Goal: Transaction & Acquisition: Obtain resource

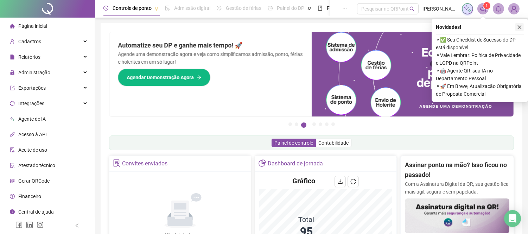
click at [520, 28] on icon "close" at bounding box center [519, 27] width 5 height 5
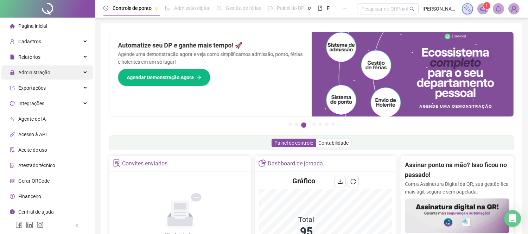
click at [41, 76] on span "Administração" at bounding box center [30, 72] width 40 height 14
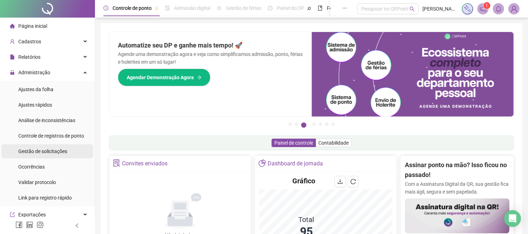
click at [40, 151] on span "Gestão de solicitações" at bounding box center [42, 151] width 49 height 6
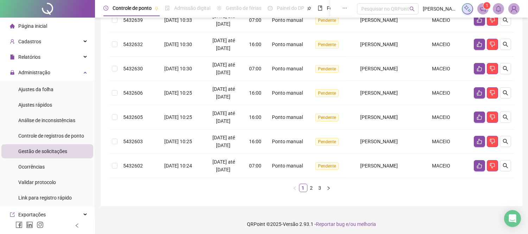
scroll to position [229, 0]
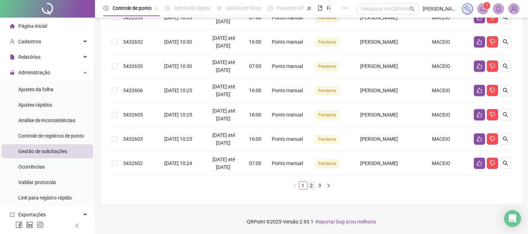
click at [308, 185] on link "2" at bounding box center [312, 185] width 8 height 8
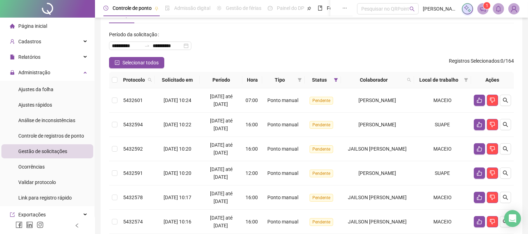
scroll to position [0, 0]
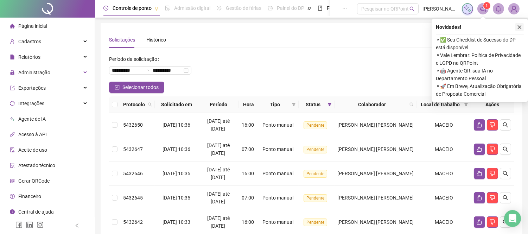
click at [519, 26] on icon "close" at bounding box center [519, 27] width 5 height 5
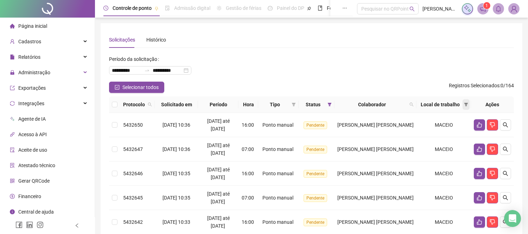
click at [466, 105] on icon "filter" at bounding box center [466, 105] width 4 height 4
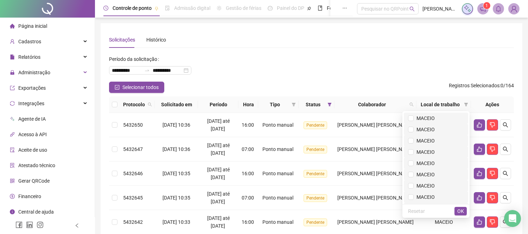
click at [435, 120] on span "MACEIO" at bounding box center [424, 118] width 21 height 6
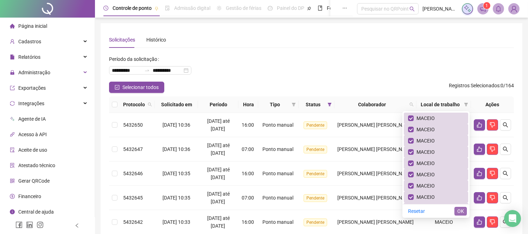
click at [459, 212] on span "OK" at bounding box center [460, 211] width 7 height 8
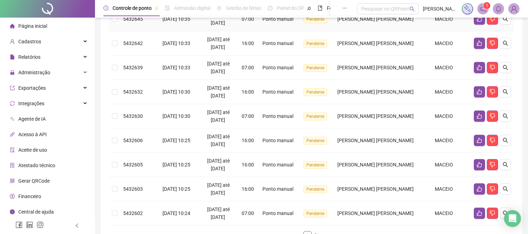
scroll to position [229, 0]
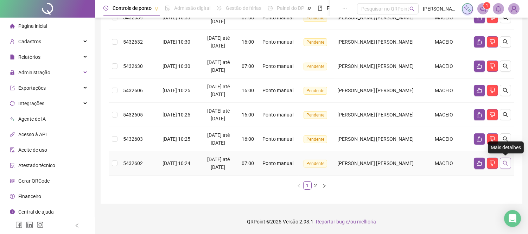
click at [505, 164] on icon "search" at bounding box center [505, 163] width 5 height 5
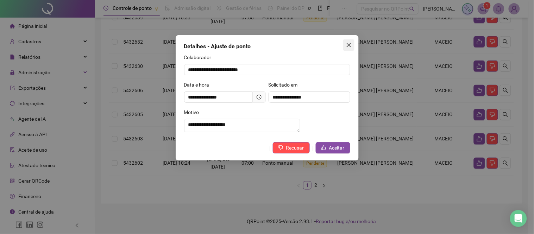
click at [352, 42] on span "Close" at bounding box center [348, 45] width 11 height 6
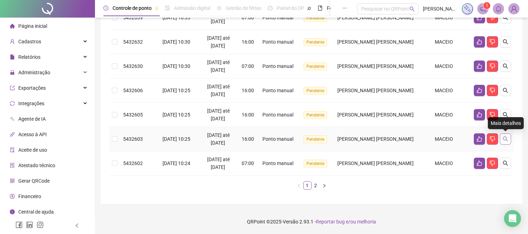
click at [509, 142] on button "button" at bounding box center [505, 138] width 11 height 11
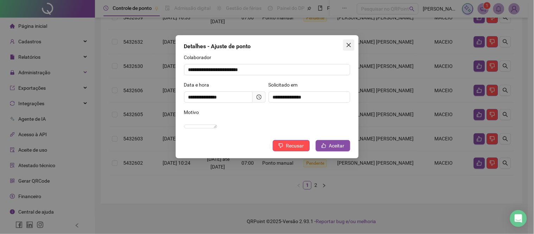
click at [351, 43] on span "Close" at bounding box center [348, 45] width 11 height 6
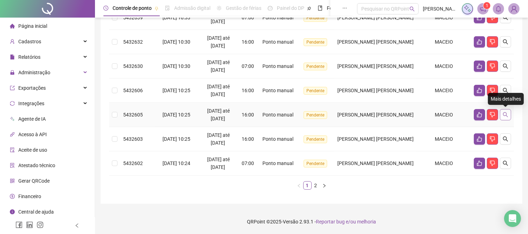
click at [505, 114] on icon "search" at bounding box center [506, 115] width 6 height 6
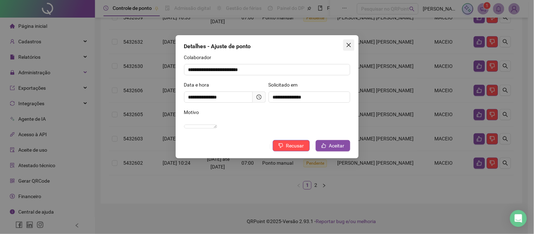
click at [351, 44] on icon "close" at bounding box center [349, 45] width 6 height 6
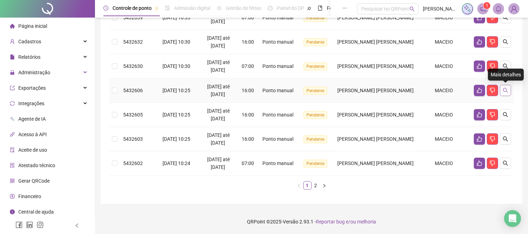
click at [508, 92] on icon "search" at bounding box center [506, 91] width 6 height 6
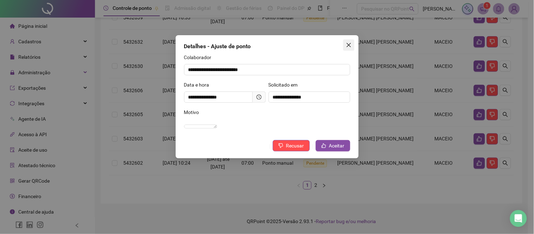
click at [348, 45] on icon "close" at bounding box center [348, 45] width 4 height 4
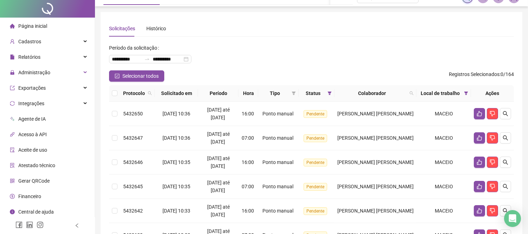
scroll to position [0, 0]
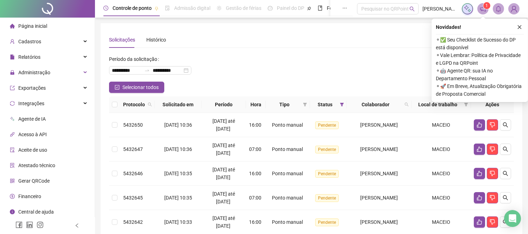
click at [335, 58] on div "**********" at bounding box center [311, 67] width 405 height 28
click at [517, 25] on icon "close" at bounding box center [519, 27] width 5 height 5
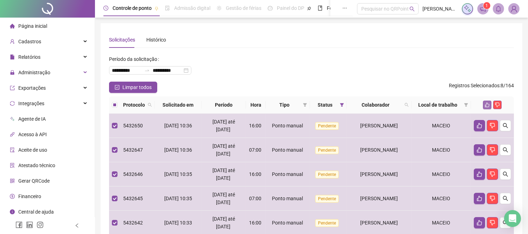
click at [486, 107] on icon "like" at bounding box center [487, 105] width 5 height 5
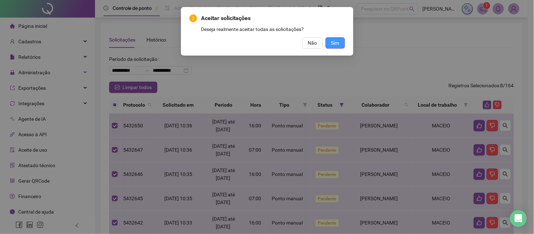
click at [327, 42] on button "Sim" at bounding box center [334, 42] width 19 height 11
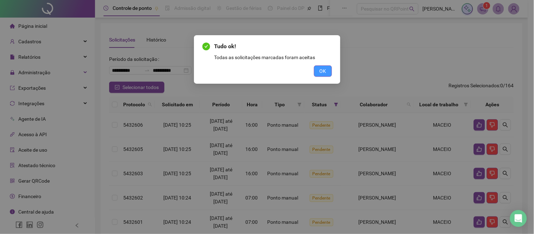
click at [321, 70] on span "OK" at bounding box center [322, 71] width 7 height 8
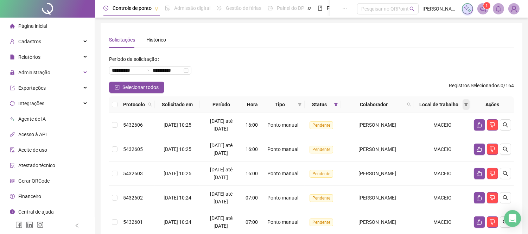
click at [466, 106] on icon "filter" at bounding box center [466, 104] width 4 height 4
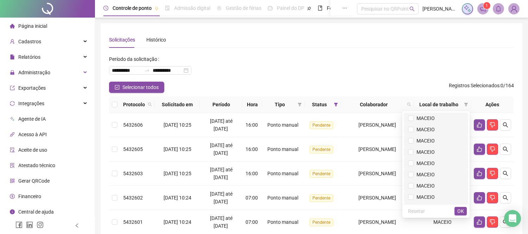
click at [435, 119] on span "MACEIO" at bounding box center [424, 118] width 21 height 6
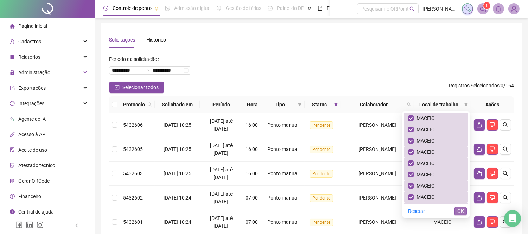
click at [461, 213] on span "OK" at bounding box center [460, 211] width 7 height 8
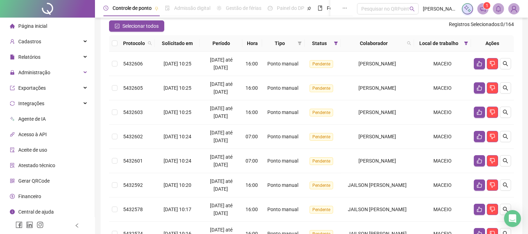
scroll to position [41, 0]
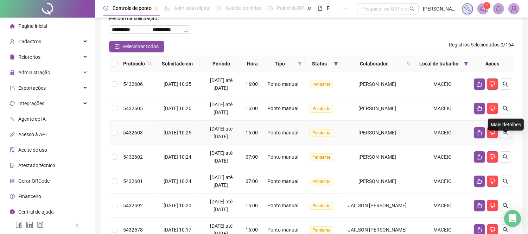
click at [508, 135] on icon "search" at bounding box center [506, 133] width 6 height 6
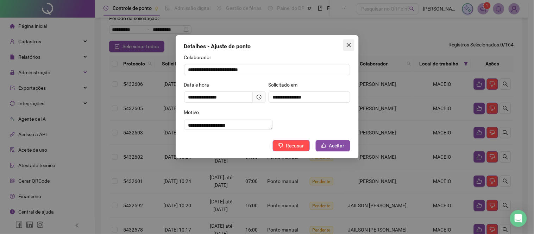
click at [346, 45] on icon "close" at bounding box center [349, 45] width 6 height 6
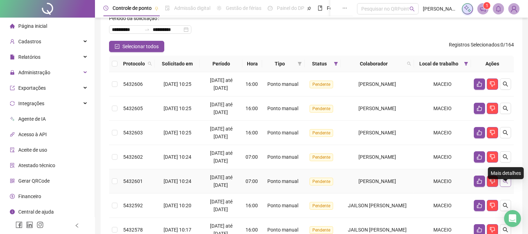
click at [506, 184] on icon "search" at bounding box center [506, 181] width 6 height 6
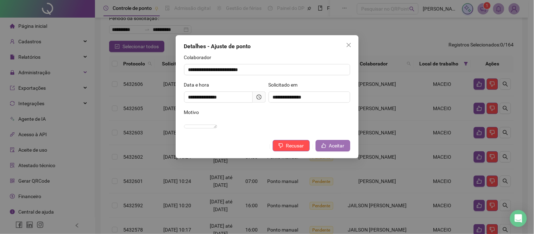
click at [330, 149] on span "Aceitar" at bounding box center [336, 146] width 15 height 8
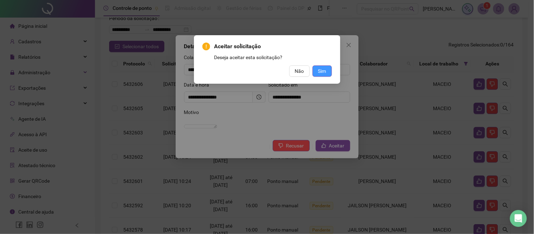
click at [323, 70] on span "Sim" at bounding box center [322, 71] width 8 height 8
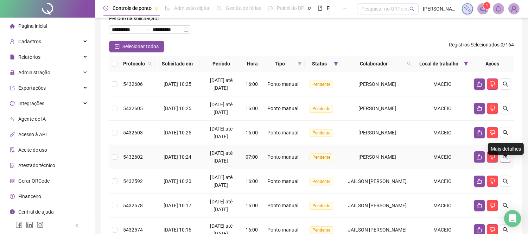
click at [505, 159] on icon "search" at bounding box center [505, 156] width 5 height 5
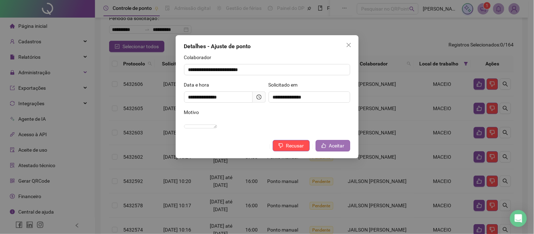
click at [331, 149] on span "Aceitar" at bounding box center [336, 146] width 15 height 8
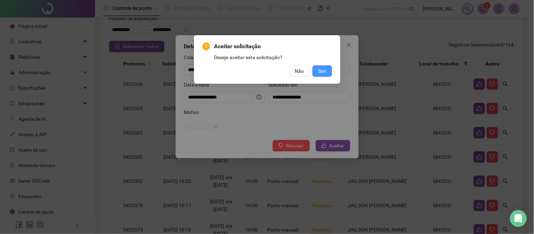
click at [324, 71] on span "Sim" at bounding box center [322, 71] width 8 height 8
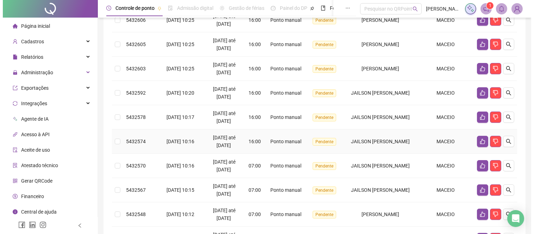
scroll to position [158, 0]
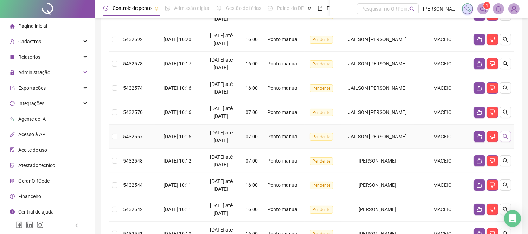
click at [506, 139] on icon "search" at bounding box center [506, 137] width 6 height 6
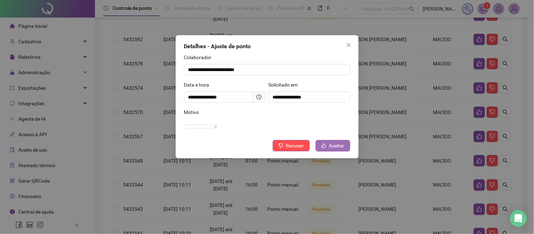
click at [331, 149] on span "Aceitar" at bounding box center [336, 146] width 15 height 8
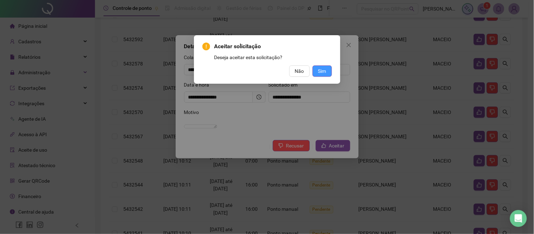
click at [324, 71] on span "Sim" at bounding box center [322, 71] width 8 height 8
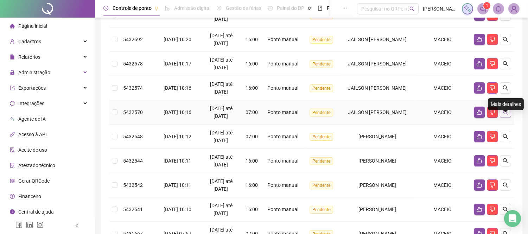
click at [507, 115] on icon "search" at bounding box center [506, 112] width 6 height 6
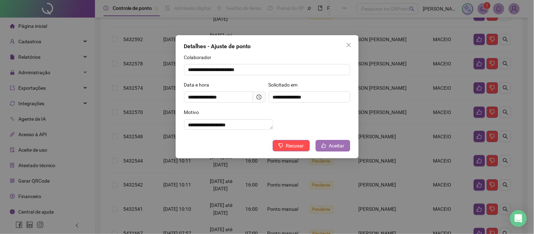
click at [334, 149] on span "Aceitar" at bounding box center [336, 146] width 15 height 8
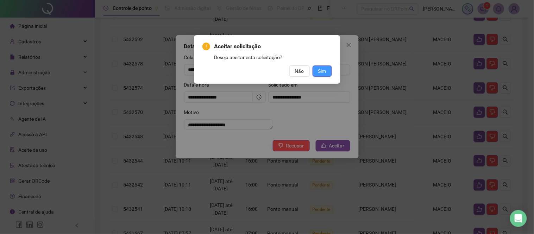
click at [318, 69] on span "Sim" at bounding box center [322, 71] width 8 height 8
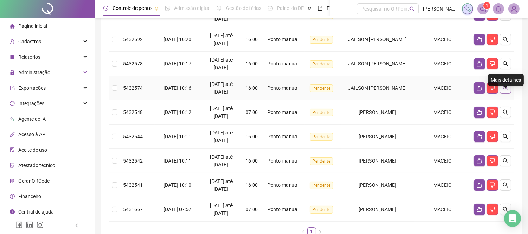
click at [510, 94] on button "button" at bounding box center [505, 87] width 11 height 11
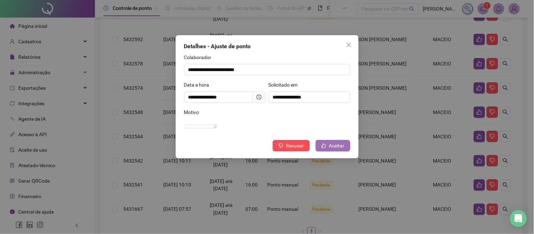
click at [335, 149] on span "Aceitar" at bounding box center [336, 146] width 15 height 8
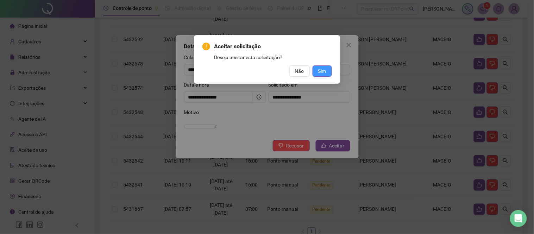
click at [321, 70] on span "Sim" at bounding box center [322, 71] width 8 height 8
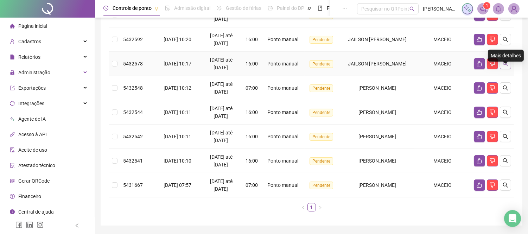
click at [504, 66] on icon "search" at bounding box center [506, 64] width 6 height 6
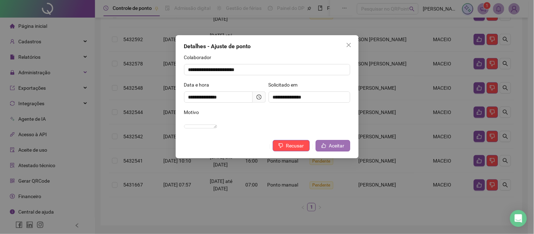
click at [345, 151] on button "Aceitar" at bounding box center [332, 145] width 34 height 11
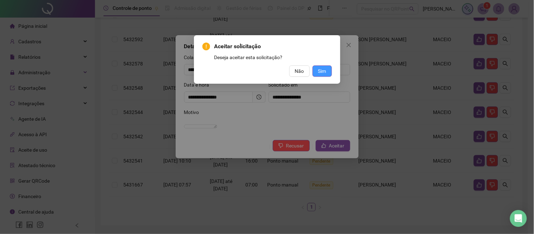
click at [327, 69] on button "Sim" at bounding box center [321, 70] width 19 height 11
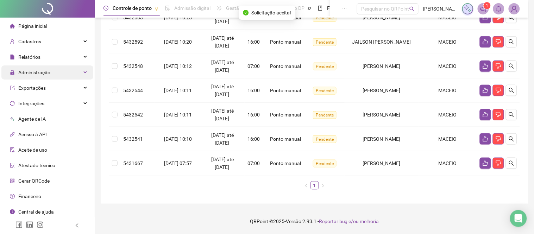
scroll to position [156, 0]
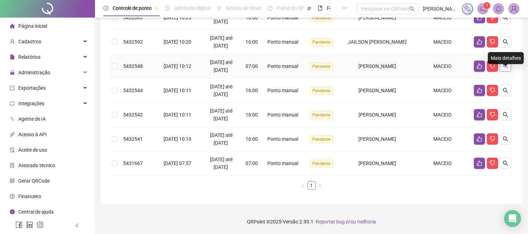
click at [507, 69] on icon "search" at bounding box center [506, 66] width 6 height 6
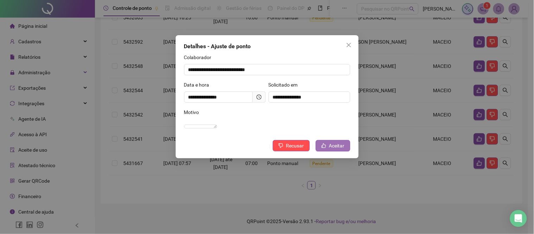
click at [329, 149] on span "Aceitar" at bounding box center [336, 146] width 15 height 8
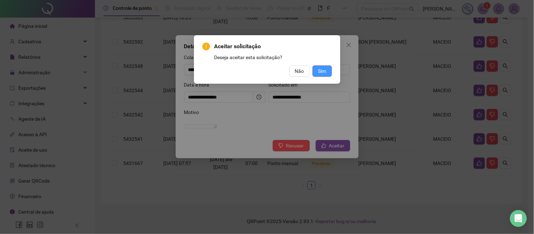
click at [326, 71] on span "Sim" at bounding box center [322, 71] width 8 height 8
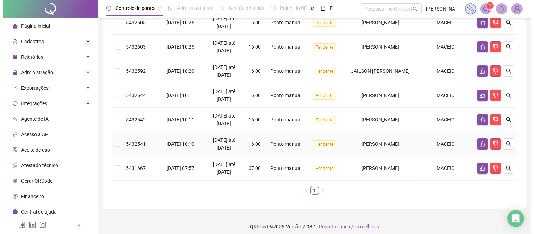
scroll to position [131, 0]
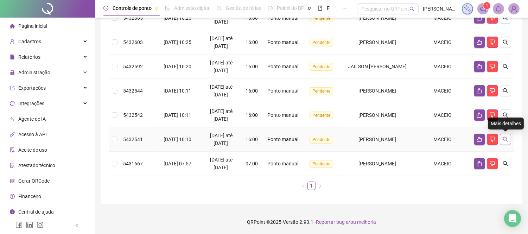
click at [507, 138] on icon "search" at bounding box center [506, 139] width 6 height 6
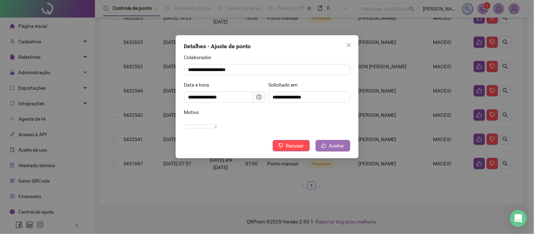
click at [335, 149] on span "Aceitar" at bounding box center [336, 146] width 15 height 8
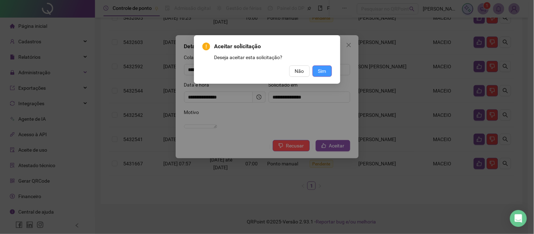
click at [324, 71] on span "Sim" at bounding box center [322, 71] width 8 height 8
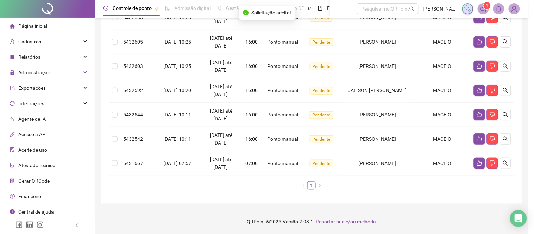
scroll to position [107, 0]
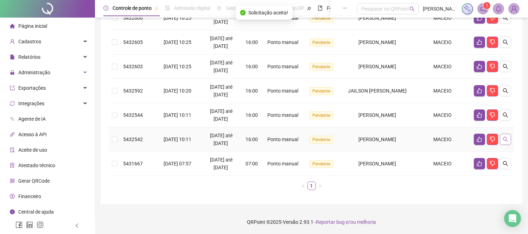
click at [509, 138] on button "button" at bounding box center [505, 139] width 11 height 11
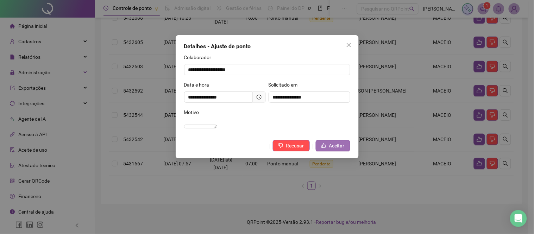
click at [335, 149] on span "Aceitar" at bounding box center [336, 146] width 15 height 8
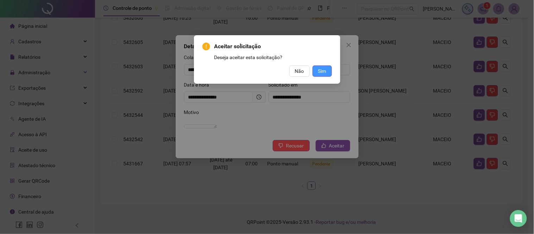
click at [325, 71] on span "Sim" at bounding box center [322, 71] width 8 height 8
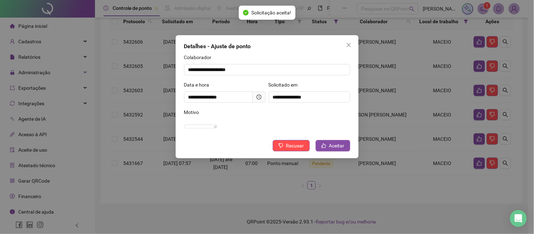
scroll to position [83, 0]
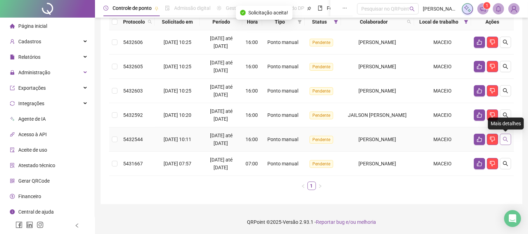
click at [505, 139] on icon "search" at bounding box center [506, 139] width 6 height 6
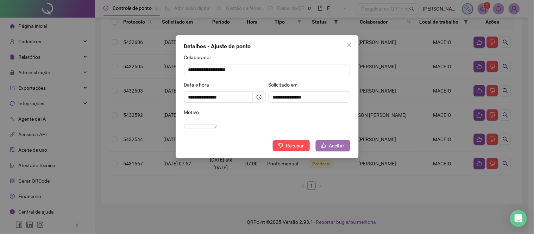
click at [327, 151] on button "Aceitar" at bounding box center [332, 145] width 34 height 11
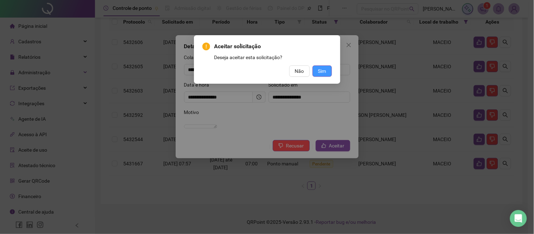
click at [320, 68] on span "Sim" at bounding box center [322, 71] width 8 height 8
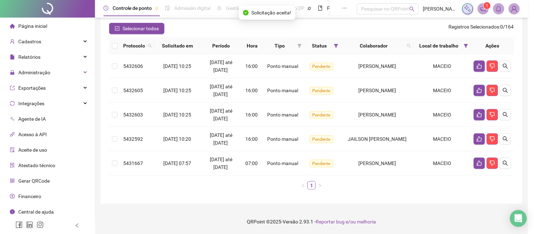
scroll to position [58, 0]
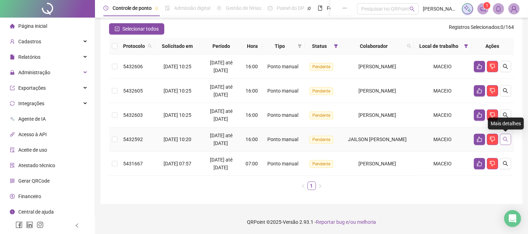
click at [508, 140] on icon "search" at bounding box center [506, 139] width 6 height 6
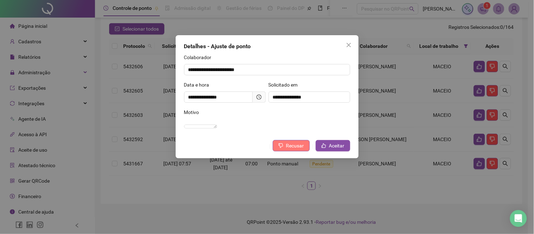
click at [288, 149] on span "Recusar" at bounding box center [295, 146] width 18 height 8
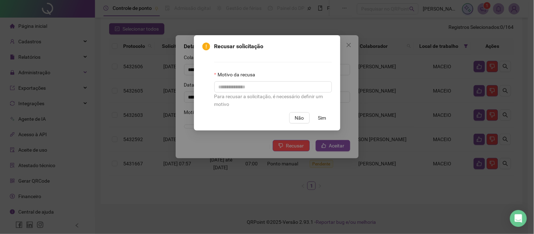
click at [248, 78] on label "Motivo da recusa" at bounding box center [236, 75] width 45 height 8
click at [243, 85] on input "text" at bounding box center [272, 86] width 117 height 11
click at [300, 116] on span "Não" at bounding box center [299, 118] width 9 height 8
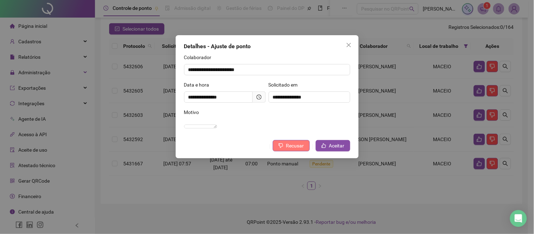
click at [288, 149] on span "Recusar" at bounding box center [295, 146] width 18 height 8
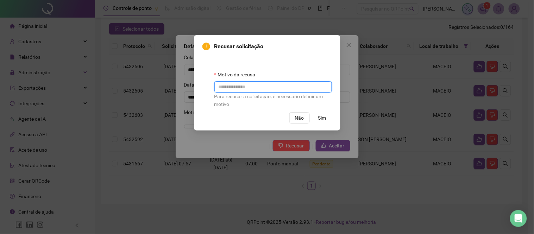
click at [245, 87] on input "text" at bounding box center [272, 86] width 117 height 11
type input "**********"
click at [325, 119] on span "Sim" at bounding box center [322, 118] width 8 height 8
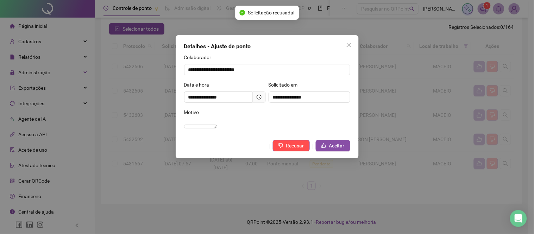
scroll to position [34, 0]
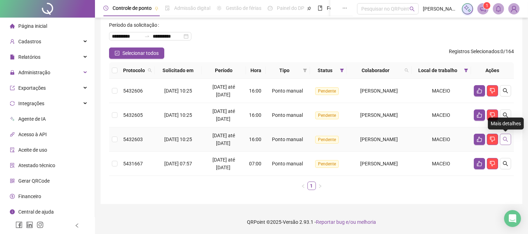
click at [503, 139] on icon "search" at bounding box center [505, 139] width 5 height 5
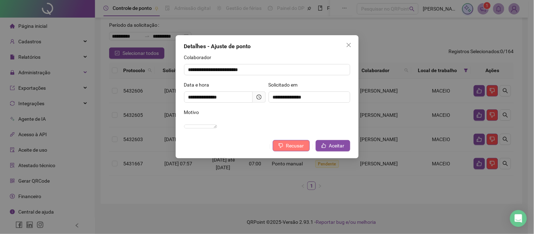
click at [294, 149] on span "Recusar" at bounding box center [295, 146] width 18 height 8
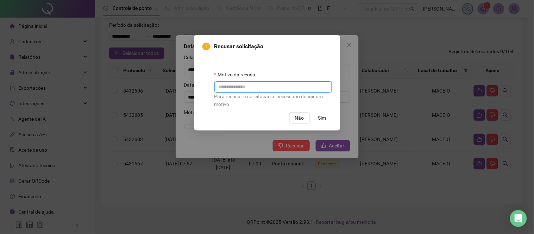
click at [258, 87] on input "text" at bounding box center [272, 86] width 117 height 11
drag, startPoint x: 274, startPoint y: 90, endPoint x: 206, endPoint y: 91, distance: 67.2
click at [206, 91] on div "**********" at bounding box center [266, 75] width 129 height 66
type input "**********"
click at [323, 115] on span "Sim" at bounding box center [322, 118] width 8 height 8
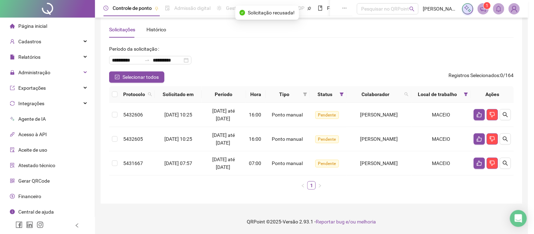
scroll to position [10, 0]
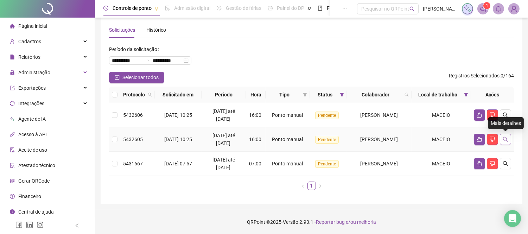
click at [506, 138] on icon "search" at bounding box center [505, 139] width 5 height 5
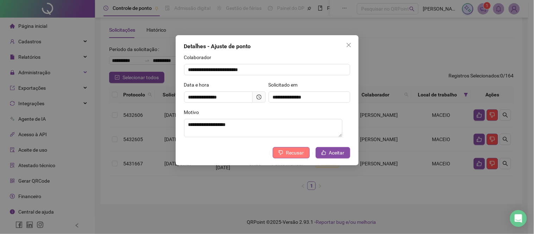
click at [283, 151] on icon "dislike" at bounding box center [280, 152] width 5 height 5
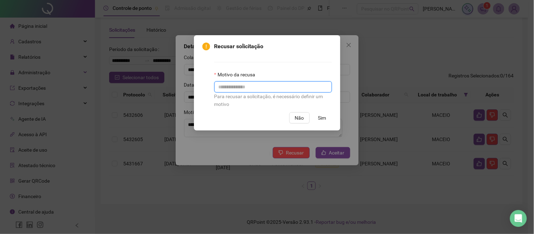
click at [256, 87] on input "text" at bounding box center [272, 86] width 117 height 11
paste input "**********"
type input "**********"
click at [322, 118] on span "Sim" at bounding box center [322, 118] width 8 height 8
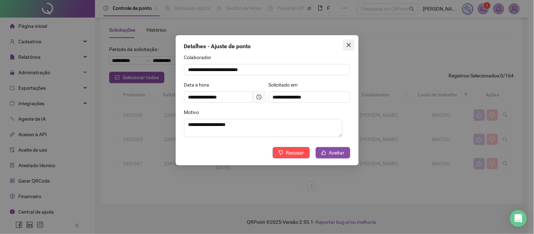
click at [348, 45] on icon "close" at bounding box center [348, 45] width 4 height 4
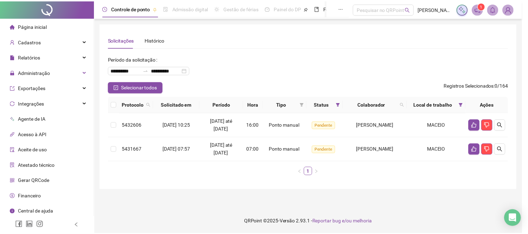
scroll to position [0, 0]
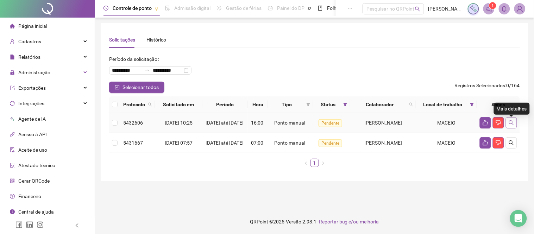
click at [509, 123] on icon "search" at bounding box center [511, 123] width 6 height 6
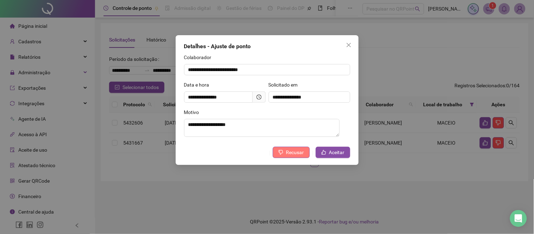
click at [283, 153] on icon "dislike" at bounding box center [280, 152] width 5 height 5
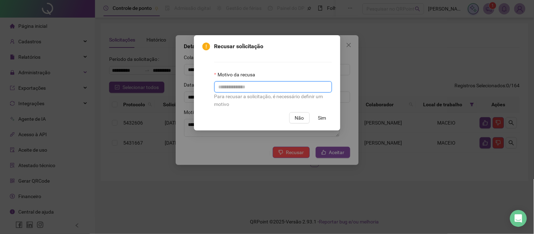
click at [254, 89] on input "text" at bounding box center [272, 86] width 117 height 11
paste input "**********"
type input "**********"
click at [324, 116] on span "Sim" at bounding box center [322, 118] width 8 height 8
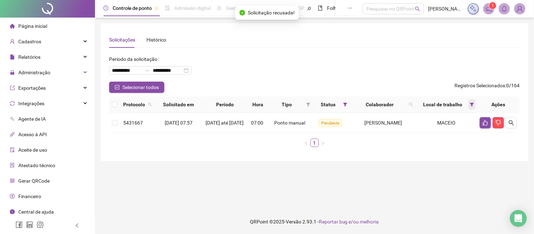
click at [472, 101] on span at bounding box center [471, 104] width 7 height 11
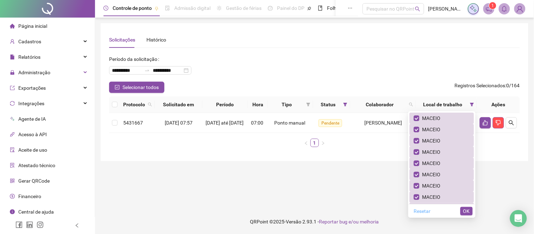
click at [431, 212] on span "Resetar" at bounding box center [422, 211] width 17 height 8
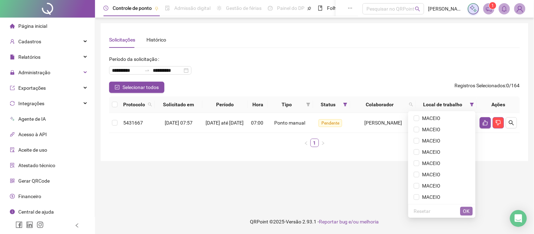
click at [467, 213] on span "OK" at bounding box center [466, 211] width 7 height 8
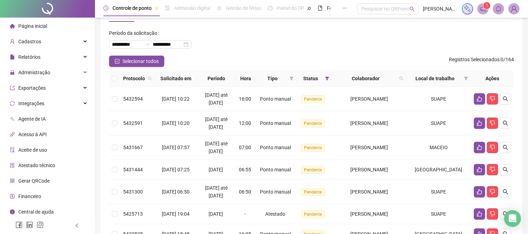
scroll to position [39, 0]
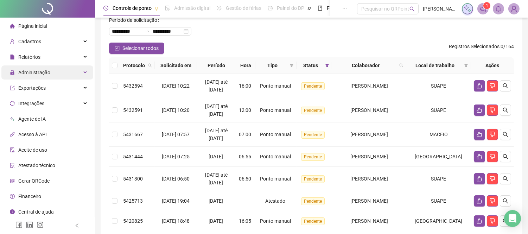
click at [68, 72] on div "Administração" at bounding box center [47, 72] width 92 height 14
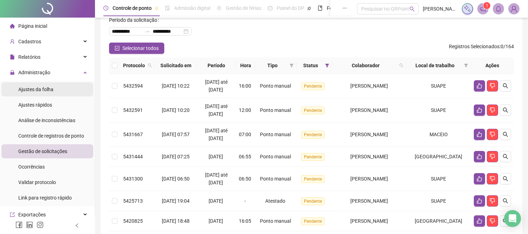
click at [43, 90] on span "Ajustes da folha" at bounding box center [35, 90] width 35 height 6
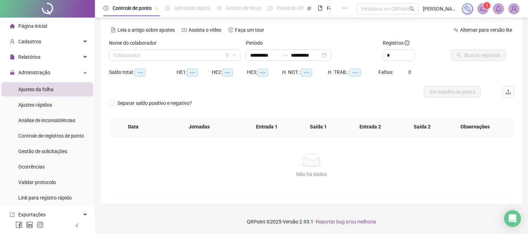
scroll to position [25, 0]
type input "**********"
click at [177, 57] on input "search" at bounding box center [171, 55] width 116 height 11
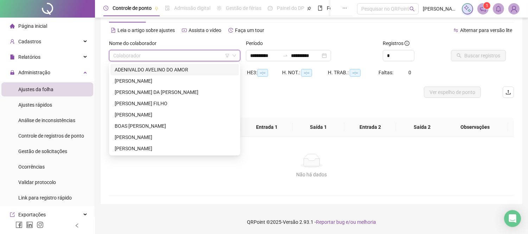
type input "*"
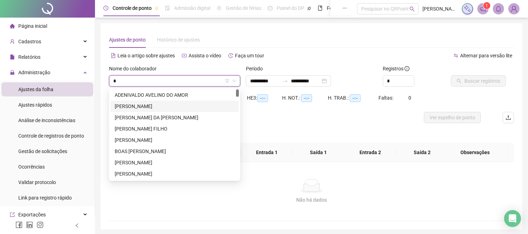
click at [127, 104] on div "[PERSON_NAME]" at bounding box center [175, 106] width 120 height 8
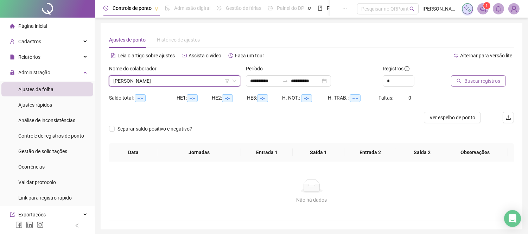
click at [470, 78] on span "Buscar registros" at bounding box center [482, 81] width 36 height 8
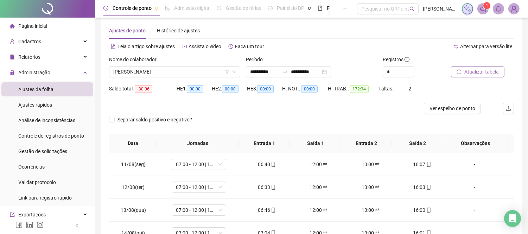
scroll to position [117, 0]
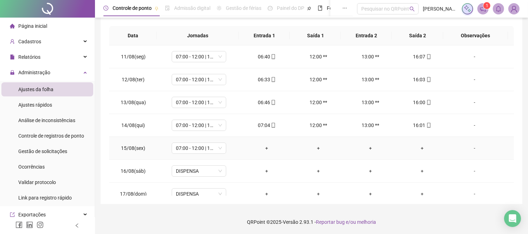
click at [265, 148] on div "+" at bounding box center [267, 148] width 40 height 8
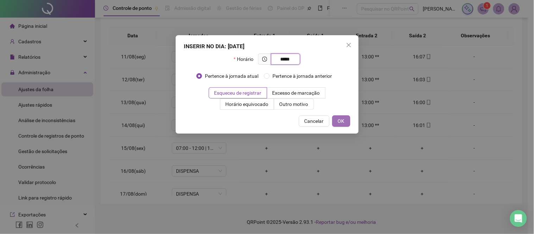
type input "*****"
click at [343, 121] on span "OK" at bounding box center [341, 121] width 7 height 8
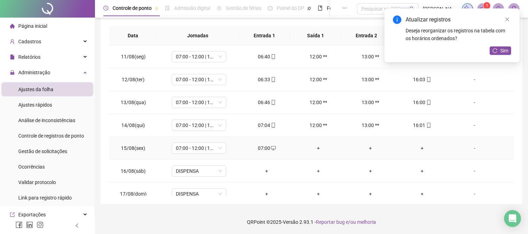
click at [418, 147] on div "+" at bounding box center [422, 148] width 40 height 8
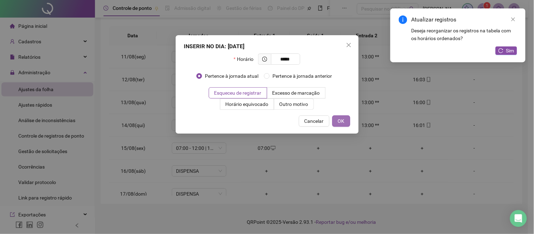
type input "*****"
click at [343, 121] on span "OK" at bounding box center [341, 121] width 7 height 8
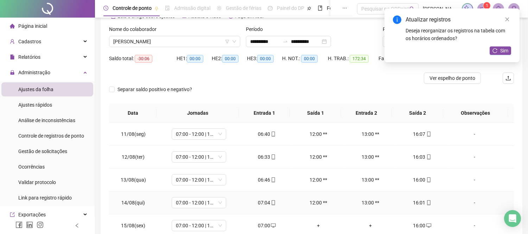
scroll to position [39, 0]
click at [181, 44] on span "[PERSON_NAME]" at bounding box center [174, 42] width 123 height 11
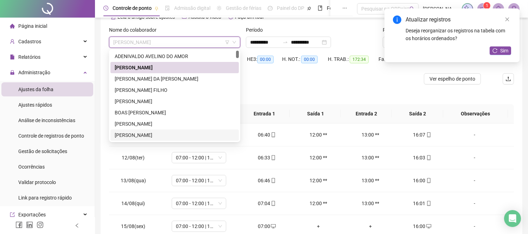
click at [133, 134] on div "[PERSON_NAME]" at bounding box center [175, 135] width 120 height 8
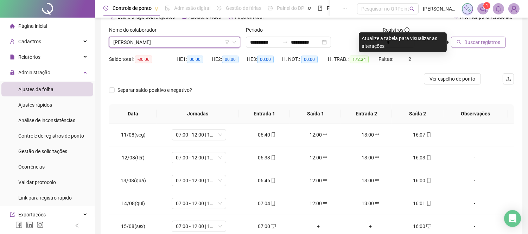
click at [160, 34] on div "Nome do colaborador" at bounding box center [174, 31] width 131 height 11
click at [152, 42] on span "[PERSON_NAME]" at bounding box center [174, 42] width 123 height 11
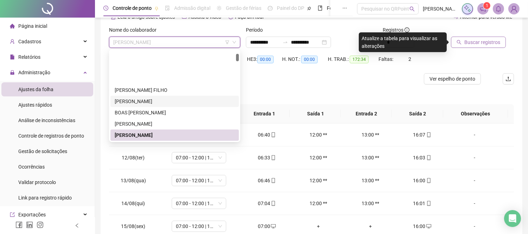
scroll to position [78, 0]
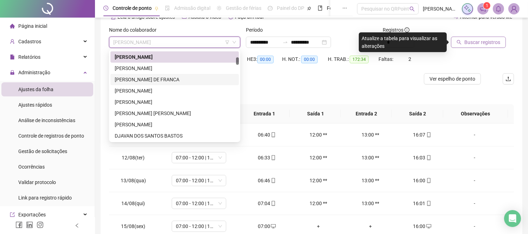
click at [142, 76] on div "[PERSON_NAME] DE FRANCA" at bounding box center [175, 80] width 120 height 8
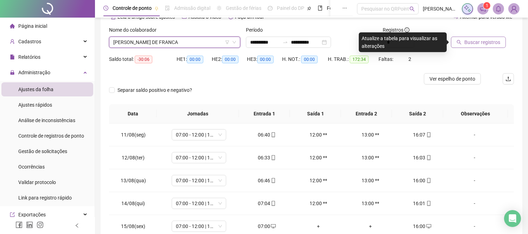
click at [484, 43] on span "Buscar registros" at bounding box center [482, 42] width 36 height 8
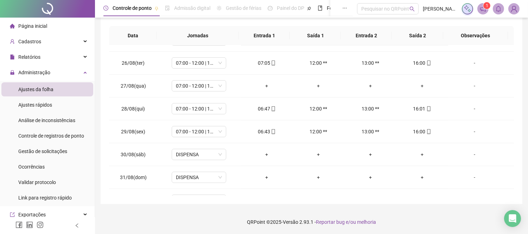
scroll to position [352, 0]
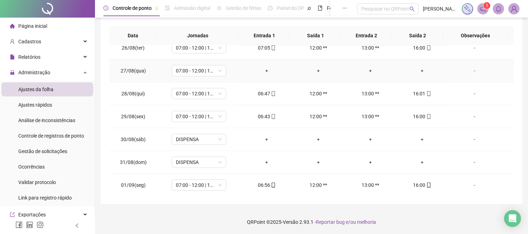
click at [261, 72] on div "+" at bounding box center [267, 71] width 40 height 8
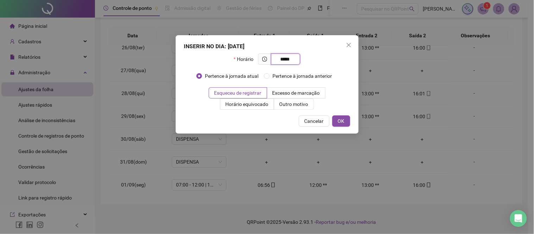
type input "*****"
click at [314, 119] on span "Cancelar" at bounding box center [313, 121] width 19 height 8
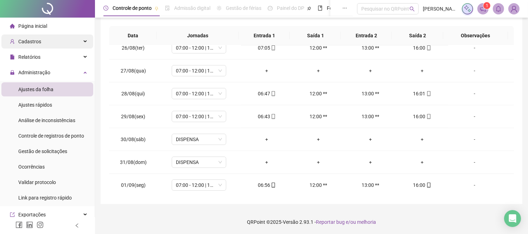
click at [61, 42] on div "Cadastros" at bounding box center [47, 41] width 92 height 14
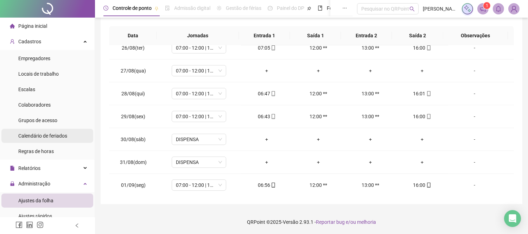
click at [32, 139] on span "Calendário de feriados" at bounding box center [42, 136] width 49 height 6
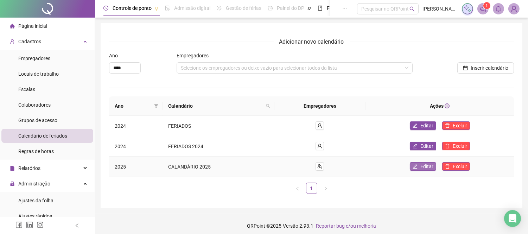
click at [421, 166] on span "Editar" at bounding box center [426, 166] width 13 height 8
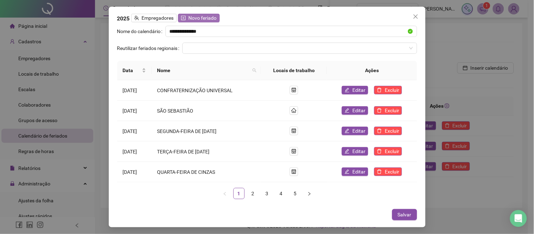
click at [196, 19] on span "Novo feriado" at bounding box center [203, 18] width 28 height 8
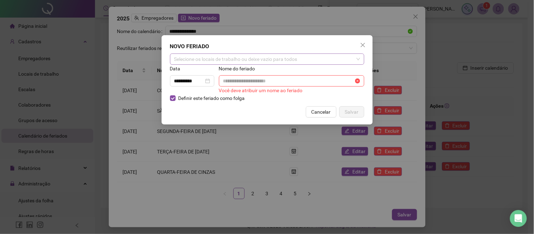
click at [212, 59] on div "Selecione os locais de trabalho ou deixe vazio para todos" at bounding box center [267, 58] width 194 height 11
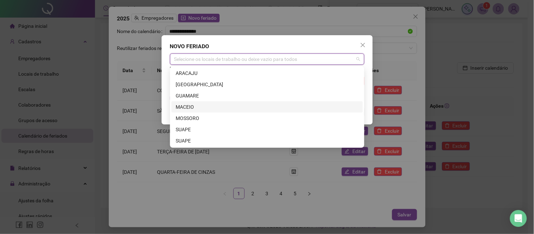
click at [189, 107] on div "MACEIO" at bounding box center [267, 107] width 183 height 8
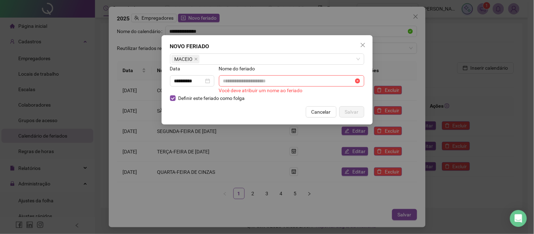
click at [221, 47] on div "NOVO FERIADO" at bounding box center [267, 46] width 194 height 8
click at [192, 82] on input "**********" at bounding box center [189, 81] width 30 height 8
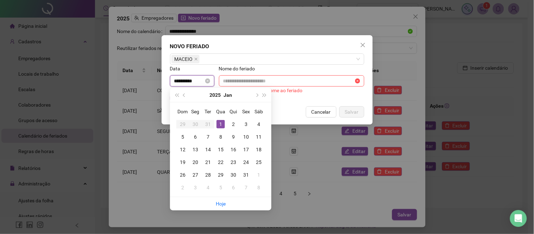
click at [185, 82] on input "**********" at bounding box center [189, 81] width 30 height 8
click at [210, 82] on icon "close-circle" at bounding box center [207, 80] width 5 height 5
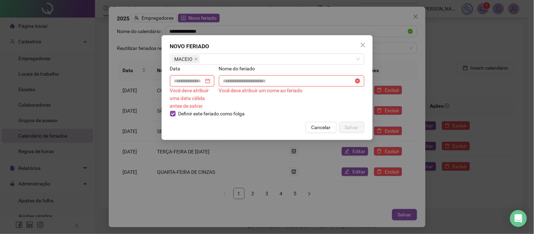
click at [193, 80] on input at bounding box center [189, 81] width 30 height 8
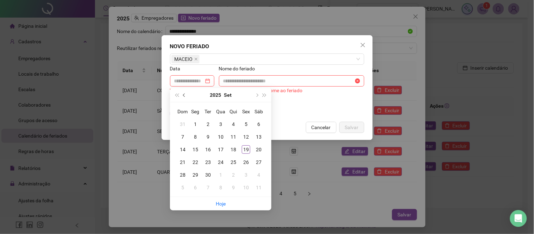
click at [184, 96] on span "prev-year" at bounding box center [185, 95] width 4 height 4
type input "**********"
click at [218, 173] on div "27" at bounding box center [220, 175] width 8 height 8
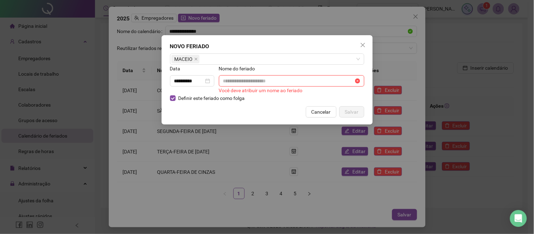
click at [258, 83] on input "text" at bounding box center [288, 81] width 130 height 8
click at [234, 78] on input "text" at bounding box center [288, 81] width 130 height 8
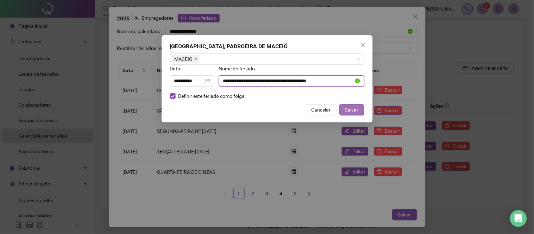
type input "**********"
click at [355, 109] on span "Salvar" at bounding box center [352, 110] width 14 height 8
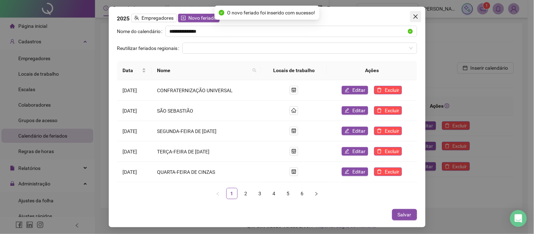
click at [421, 13] on div "**********" at bounding box center [267, 117] width 317 height 221
click at [407, 213] on span "Salvar" at bounding box center [404, 215] width 14 height 8
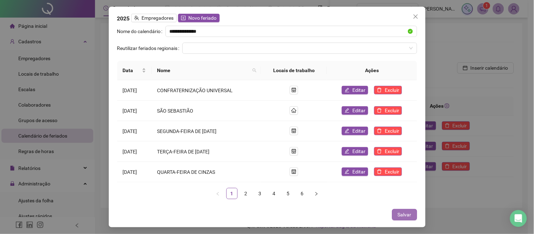
click at [399, 209] on button "Salvar" at bounding box center [404, 214] width 25 height 11
click at [414, 15] on icon "close" at bounding box center [416, 17] width 6 height 6
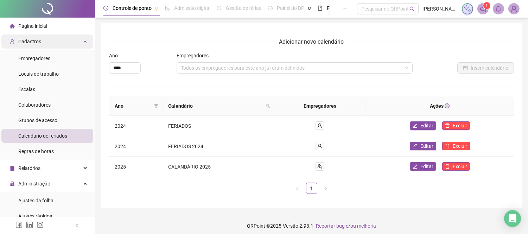
click at [55, 42] on div "Cadastros" at bounding box center [47, 41] width 92 height 14
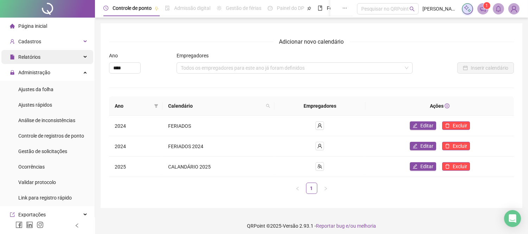
click at [57, 59] on div "Relatórios" at bounding box center [47, 57] width 92 height 14
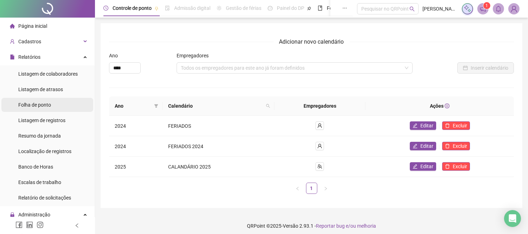
click at [44, 104] on span "Folha de ponto" at bounding box center [34, 105] width 33 height 6
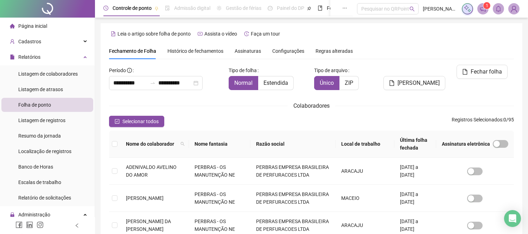
type input "**********"
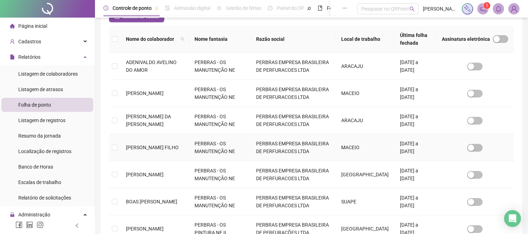
scroll to position [27, 0]
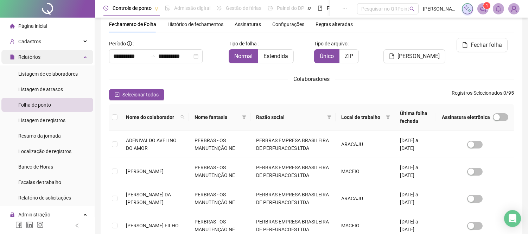
click at [74, 58] on div "Relatórios" at bounding box center [47, 57] width 92 height 14
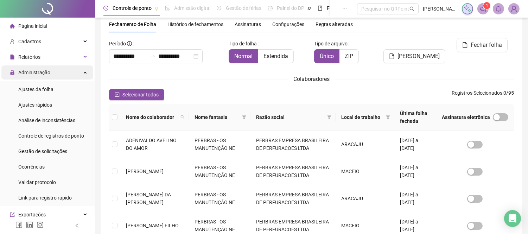
click at [72, 67] on div "Administração" at bounding box center [47, 72] width 92 height 14
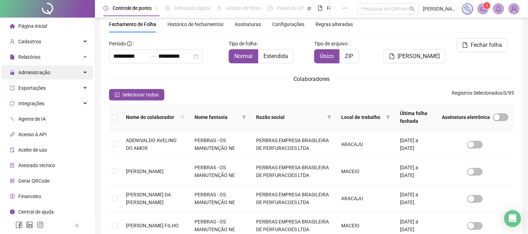
click at [71, 69] on div "Administração" at bounding box center [47, 72] width 92 height 14
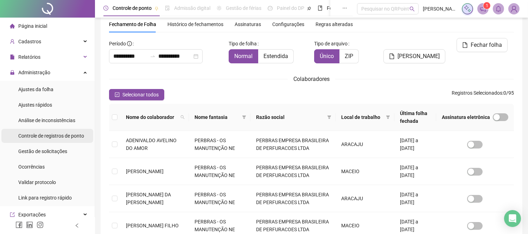
click at [60, 136] on span "Controle de registros de ponto" at bounding box center [51, 136] width 66 height 6
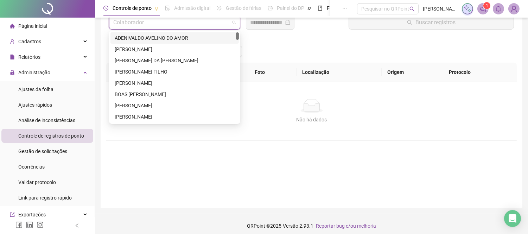
click at [153, 27] on input "search" at bounding box center [171, 22] width 116 height 13
click at [138, 48] on div "[PERSON_NAME]" at bounding box center [175, 49] width 120 height 8
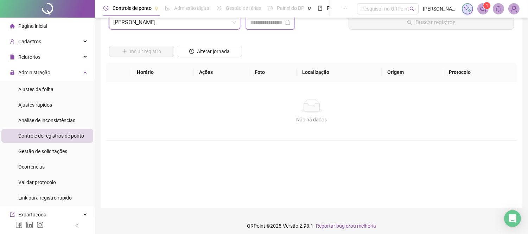
click at [284, 24] on input at bounding box center [267, 22] width 34 height 8
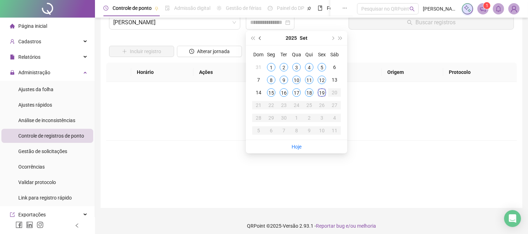
click at [257, 34] on button "prev-year" at bounding box center [260, 38] width 8 height 14
type input "**********"
click at [299, 118] on div "27" at bounding box center [296, 118] width 8 height 8
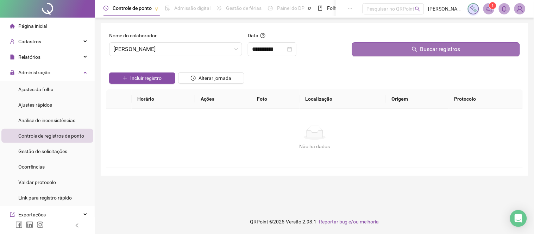
click at [389, 46] on button "Buscar registros" at bounding box center [436, 49] width 168 height 14
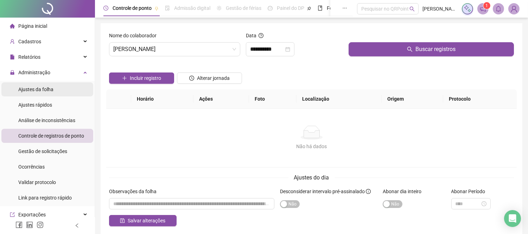
click at [46, 89] on span "Ajustes da folha" at bounding box center [35, 90] width 35 height 6
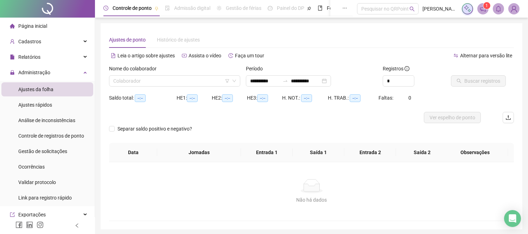
type input "**********"
click at [130, 78] on input "search" at bounding box center [171, 81] width 116 height 11
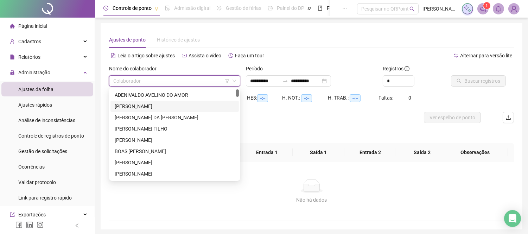
click at [139, 108] on div "[PERSON_NAME]" at bounding box center [175, 106] width 120 height 8
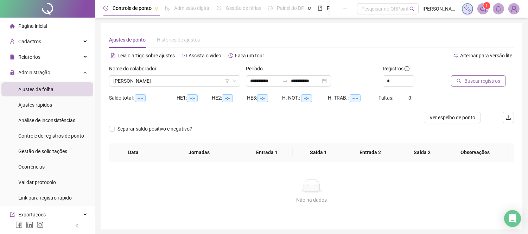
click at [470, 79] on span "Buscar registros" at bounding box center [482, 81] width 36 height 8
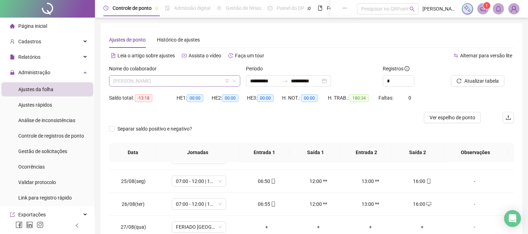
click at [149, 80] on span "[PERSON_NAME]" at bounding box center [174, 81] width 123 height 11
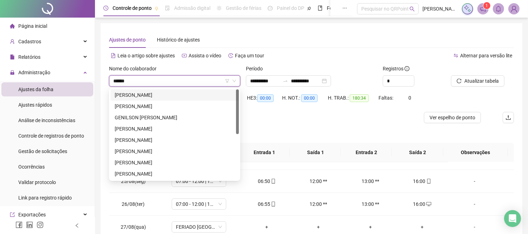
type input "*******"
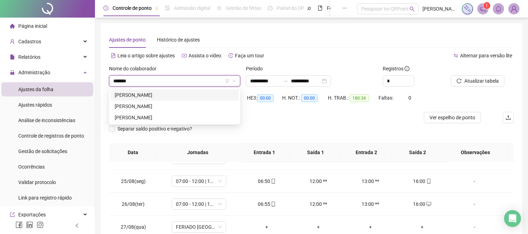
click at [152, 95] on div "[PERSON_NAME]" at bounding box center [175, 95] width 120 height 8
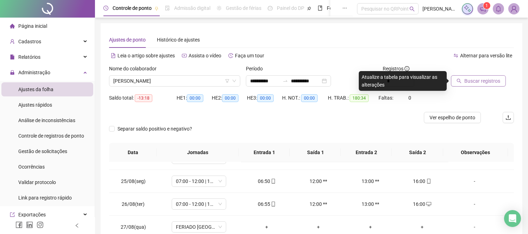
click at [487, 84] on span "Buscar registros" at bounding box center [482, 81] width 36 height 8
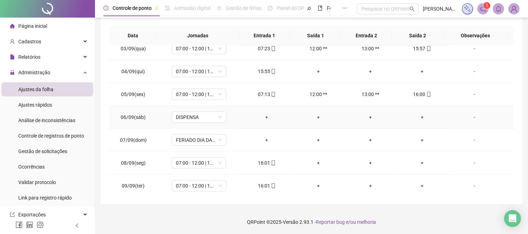
scroll to position [521, 0]
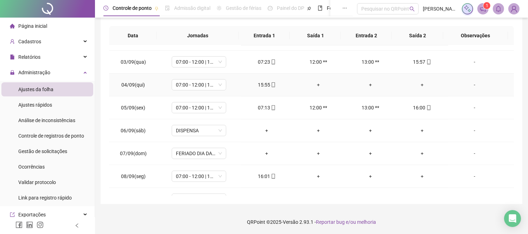
click at [414, 85] on div "+" at bounding box center [422, 85] width 40 height 8
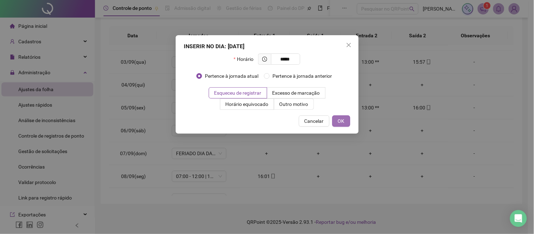
type input "*****"
click at [345, 120] on button "OK" at bounding box center [341, 120] width 18 height 11
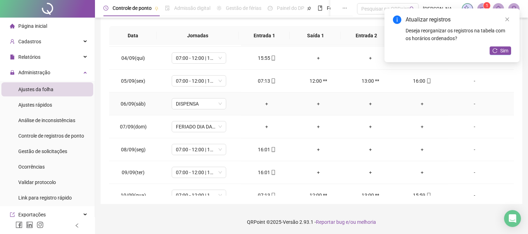
scroll to position [560, 0]
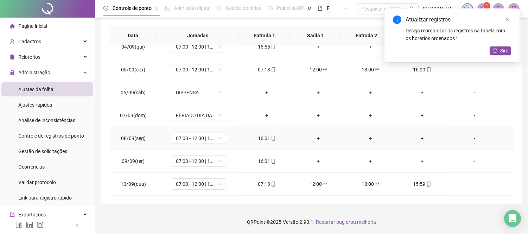
click at [418, 136] on div "+" at bounding box center [422, 138] width 40 height 8
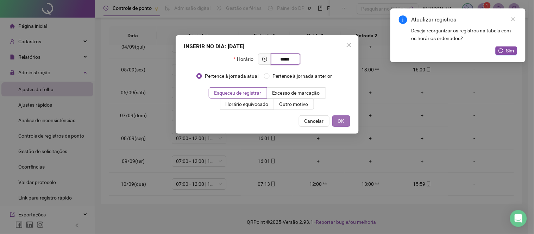
type input "*****"
click at [345, 121] on button "OK" at bounding box center [341, 120] width 18 height 11
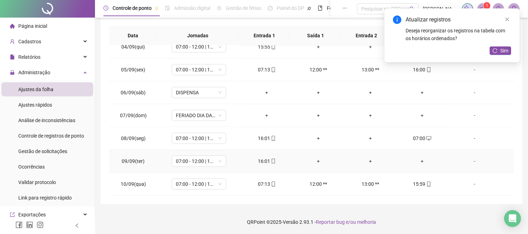
click at [417, 159] on div "+" at bounding box center [422, 161] width 40 height 8
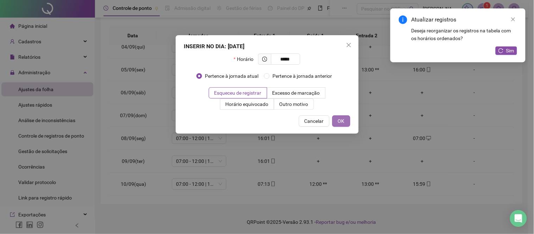
type input "*****"
click at [345, 120] on button "OK" at bounding box center [341, 120] width 18 height 11
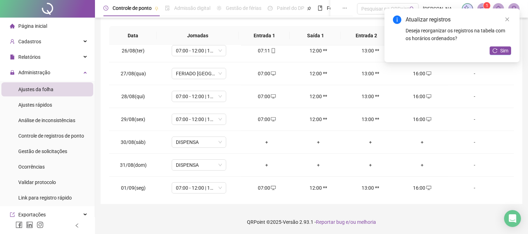
scroll to position [325, 0]
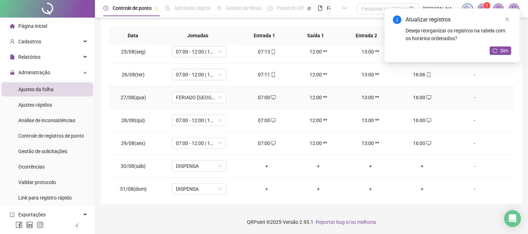
click at [266, 96] on div "07:00" at bounding box center [267, 98] width 40 height 8
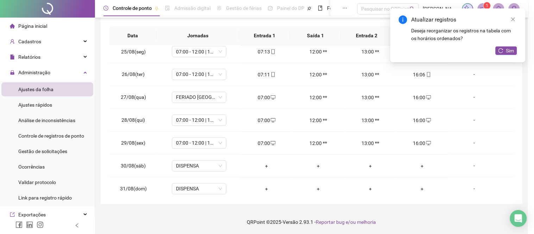
type input "**********"
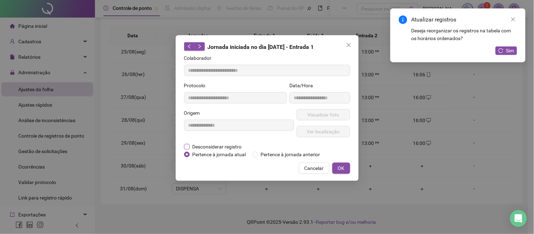
click at [217, 146] on span "Desconsiderar registro" at bounding box center [217, 147] width 55 height 8
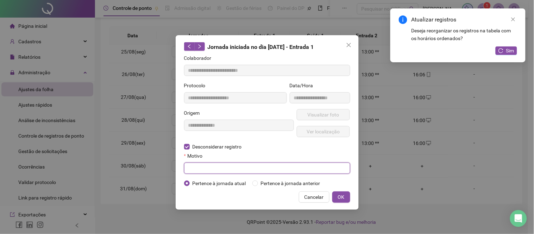
click at [217, 172] on input "text" at bounding box center [267, 167] width 166 height 11
type input "*"
type input "*******"
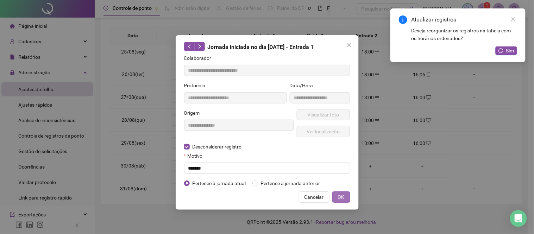
click at [341, 197] on span "OK" at bounding box center [341, 197] width 7 height 8
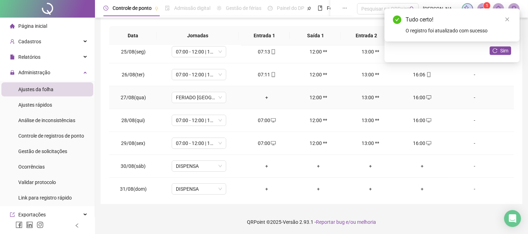
click at [417, 99] on div "16:00" at bounding box center [422, 98] width 40 height 8
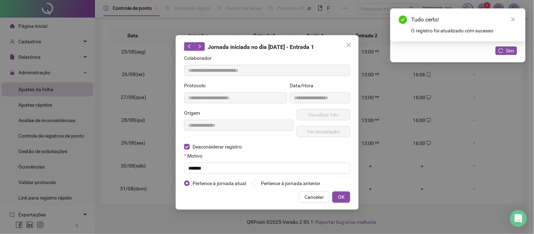
type input "**********"
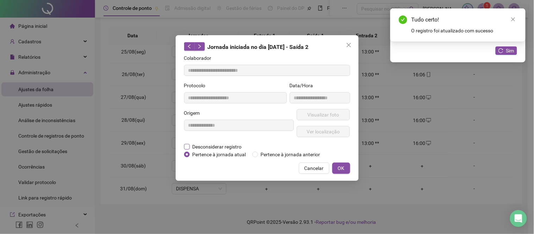
click at [210, 149] on span "Desconsiderar registro" at bounding box center [217, 147] width 55 height 8
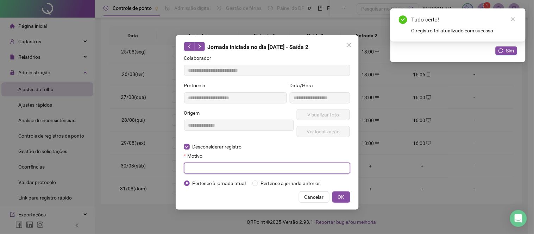
click at [208, 172] on input "text" at bounding box center [267, 167] width 166 height 11
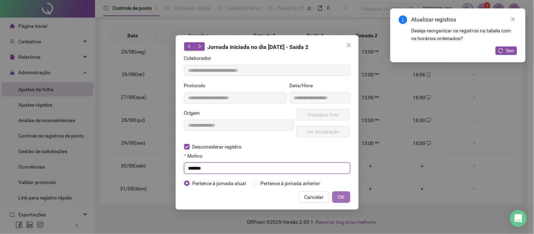
type input "*******"
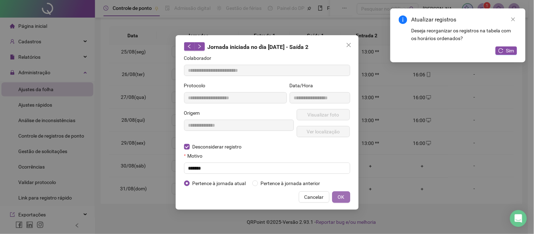
click at [343, 196] on span "OK" at bounding box center [341, 197] width 7 height 8
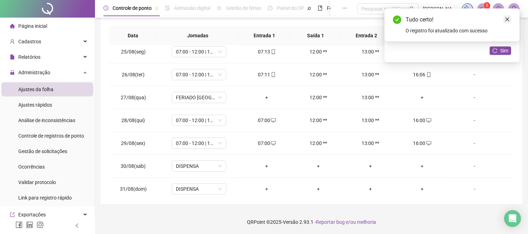
click at [505, 19] on icon "close" at bounding box center [507, 19] width 5 height 5
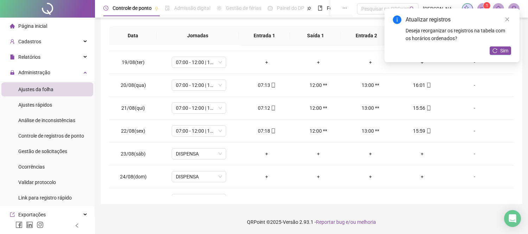
scroll to position [129, 0]
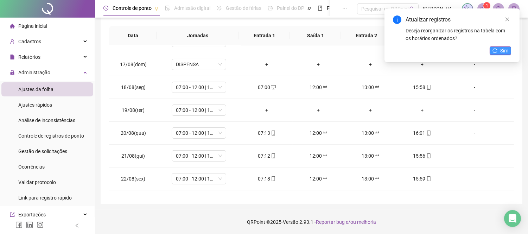
click at [500, 53] on span "Sim" at bounding box center [504, 51] width 8 height 8
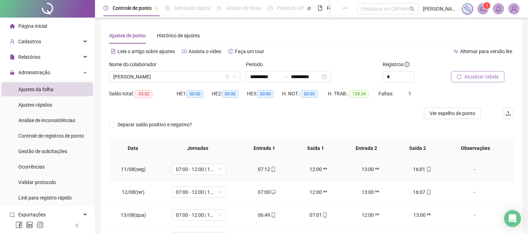
scroll to position [0, 0]
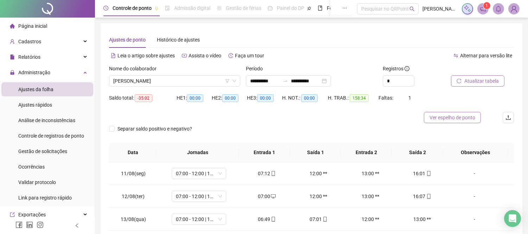
click at [451, 116] on span "Ver espelho de ponto" at bounding box center [452, 118] width 46 height 8
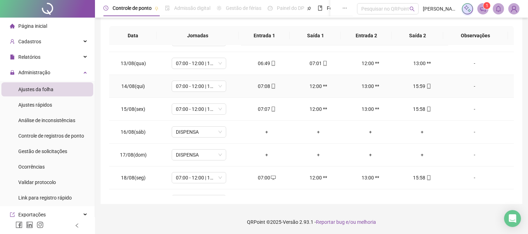
scroll to position [78, 0]
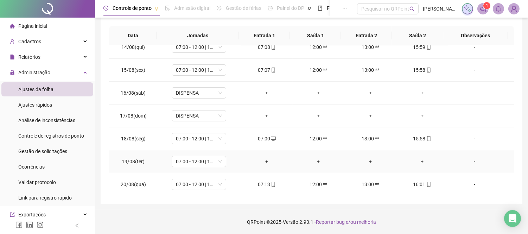
click at [264, 162] on div "+" at bounding box center [267, 162] width 40 height 8
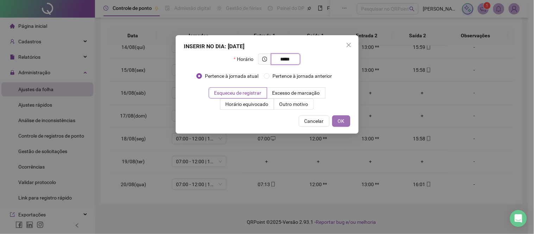
type input "*****"
click at [334, 121] on button "OK" at bounding box center [341, 120] width 18 height 11
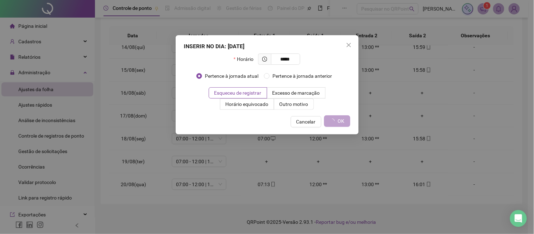
click at [334, 121] on icon "loading" at bounding box center [332, 121] width 5 height 5
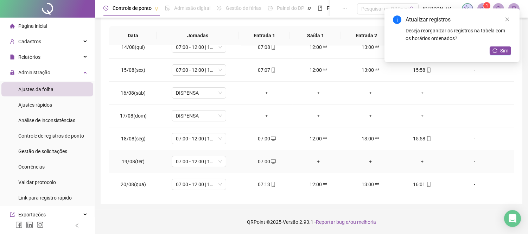
click at [419, 163] on div "+" at bounding box center [422, 162] width 40 height 8
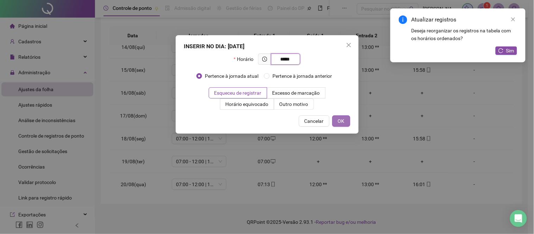
type input "*****"
click at [340, 120] on span "OK" at bounding box center [341, 121] width 7 height 8
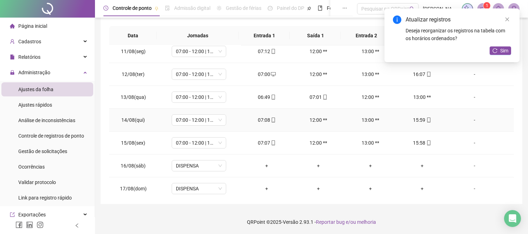
scroll to position [0, 0]
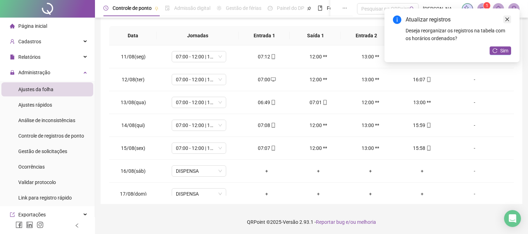
click at [508, 20] on icon "close" at bounding box center [507, 20] width 4 height 4
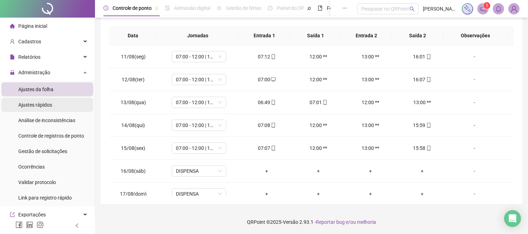
drag, startPoint x: 53, startPoint y: 102, endPoint x: 85, endPoint y: 103, distance: 32.7
click at [53, 102] on li "Ajustes rápidos" at bounding box center [47, 105] width 92 height 14
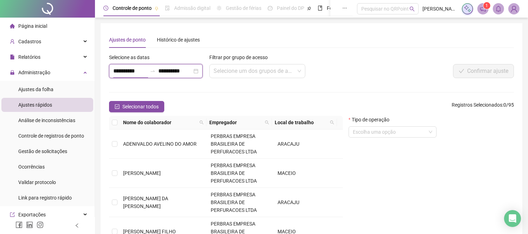
click at [134, 68] on input "**********" at bounding box center [130, 71] width 34 height 8
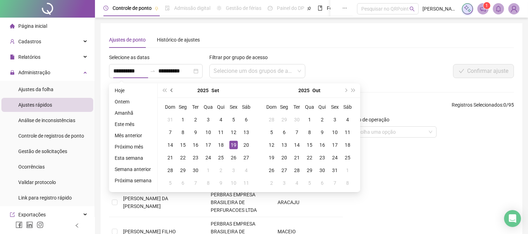
click at [171, 91] on span "prev-year" at bounding box center [173, 91] width 4 height 4
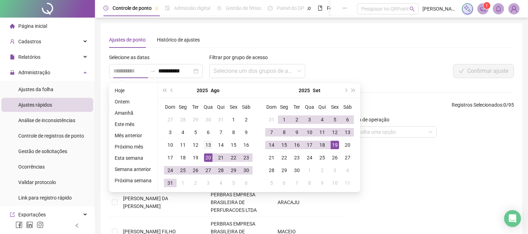
type input "**********"
click at [208, 145] on div "13" at bounding box center [208, 145] width 8 height 8
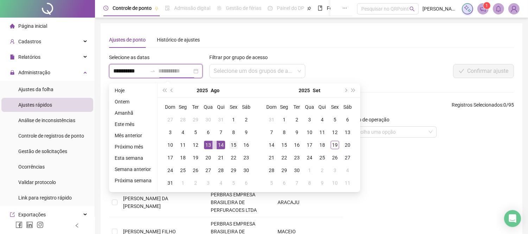
type input "**********"
click at [232, 146] on div "15" at bounding box center [233, 145] width 8 height 8
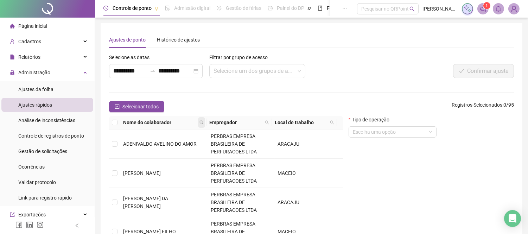
click at [202, 120] on span at bounding box center [201, 122] width 7 height 11
click at [152, 131] on input "text" at bounding box center [172, 134] width 66 height 11
type input "******"
click at [158, 148] on span "Buscar" at bounding box center [158, 148] width 15 height 8
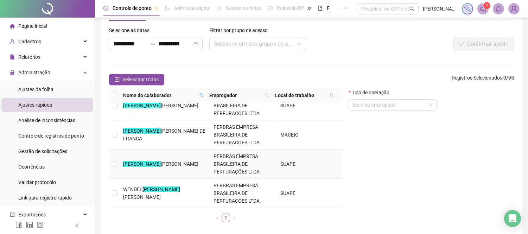
scroll to position [39, 0]
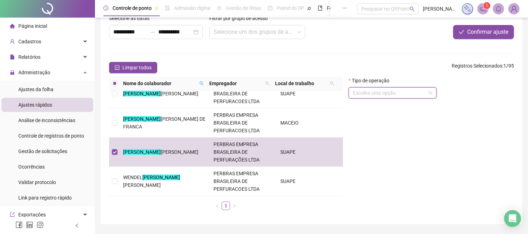
click at [392, 96] on input "search" at bounding box center [389, 93] width 73 height 11
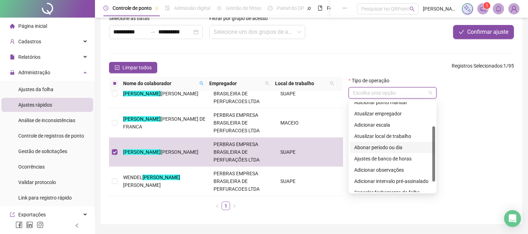
drag, startPoint x: 388, startPoint y: 157, endPoint x: 417, endPoint y: 152, distance: 29.3
click at [417, 152] on div "Adicionar ponto manual Atualizar empregador Adicionar escala Atualizar local de…" at bounding box center [392, 153] width 85 height 113
click at [373, 147] on div "Abonar período ou dia" at bounding box center [392, 148] width 77 height 8
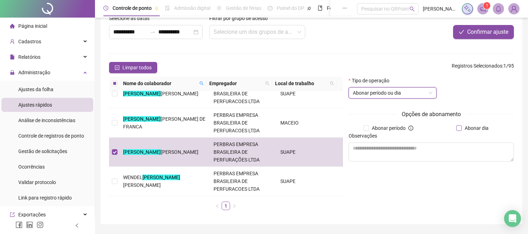
click at [466, 127] on span "Abonar dia" at bounding box center [477, 128] width 30 height 8
click at [377, 144] on textarea at bounding box center [431, 151] width 165 height 19
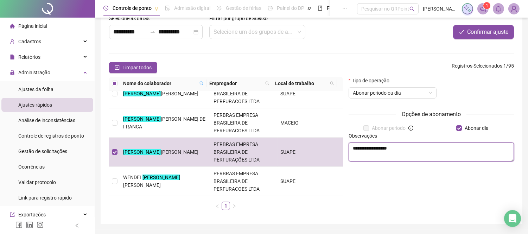
click at [399, 149] on textarea "**********" at bounding box center [431, 151] width 165 height 19
click at [441, 149] on textarea "**********" at bounding box center [431, 151] width 165 height 19
type textarea "**********"
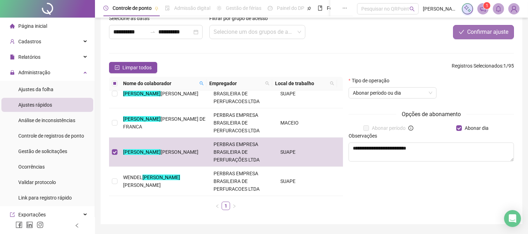
click at [476, 33] on span "Confirmar ajuste" at bounding box center [487, 32] width 41 height 8
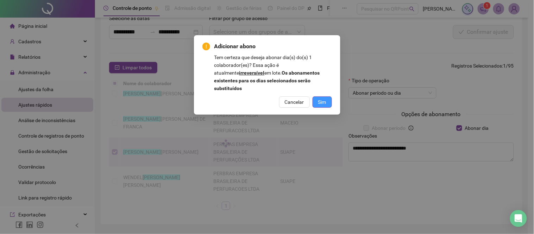
click at [324, 98] on span "Sim" at bounding box center [322, 102] width 8 height 8
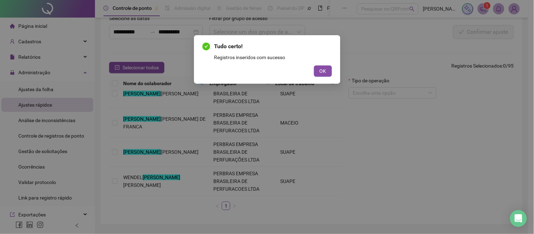
click at [270, 53] on div "Tudo certo! Registros inseridos com sucesso" at bounding box center [272, 51] width 117 height 19
click at [321, 71] on span "OK" at bounding box center [322, 71] width 7 height 8
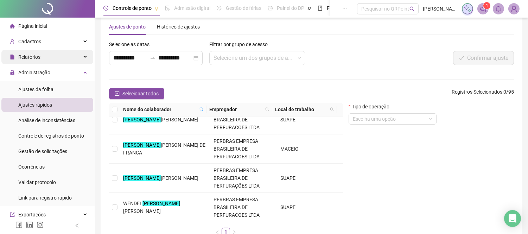
scroll to position [0, 0]
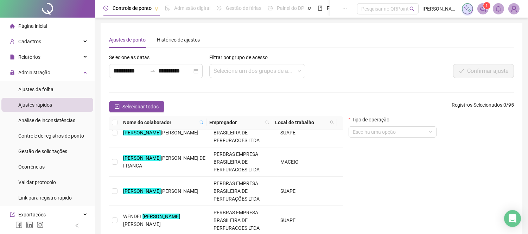
click at [39, 26] on span "Página inicial" at bounding box center [32, 26] width 29 height 6
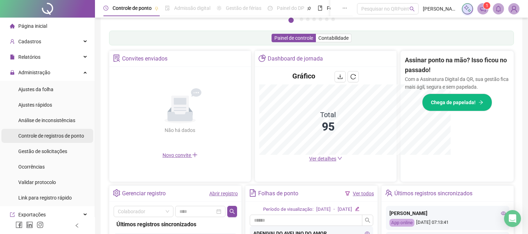
scroll to position [209, 0]
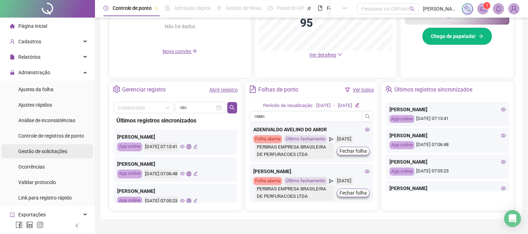
click at [44, 149] on span "Gestão de solicitações" at bounding box center [42, 151] width 49 height 6
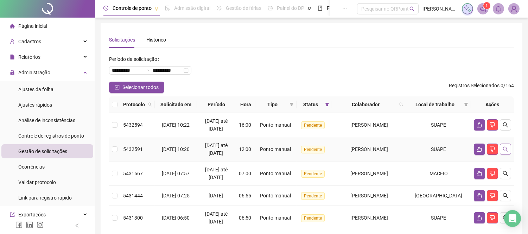
click at [507, 152] on icon "search" at bounding box center [506, 149] width 6 height 6
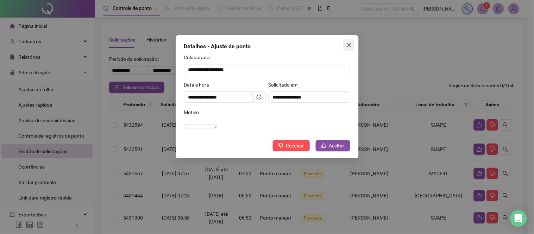
click at [349, 45] on icon "close" at bounding box center [349, 45] width 6 height 6
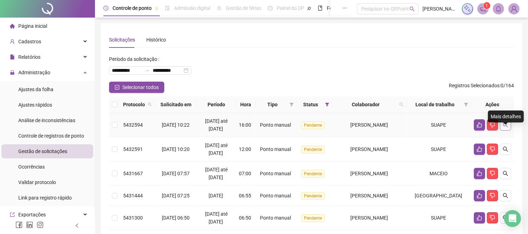
click at [505, 128] on icon "search" at bounding box center [506, 125] width 6 height 6
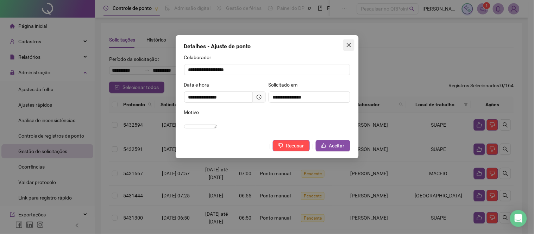
click at [344, 43] on span "Close" at bounding box center [348, 45] width 11 height 6
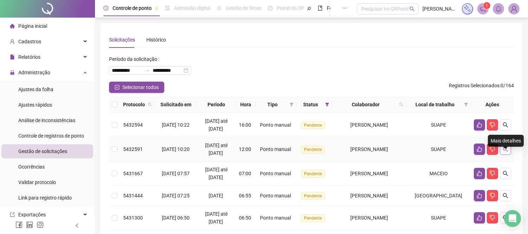
click at [507, 152] on icon "search" at bounding box center [506, 149] width 6 height 6
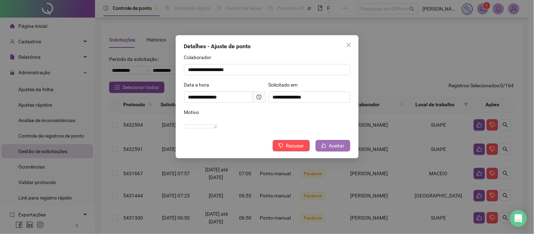
click at [340, 149] on span "Aceitar" at bounding box center [336, 146] width 15 height 8
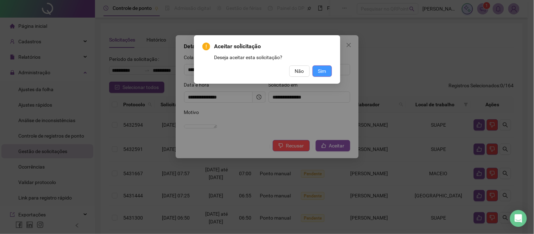
click at [324, 70] on span "Sim" at bounding box center [322, 71] width 8 height 8
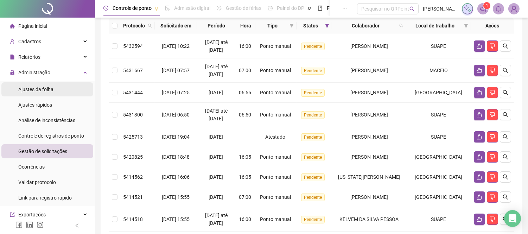
scroll to position [78, 0]
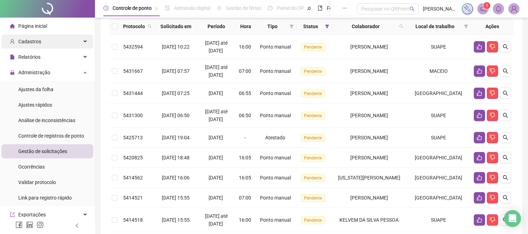
click at [51, 35] on div "Cadastros" at bounding box center [47, 41] width 92 height 14
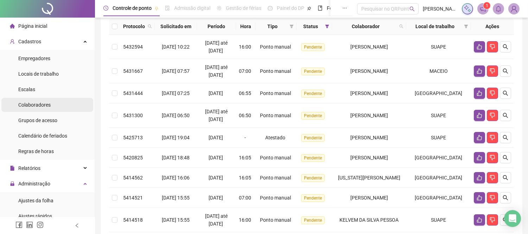
click at [31, 106] on span "Colaboradores" at bounding box center [34, 105] width 32 height 6
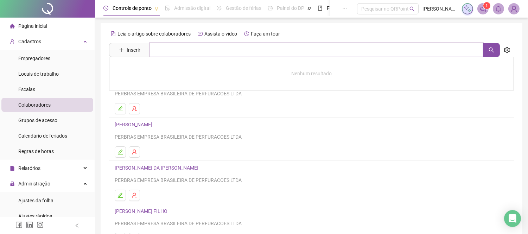
click at [160, 50] on input "text" at bounding box center [316, 50] width 333 height 14
type input "**********"
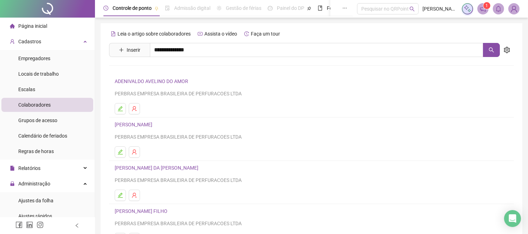
click at [152, 70] on link "[PERSON_NAME]" at bounding box center [141, 71] width 38 height 6
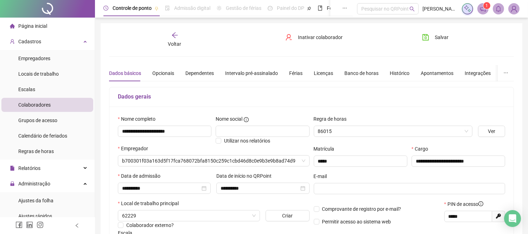
type input "**********"
click at [176, 41] on span "Voltar" at bounding box center [174, 44] width 13 height 6
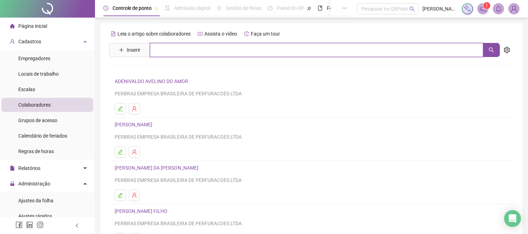
click at [171, 51] on input "text" at bounding box center [316, 50] width 333 height 14
type input "*******"
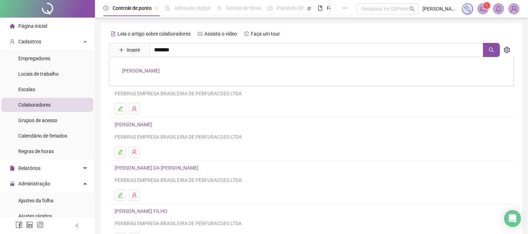
click at [160, 69] on link "[PERSON_NAME]" at bounding box center [141, 71] width 38 height 6
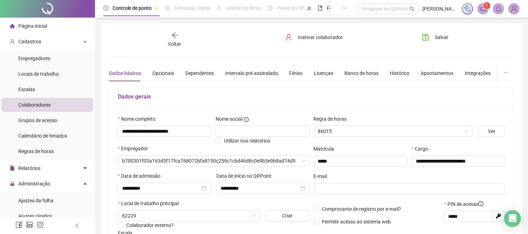
type input "**********"
click at [176, 44] on span "Voltar" at bounding box center [174, 44] width 13 height 6
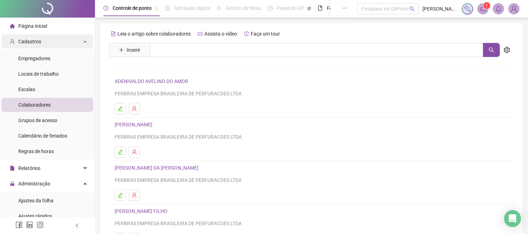
click at [70, 42] on div "Cadastros" at bounding box center [47, 41] width 92 height 14
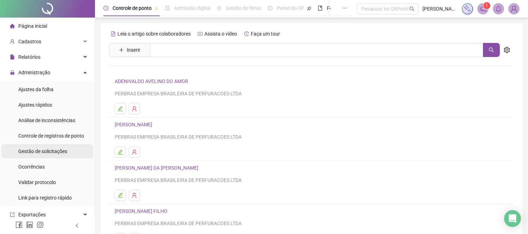
click at [51, 148] on span "Gestão de solicitações" at bounding box center [42, 151] width 49 height 6
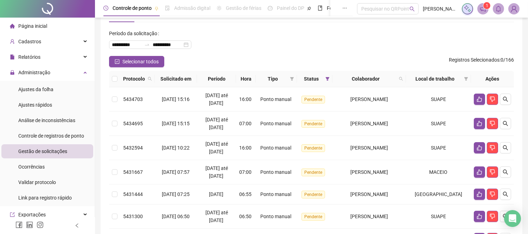
scroll to position [39, 0]
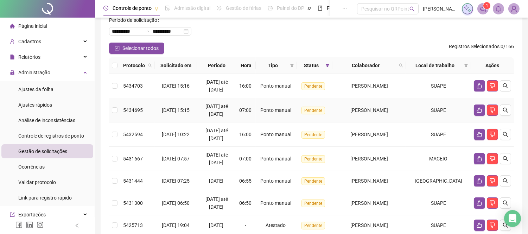
click at [511, 117] on td at bounding box center [492, 110] width 43 height 24
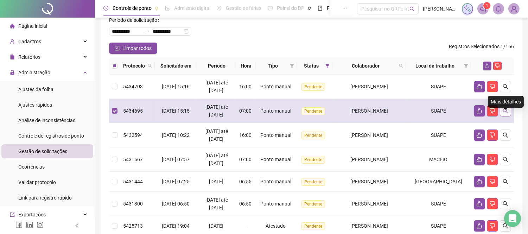
click at [508, 116] on button "button" at bounding box center [505, 110] width 11 height 11
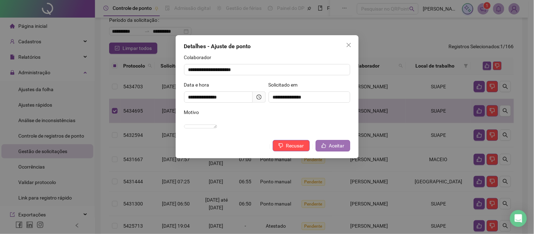
click at [334, 149] on span "Aceitar" at bounding box center [336, 146] width 15 height 8
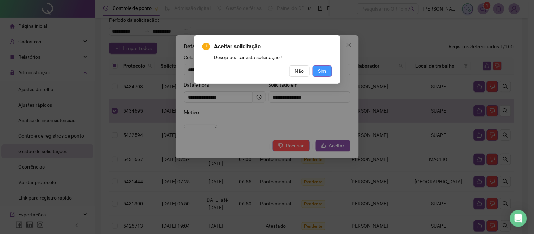
click at [321, 65] on button "Sim" at bounding box center [321, 70] width 19 height 11
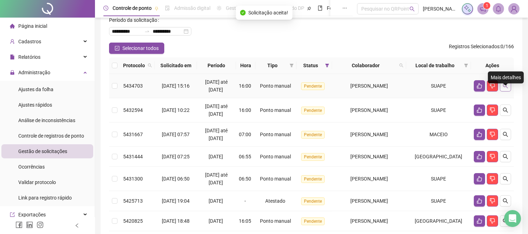
click at [506, 88] on icon "search" at bounding box center [505, 85] width 5 height 5
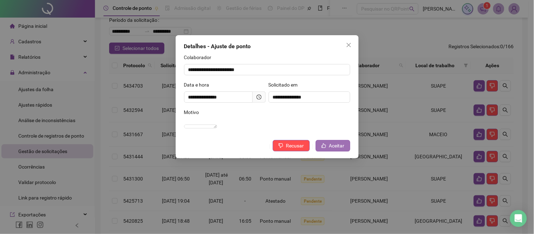
click at [337, 149] on span "Aceitar" at bounding box center [336, 146] width 15 height 8
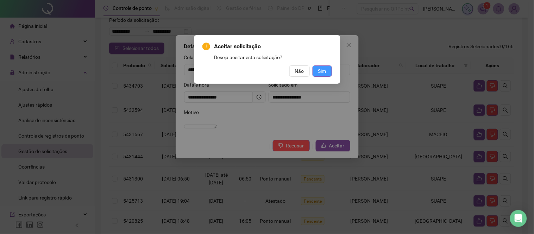
click at [324, 71] on span "Sim" at bounding box center [322, 71] width 8 height 8
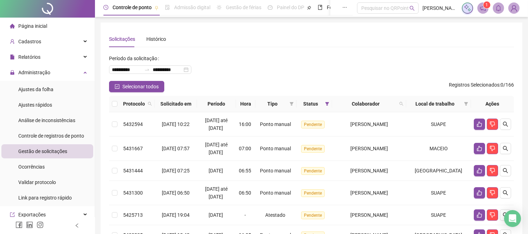
scroll to position [0, 0]
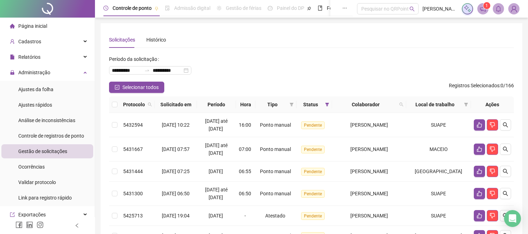
click at [27, 22] on div "Página inicial" at bounding box center [28, 26] width 37 height 14
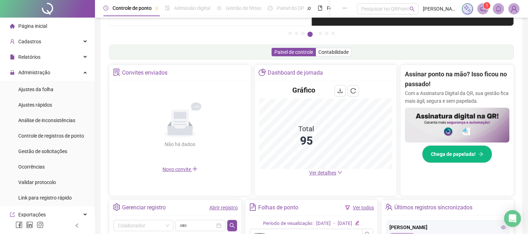
scroll to position [117, 0]
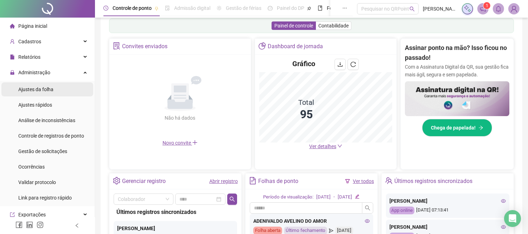
click at [43, 91] on span "Ajustes da folha" at bounding box center [35, 90] width 35 height 6
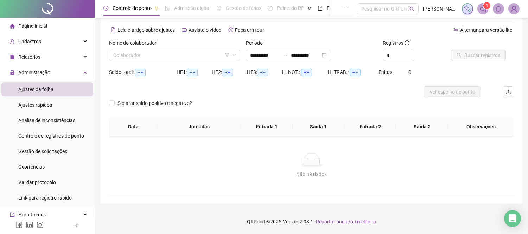
click at [38, 88] on span "Ajustes da folha" at bounding box center [35, 90] width 35 height 6
type input "**********"
click at [138, 57] on input "search" at bounding box center [171, 55] width 116 height 11
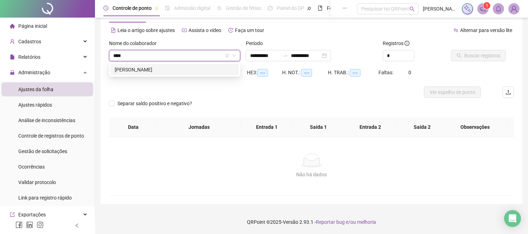
type input "****"
click at [149, 71] on div "[PERSON_NAME]" at bounding box center [175, 70] width 120 height 8
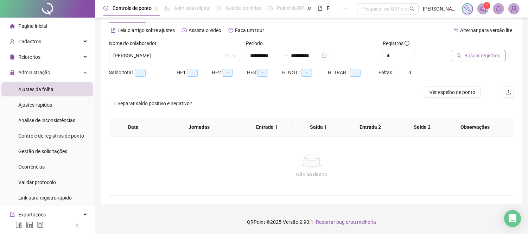
click at [463, 54] on button "Buscar registros" at bounding box center [478, 55] width 55 height 11
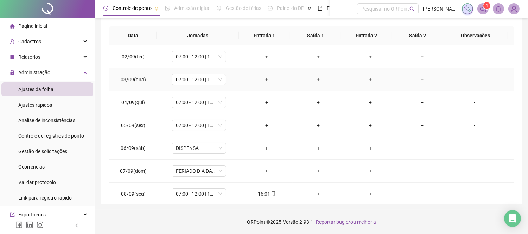
scroll to position [0, 0]
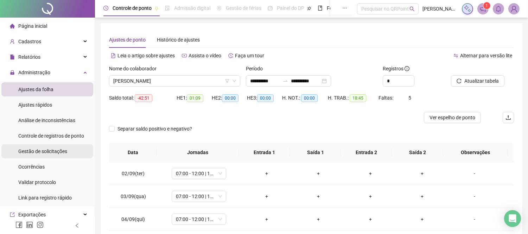
click at [43, 154] on span "Gestão de solicitações" at bounding box center [42, 151] width 49 height 6
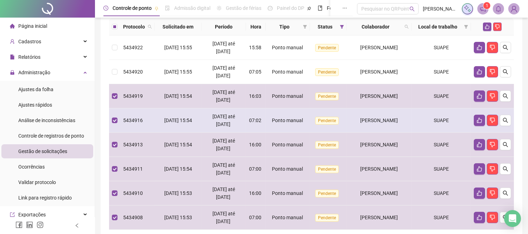
scroll to position [39, 0]
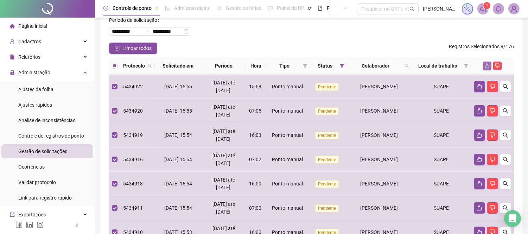
click at [487, 68] on icon "like" at bounding box center [487, 65] width 5 height 5
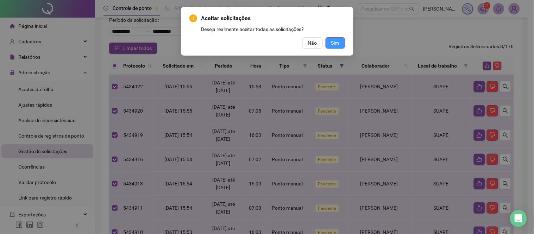
click at [338, 41] on span "Sim" at bounding box center [335, 43] width 8 height 8
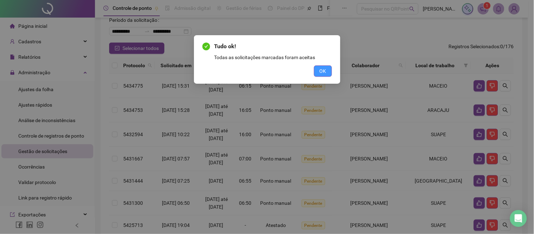
click at [322, 72] on span "OK" at bounding box center [322, 71] width 7 height 8
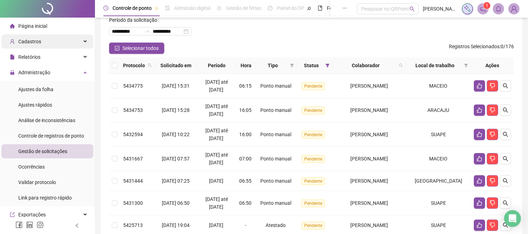
click at [40, 41] on div "Cadastros" at bounding box center [47, 41] width 92 height 14
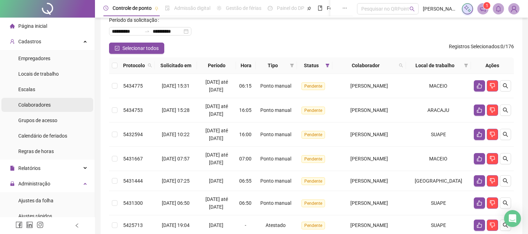
click at [28, 104] on span "Colaboradores" at bounding box center [34, 105] width 32 height 6
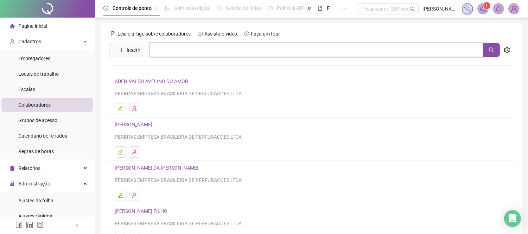
click at [185, 51] on input "text" at bounding box center [316, 50] width 333 height 14
type input "**********"
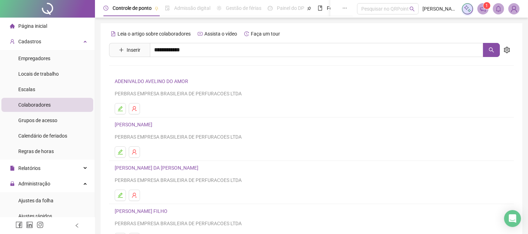
click at [160, 72] on link "[PERSON_NAME]" at bounding box center [141, 71] width 38 height 6
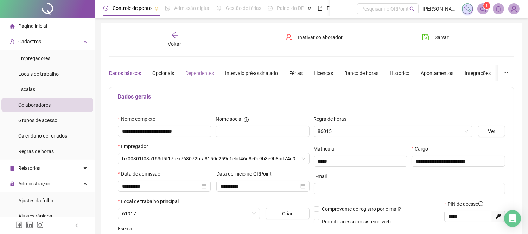
type input "**********"
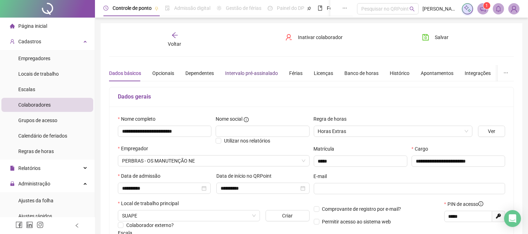
click at [246, 74] on div "Intervalo pré-assinalado" at bounding box center [251, 73] width 53 height 8
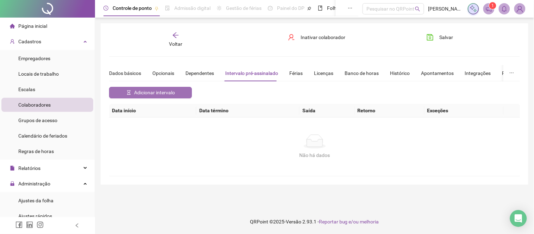
click at [163, 90] on span "Adicionar intervalo" at bounding box center [154, 93] width 41 height 8
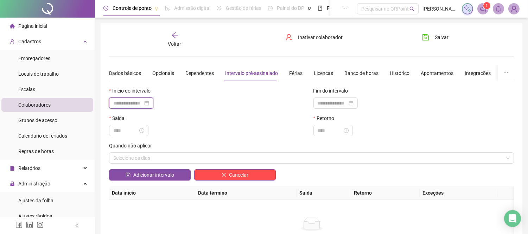
click at [142, 104] on input at bounding box center [128, 103] width 30 height 8
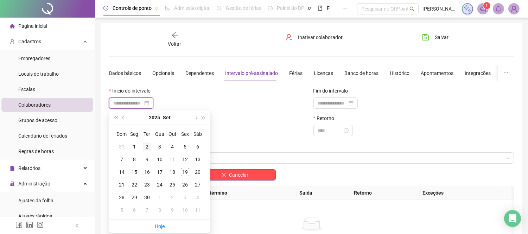
type input "**********"
click at [147, 148] on div "2" at bounding box center [147, 146] width 8 height 8
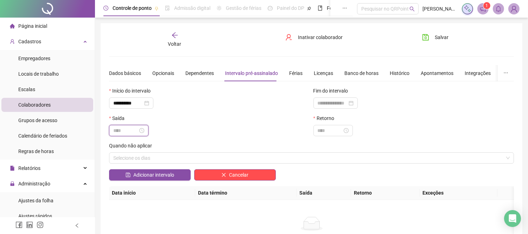
click at [133, 132] on input at bounding box center [125, 131] width 25 height 8
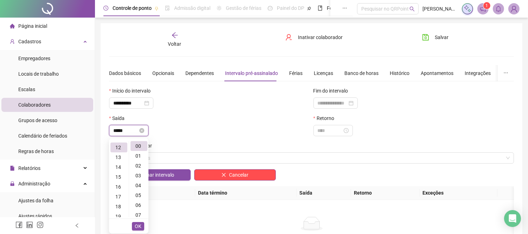
scroll to position [117, 0]
click at [139, 147] on div "00" at bounding box center [138, 146] width 17 height 10
type input "*****"
click at [136, 228] on span "OK" at bounding box center [138, 226] width 7 height 8
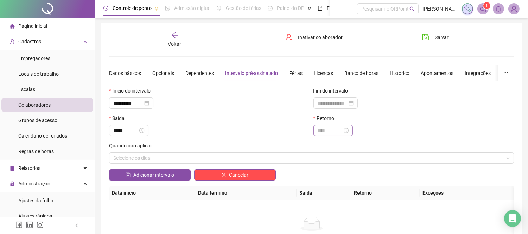
click at [324, 135] on div at bounding box center [332, 130] width 39 height 11
click at [324, 132] on input at bounding box center [330, 131] width 25 height 8
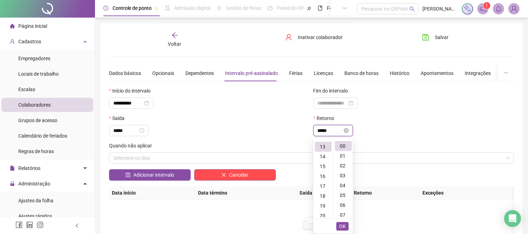
scroll to position [128, 0]
type input "*****"
click at [343, 227] on span "OK" at bounding box center [342, 226] width 7 height 8
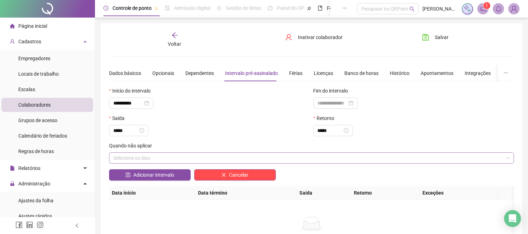
click at [170, 155] on div "Selecione os dias" at bounding box center [311, 157] width 405 height 11
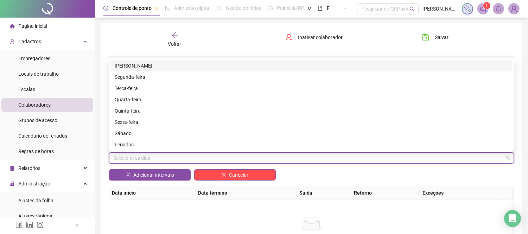
click at [131, 69] on div "[PERSON_NAME]" at bounding box center [312, 66] width 394 height 8
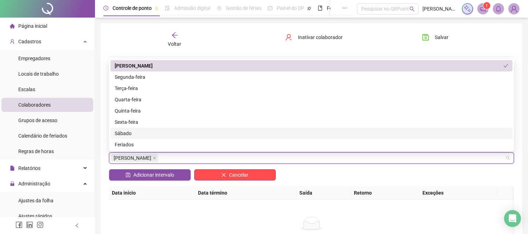
click at [128, 135] on div "Sábado" at bounding box center [312, 133] width 394 height 8
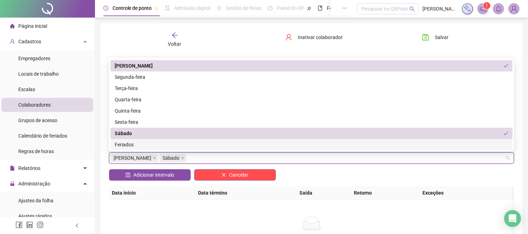
click at [125, 144] on div "Feriados" at bounding box center [312, 145] width 394 height 8
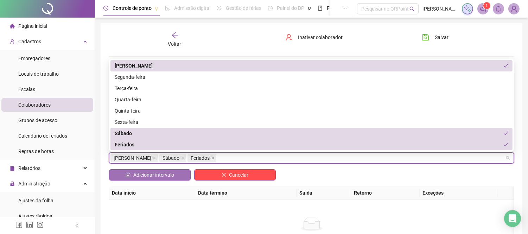
click at [148, 174] on span "Adicionar intervalo" at bounding box center [153, 175] width 41 height 8
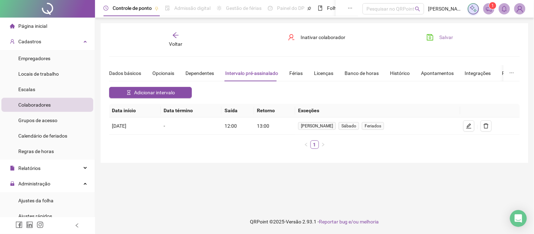
click at [441, 37] on span "Salvar" at bounding box center [446, 37] width 14 height 8
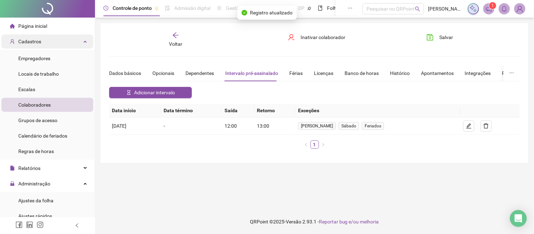
click at [72, 43] on div "Cadastros" at bounding box center [47, 41] width 92 height 14
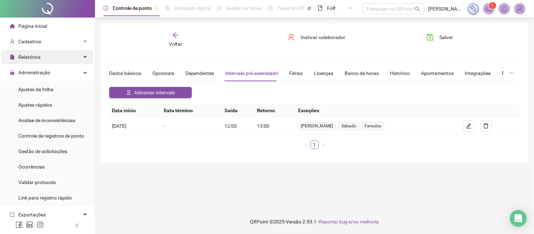
click at [70, 54] on div "Relatórios" at bounding box center [47, 57] width 92 height 14
click at [69, 55] on div "Relatórios" at bounding box center [47, 57] width 92 height 14
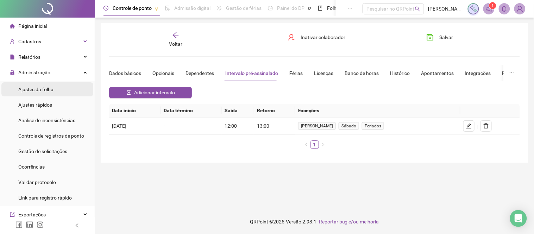
click at [40, 89] on span "Ajustes da folha" at bounding box center [35, 90] width 35 height 6
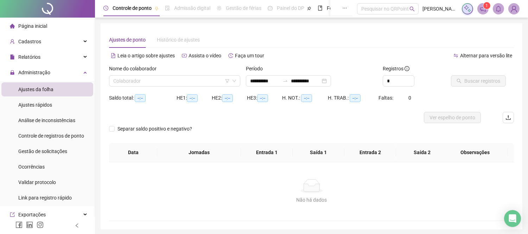
type input "**********"
click at [168, 81] on input "search" at bounding box center [171, 81] width 116 height 11
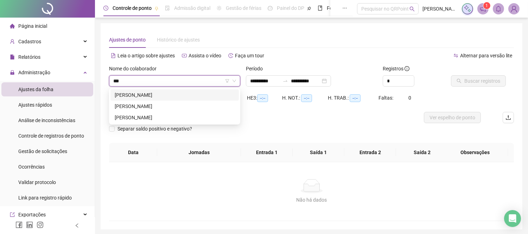
type input "****"
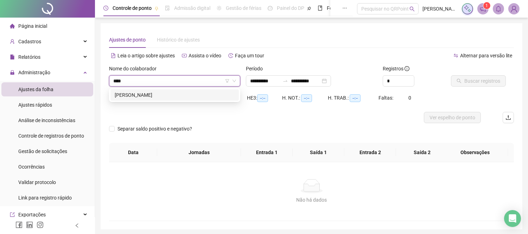
click at [165, 93] on div "[PERSON_NAME]" at bounding box center [175, 95] width 120 height 8
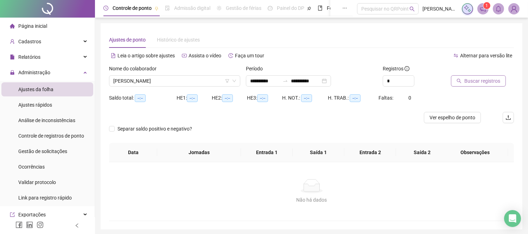
click at [474, 80] on span "Buscar registros" at bounding box center [482, 81] width 36 height 8
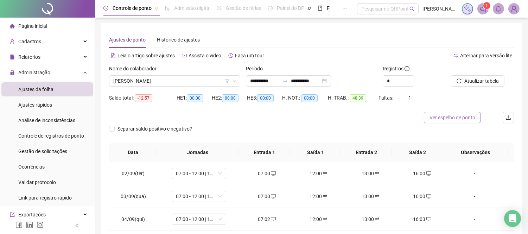
click at [447, 117] on span "Ver espelho de ponto" at bounding box center [452, 118] width 46 height 8
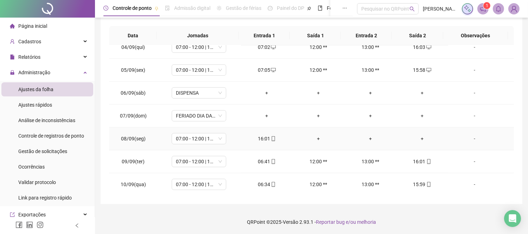
scroll to position [56, 0]
click at [420, 138] on div "+" at bounding box center [422, 138] width 40 height 8
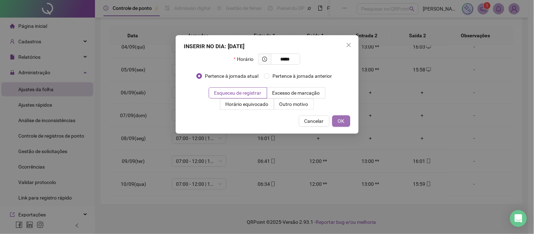
type input "*****"
click at [343, 123] on span "OK" at bounding box center [341, 121] width 7 height 8
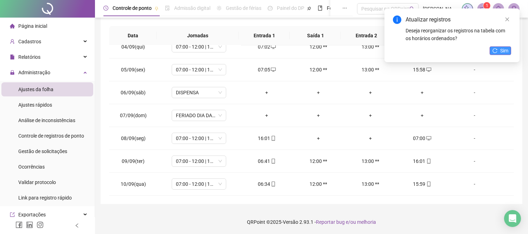
click at [497, 51] on icon "reload" at bounding box center [494, 50] width 5 height 5
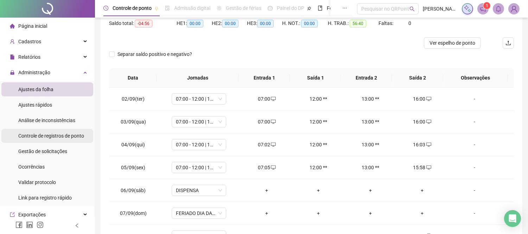
scroll to position [0, 0]
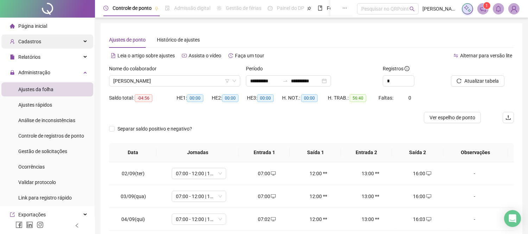
click at [56, 40] on div "Cadastros" at bounding box center [47, 41] width 92 height 14
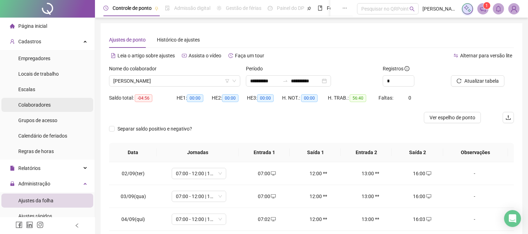
click at [39, 104] on span "Colaboradores" at bounding box center [34, 105] width 32 height 6
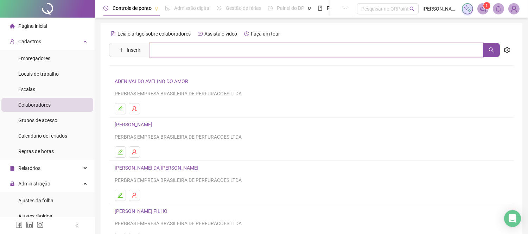
click at [167, 47] on input "text" at bounding box center [316, 50] width 333 height 14
type input "**********"
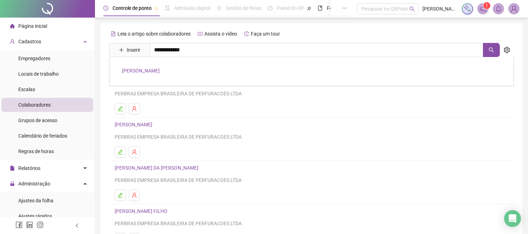
click at [149, 71] on link "[PERSON_NAME]" at bounding box center [141, 71] width 38 height 6
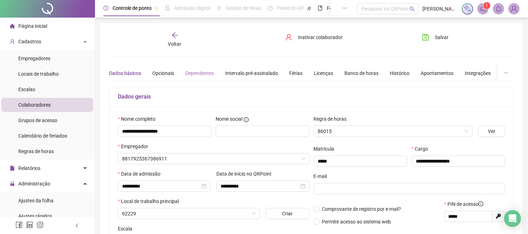
type input "**********"
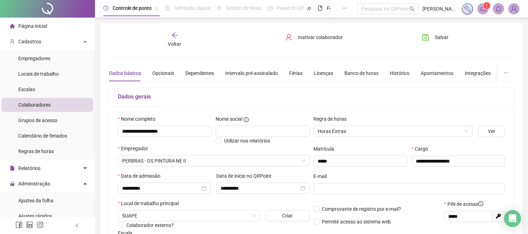
click at [179, 35] on div "Voltar" at bounding box center [174, 40] width 63 height 16
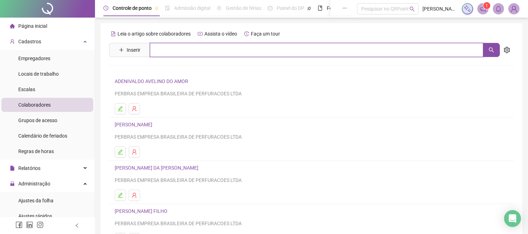
click at [200, 52] on input "text" at bounding box center [316, 50] width 333 height 14
type input "*******"
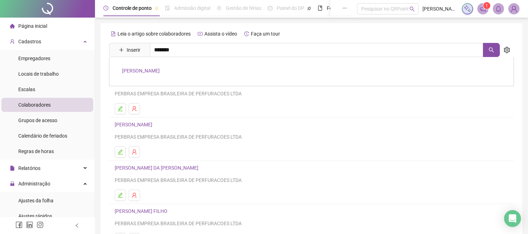
click at [166, 65] on div "[PERSON_NAME]" at bounding box center [311, 71] width 405 height 29
click at [162, 69] on div "Leia o artigo sobre colaboradores Assista o vídeo Faça um tour Inserir ******* …" at bounding box center [311, 164] width 405 height 273
click at [181, 49] on input "*******" at bounding box center [316, 50] width 333 height 14
click at [159, 71] on link "[PERSON_NAME]" at bounding box center [141, 71] width 38 height 6
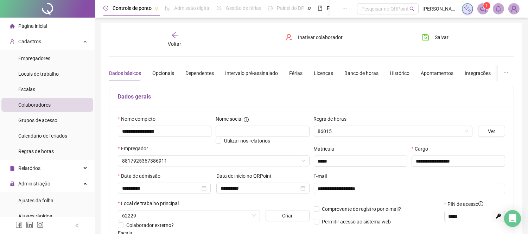
type input "**********"
click at [262, 72] on div "Intervalo pré-assinalado" at bounding box center [251, 73] width 53 height 8
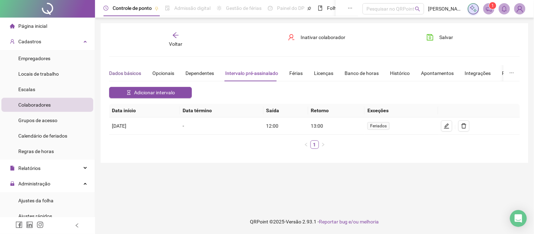
click at [115, 75] on div "Dados básicos" at bounding box center [125, 73] width 32 height 8
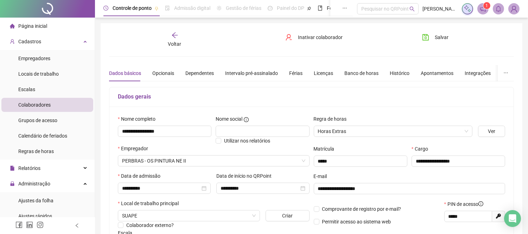
click at [175, 34] on icon "arrow-left" at bounding box center [174, 35] width 7 height 7
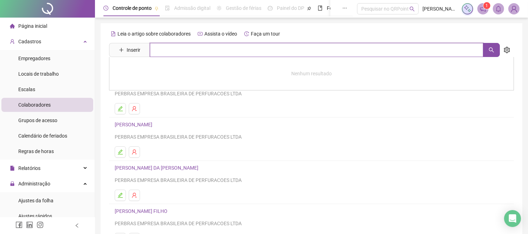
click at [168, 54] on input "text" at bounding box center [316, 50] width 333 height 14
type input "**********"
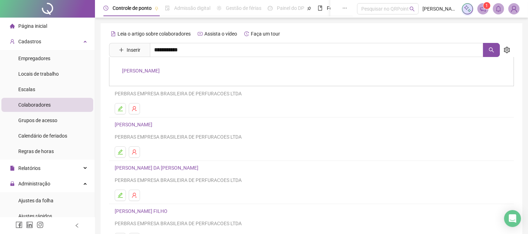
click at [160, 72] on link "[PERSON_NAME]" at bounding box center [141, 71] width 38 height 6
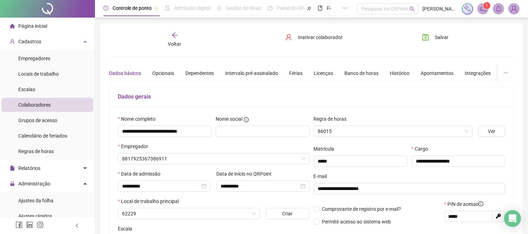
type input "**********"
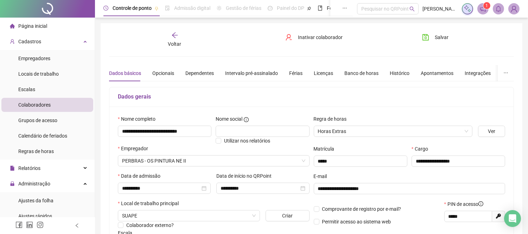
click at [174, 37] on icon "arrow-left" at bounding box center [175, 35] width 6 height 6
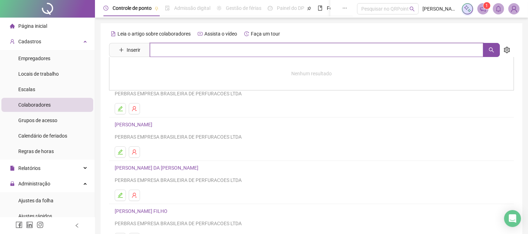
click at [179, 50] on input "text" at bounding box center [316, 50] width 333 height 14
type input "******"
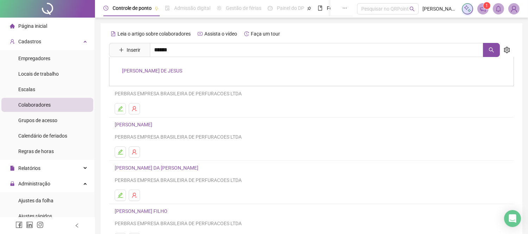
click at [171, 66] on div "[PERSON_NAME] DE JESUS" at bounding box center [311, 71] width 405 height 29
click at [170, 69] on div "Leia o artigo sobre colaboradores Assista o vídeo Faça um tour Inserir ****** […" at bounding box center [311, 164] width 405 height 273
click at [180, 49] on input "******" at bounding box center [316, 50] width 333 height 14
click at [171, 71] on link "[PERSON_NAME] DE JESUS" at bounding box center [152, 71] width 60 height 6
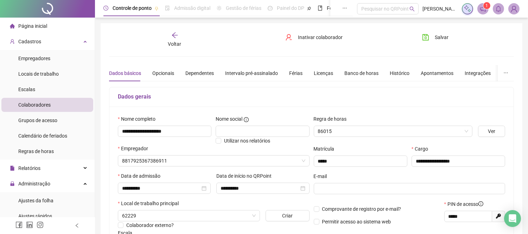
type input "**********"
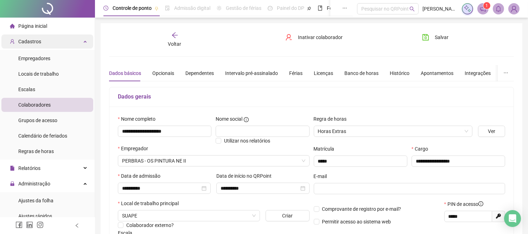
click at [58, 42] on div "Cadastros" at bounding box center [47, 41] width 92 height 14
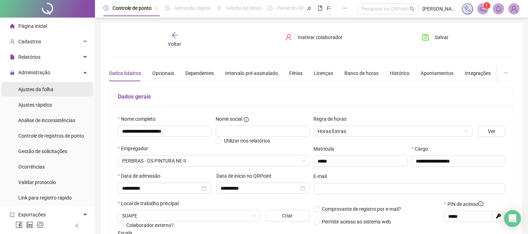
click at [50, 91] on span "Ajustes da folha" at bounding box center [35, 90] width 35 height 6
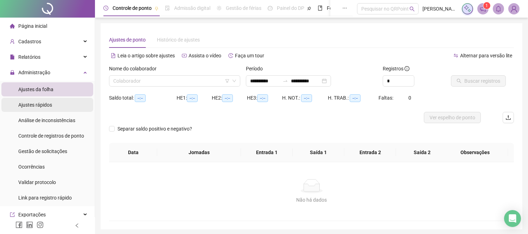
type input "**********"
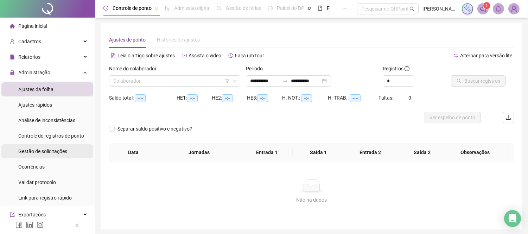
click at [39, 149] on span "Gestão de solicitações" at bounding box center [42, 151] width 49 height 6
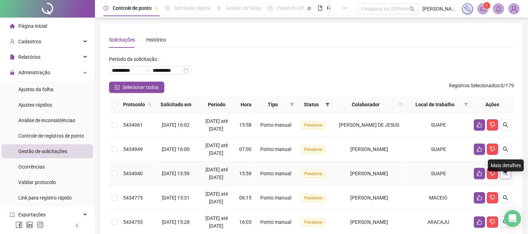
click at [508, 176] on icon "search" at bounding box center [506, 174] width 6 height 6
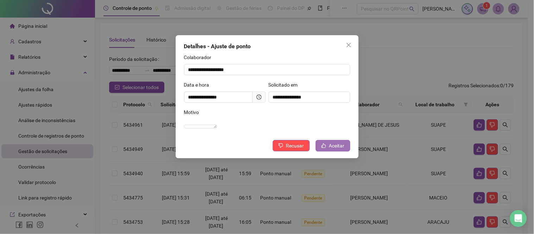
click at [332, 149] on span "Aceitar" at bounding box center [336, 146] width 15 height 8
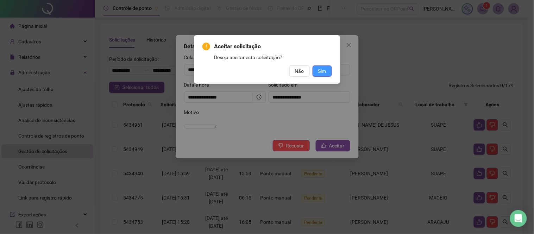
click at [325, 71] on span "Sim" at bounding box center [322, 71] width 8 height 8
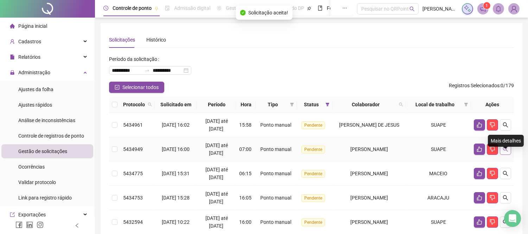
click at [507, 152] on icon "search" at bounding box center [506, 149] width 6 height 6
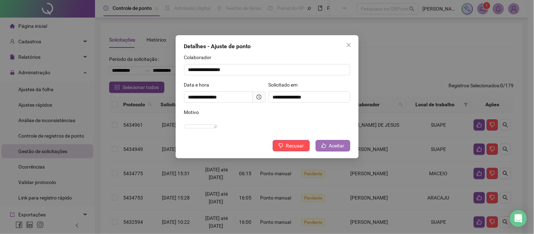
click at [328, 151] on button "Aceitar" at bounding box center [332, 145] width 34 height 11
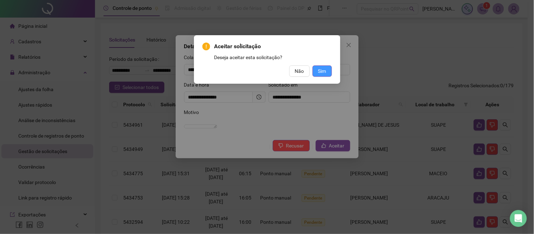
click at [319, 65] on button "Sim" at bounding box center [321, 70] width 19 height 11
click at [319, 71] on span "Sim" at bounding box center [322, 71] width 8 height 8
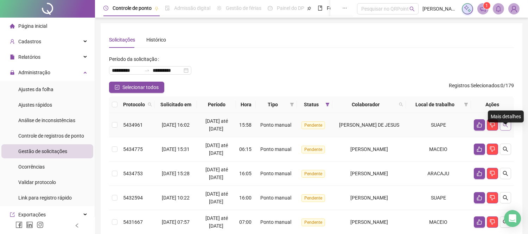
click at [508, 130] on button "button" at bounding box center [505, 124] width 11 height 11
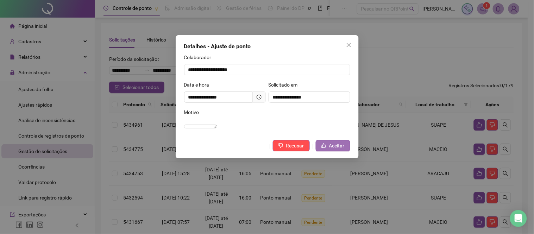
click at [333, 149] on span "Aceitar" at bounding box center [336, 146] width 15 height 8
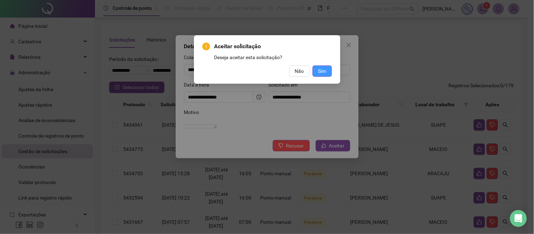
click at [320, 71] on span "Sim" at bounding box center [322, 71] width 8 height 8
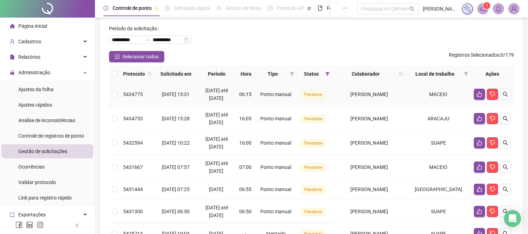
scroll to position [39, 0]
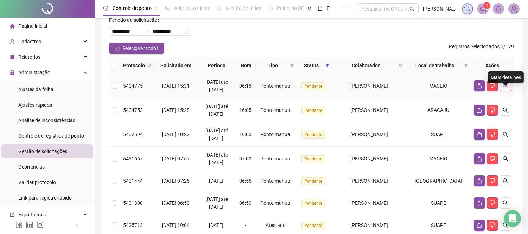
click at [505, 89] on icon "search" at bounding box center [506, 86] width 6 height 6
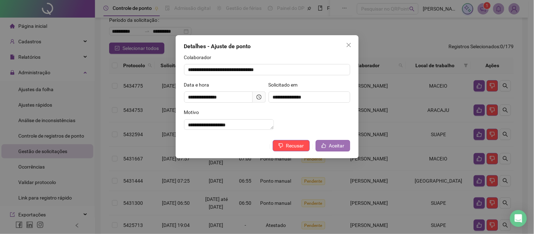
click at [333, 149] on span "Aceitar" at bounding box center [336, 146] width 15 height 8
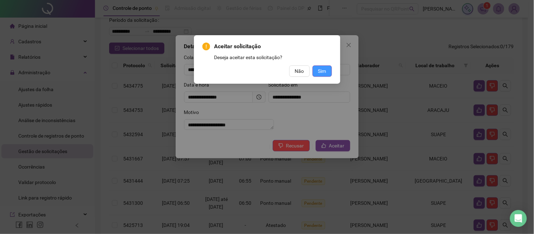
click at [325, 71] on span "Sim" at bounding box center [322, 71] width 8 height 8
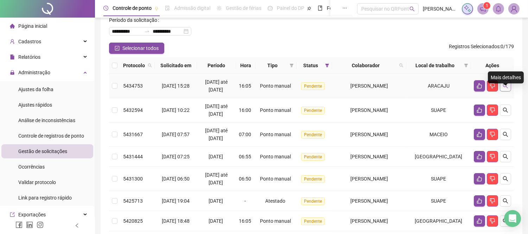
click at [505, 89] on icon "search" at bounding box center [506, 86] width 6 height 6
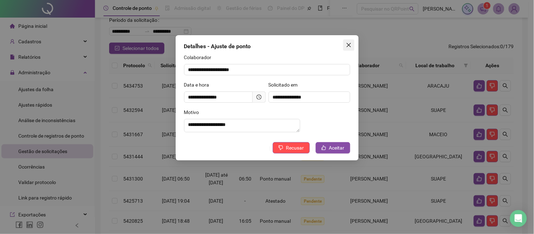
click at [353, 45] on span "Close" at bounding box center [348, 45] width 11 height 6
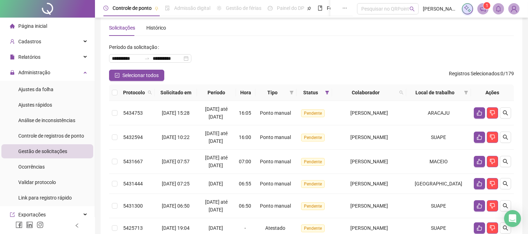
scroll to position [0, 0]
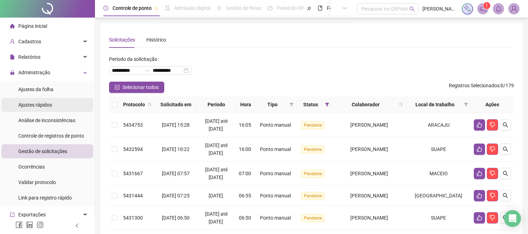
click at [27, 104] on span "Ajustes rápidos" at bounding box center [35, 105] width 34 height 6
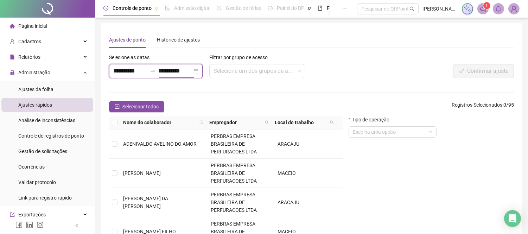
click at [183, 73] on input "**********" at bounding box center [175, 71] width 34 height 8
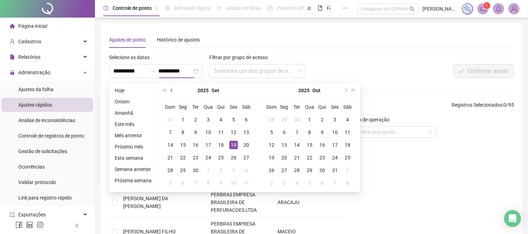
click at [172, 89] on button "prev-year" at bounding box center [172, 90] width 8 height 14
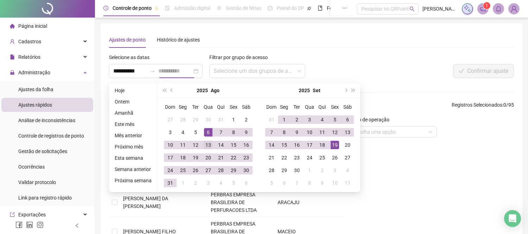
type input "**********"
click at [207, 146] on div "13" at bounding box center [208, 145] width 8 height 8
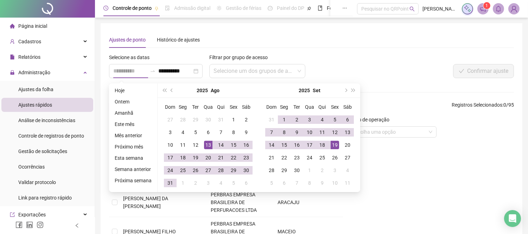
click at [207, 146] on div "13" at bounding box center [208, 145] width 8 height 8
type input "**********"
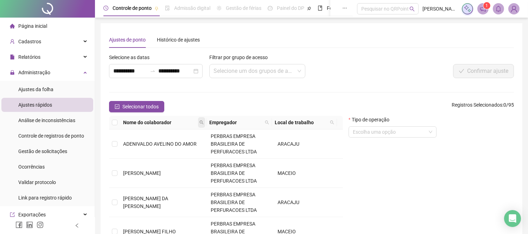
click at [201, 120] on span at bounding box center [201, 122] width 7 height 11
type input "**********"
click at [155, 143] on button "Buscar" at bounding box center [155, 147] width 32 height 8
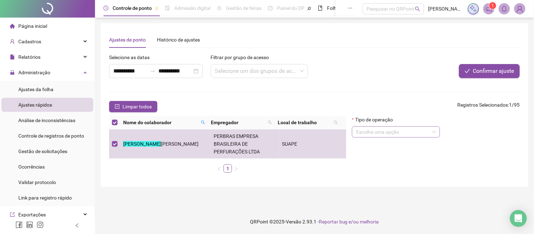
click at [403, 134] on input "search" at bounding box center [392, 132] width 73 height 11
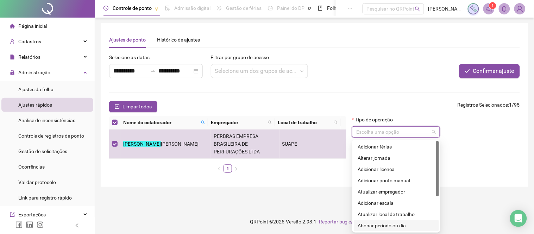
click at [378, 223] on div "Abonar período ou dia" at bounding box center [396, 226] width 77 height 8
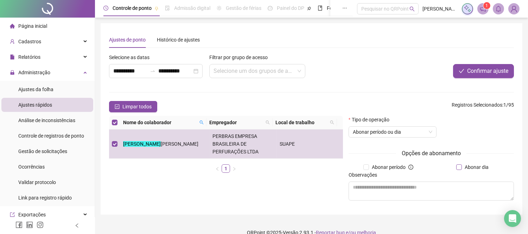
click at [469, 168] on span "Abonar dia" at bounding box center [477, 167] width 30 height 8
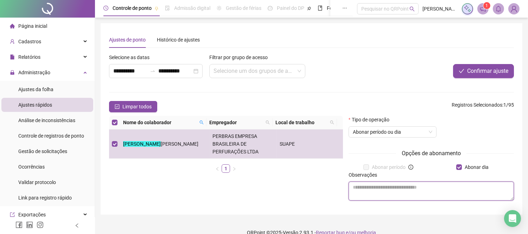
click at [402, 190] on textarea at bounding box center [431, 190] width 165 height 19
click at [371, 188] on textarea at bounding box center [431, 190] width 165 height 19
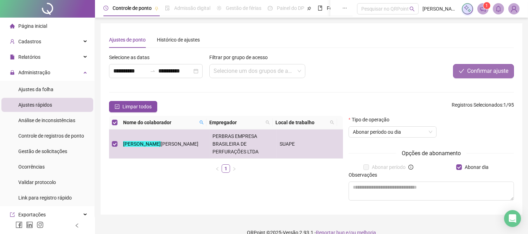
click at [476, 71] on span "Confirmar ajuste" at bounding box center [487, 71] width 41 height 8
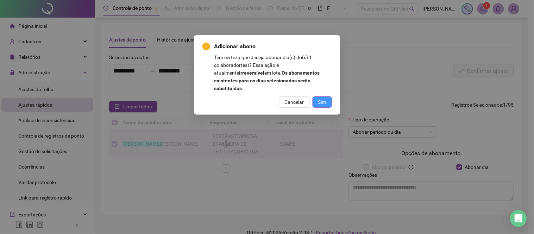
click at [320, 98] on span "Sim" at bounding box center [322, 102] width 8 height 8
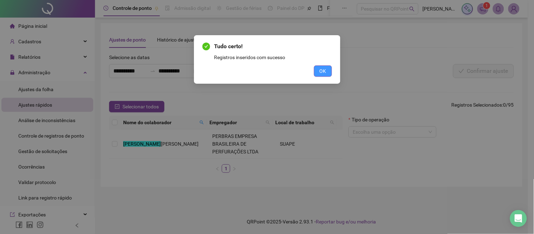
click at [319, 70] on span "OK" at bounding box center [322, 71] width 7 height 8
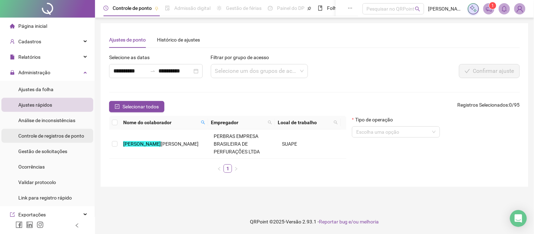
drag, startPoint x: 48, startPoint y: 134, endPoint x: 53, endPoint y: 131, distance: 5.9
click at [48, 134] on span "Controle de registros de ponto" at bounding box center [51, 136] width 66 height 6
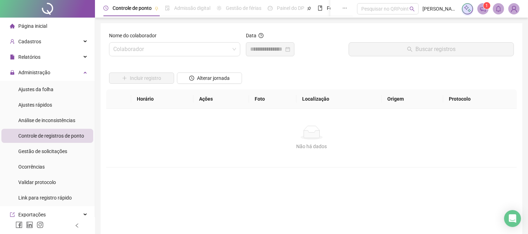
click at [177, 41] on div "Nome do colaborador" at bounding box center [174, 37] width 131 height 11
click at [174, 46] on input "search" at bounding box center [171, 49] width 116 height 13
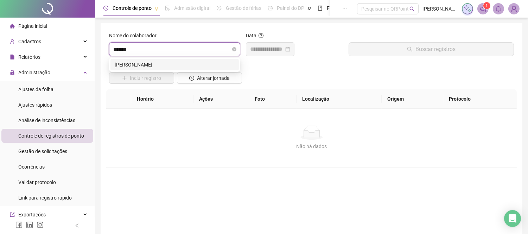
type input "*******"
click at [158, 66] on div "[PERSON_NAME]" at bounding box center [175, 65] width 120 height 8
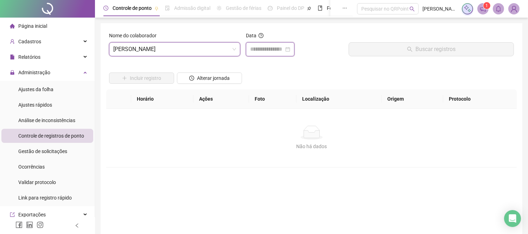
click at [279, 52] on input at bounding box center [267, 49] width 34 height 8
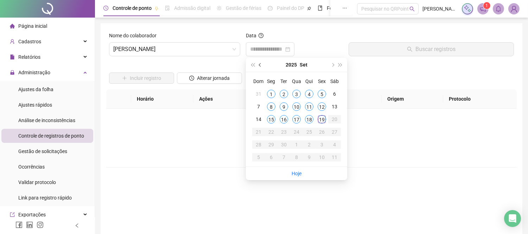
click at [260, 65] on span "prev-year" at bounding box center [261, 65] width 4 height 4
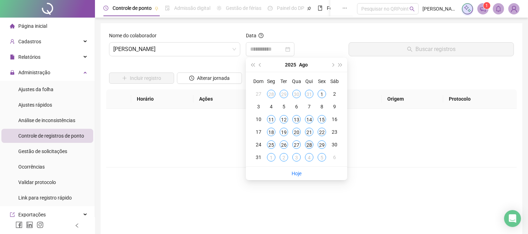
click at [308, 144] on div "28" at bounding box center [309, 144] width 8 height 8
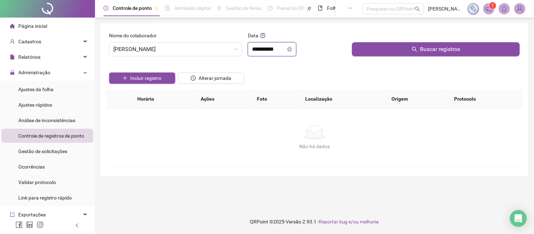
click at [265, 46] on input "**********" at bounding box center [269, 49] width 34 height 8
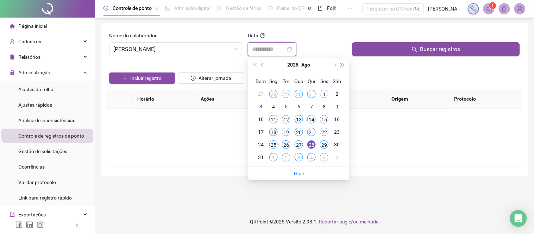
type input "**********"
click at [274, 133] on div "18" at bounding box center [273, 132] width 8 height 8
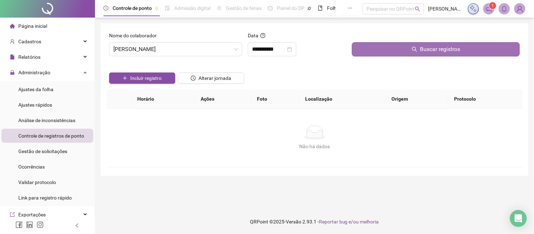
click at [392, 47] on button "Buscar registros" at bounding box center [436, 49] width 168 height 14
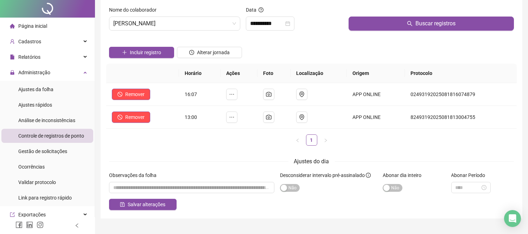
scroll to position [39, 0]
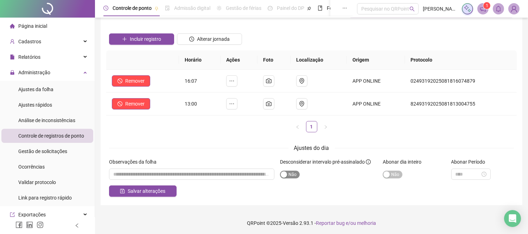
click at [291, 176] on span "Sim Não" at bounding box center [290, 175] width 20 height 8
click at [144, 191] on span "Salvar alterações" at bounding box center [147, 191] width 38 height 8
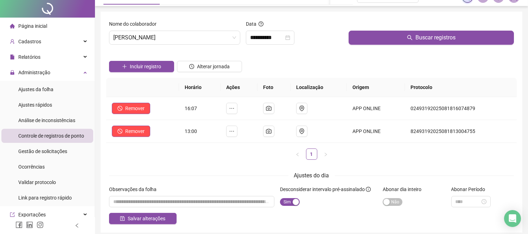
scroll to position [0, 0]
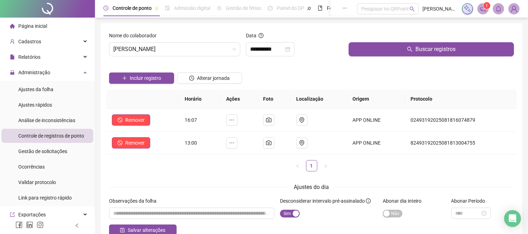
click at [46, 24] on span "Página inicial" at bounding box center [32, 26] width 29 height 6
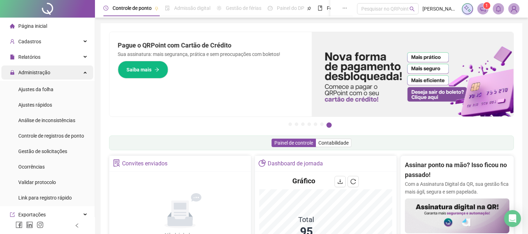
click at [51, 69] on div "Administração" at bounding box center [47, 72] width 92 height 14
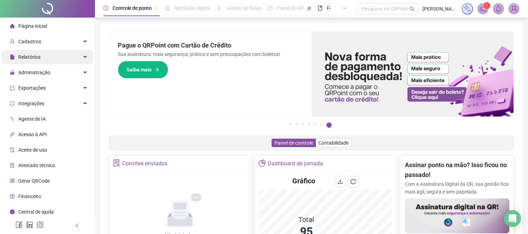
click at [53, 59] on div "Relatórios" at bounding box center [47, 57] width 92 height 14
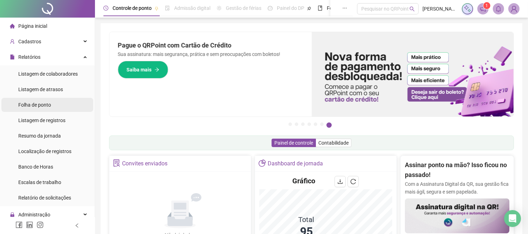
click at [33, 106] on span "Folha de ponto" at bounding box center [34, 105] width 33 height 6
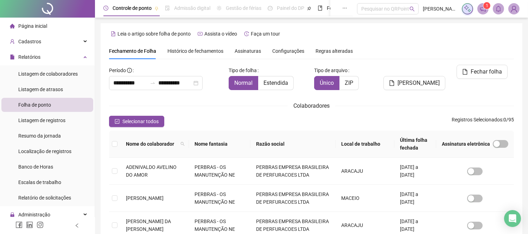
type input "**********"
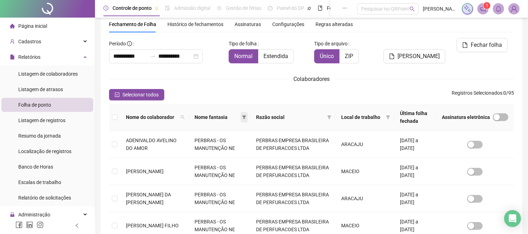
click at [246, 116] on icon "filter" at bounding box center [244, 117] width 4 height 4
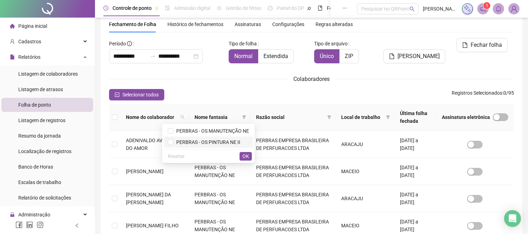
click at [213, 145] on span "PERBRAS - OS PINTURA NE II" at bounding box center [206, 142] width 67 height 6
click at [241, 156] on button "OK" at bounding box center [246, 156] width 12 height 8
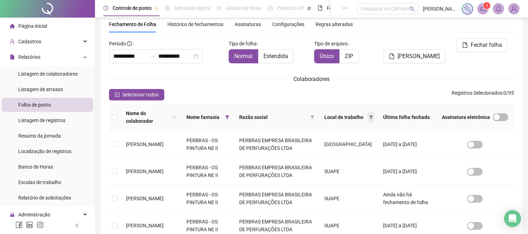
click at [373, 116] on span at bounding box center [371, 117] width 7 height 11
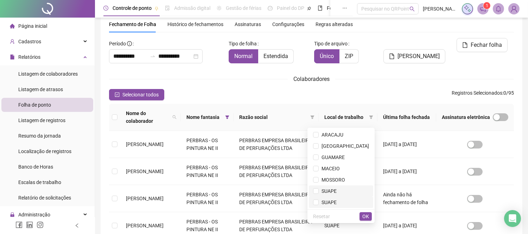
click at [353, 197] on li "SUAPE" at bounding box center [341, 202] width 64 height 11
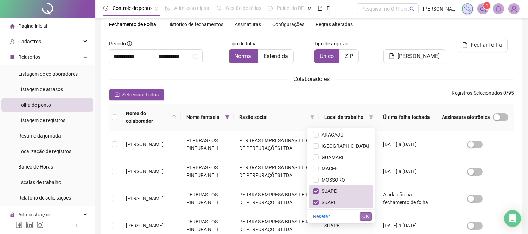
click at [366, 218] on span "OK" at bounding box center [365, 216] width 7 height 8
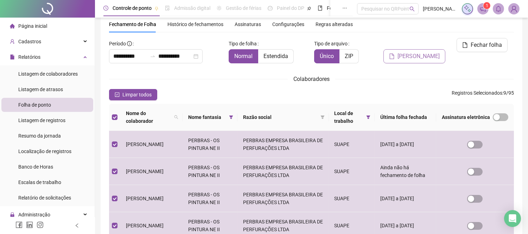
click at [418, 52] on span "[PERSON_NAME]" at bounding box center [418, 56] width 42 height 8
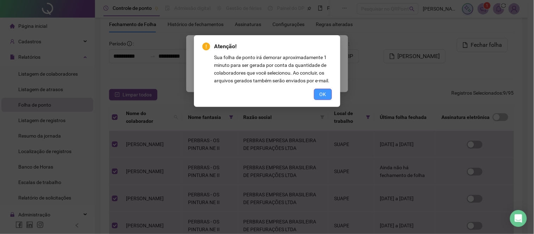
click at [318, 93] on button "OK" at bounding box center [323, 94] width 18 height 11
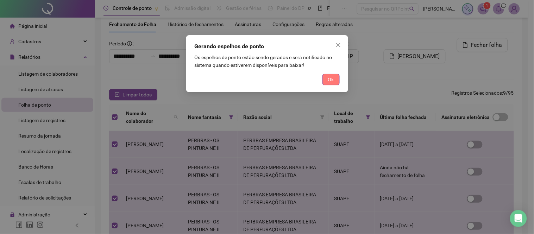
click at [332, 79] on span "Ok" at bounding box center [331, 80] width 6 height 8
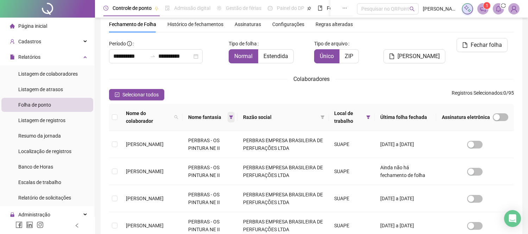
click at [233, 117] on icon "filter" at bounding box center [231, 117] width 4 height 4
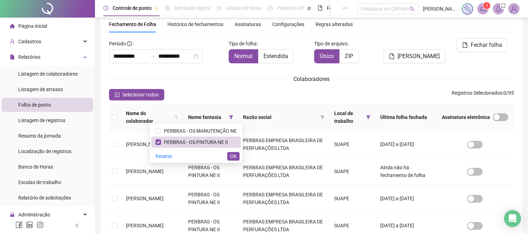
click at [370, 82] on div "Colaboradores" at bounding box center [311, 79] width 405 height 9
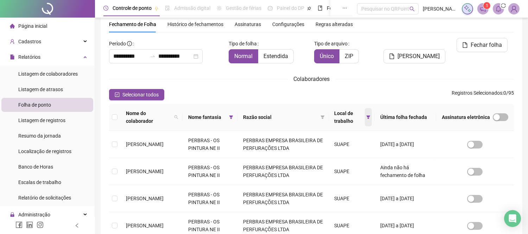
click at [368, 116] on icon "filter" at bounding box center [368, 117] width 4 height 4
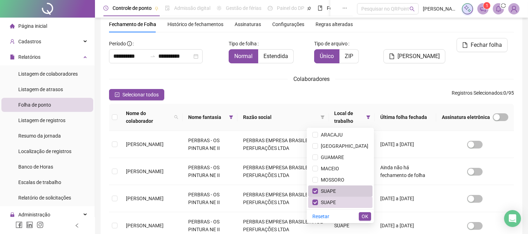
click at [336, 192] on span "SUAPE" at bounding box center [327, 191] width 18 height 6
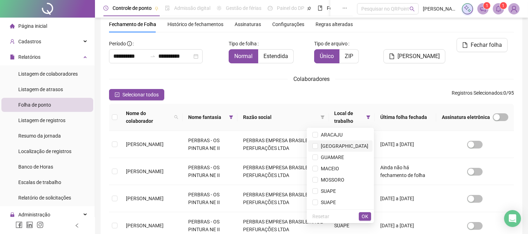
click at [356, 144] on span "[GEOGRAPHIC_DATA]" at bounding box center [343, 146] width 50 height 6
click at [367, 218] on span "OK" at bounding box center [365, 216] width 7 height 8
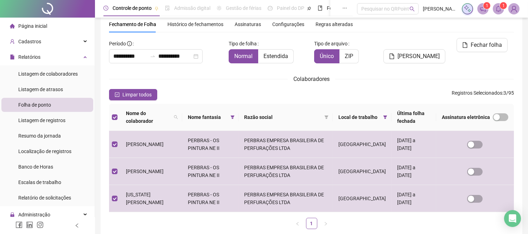
click at [497, 8] on icon "bell" at bounding box center [498, 9] width 6 height 6
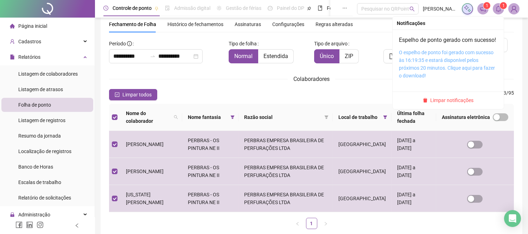
click at [437, 71] on link "O espelho de ponto foi gerado com sucesso às 16:19:35 e estará disponível pelos…" at bounding box center [447, 64] width 96 height 29
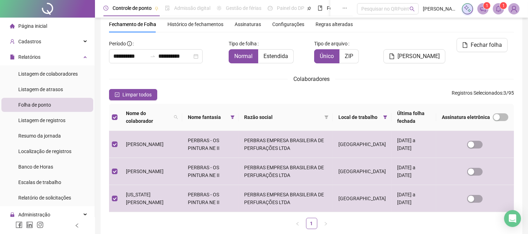
click at [498, 8] on icon "bell" at bounding box center [498, 9] width 6 height 6
click at [478, 43] on span "Fechar folha" at bounding box center [486, 45] width 31 height 8
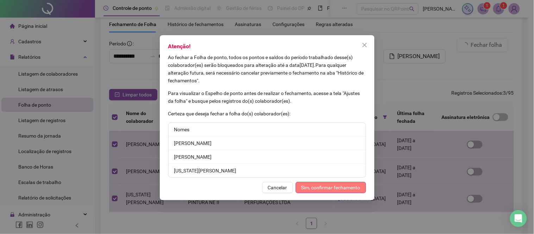
click at [322, 187] on span "Sim, confirmar fechamento" at bounding box center [330, 188] width 59 height 8
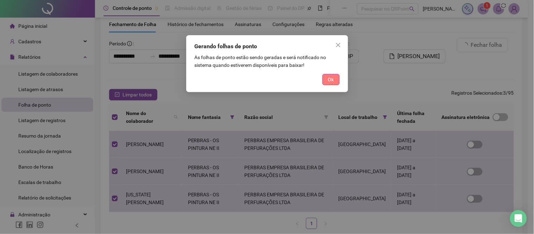
click at [333, 79] on span "Ok" at bounding box center [331, 80] width 6 height 8
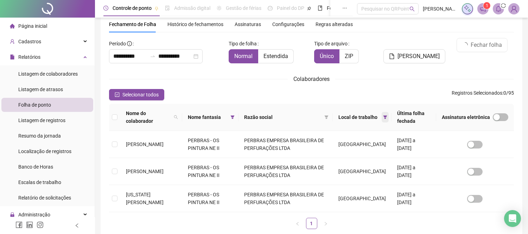
click at [383, 115] on icon "filter" at bounding box center [385, 117] width 4 height 4
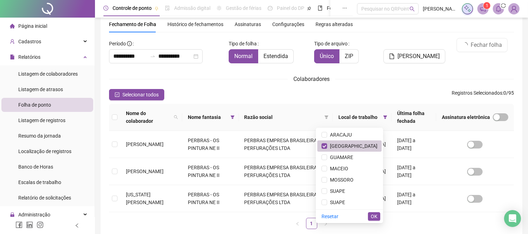
click at [357, 147] on span "[GEOGRAPHIC_DATA]" at bounding box center [352, 146] width 50 height 6
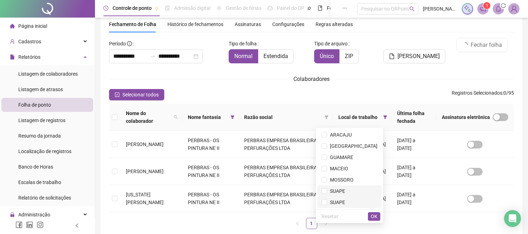
click at [345, 193] on span "SUAPE" at bounding box center [336, 191] width 18 height 6
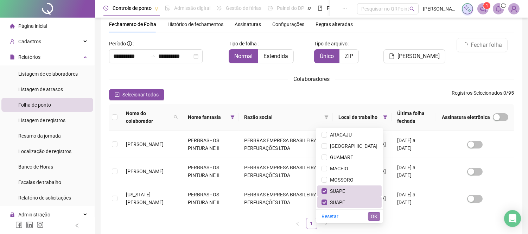
click at [374, 217] on span "OK" at bounding box center [374, 216] width 7 height 8
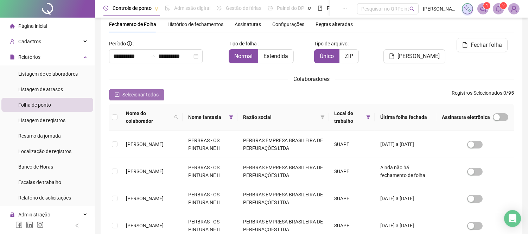
click at [132, 93] on span "Selecionar todos" at bounding box center [140, 95] width 36 height 8
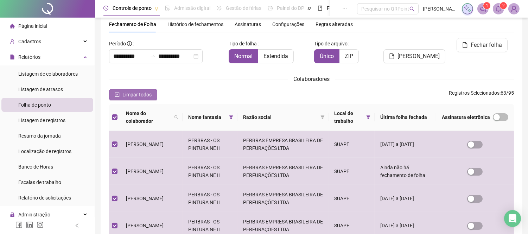
click at [143, 94] on span "Limpar todos" at bounding box center [136, 95] width 29 height 8
click at [488, 46] on span "Fechar folha" at bounding box center [486, 45] width 31 height 8
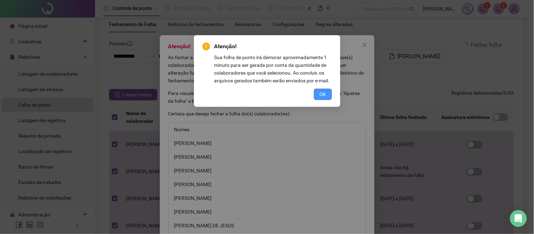
click at [319, 92] on span "OK" at bounding box center [322, 94] width 7 height 8
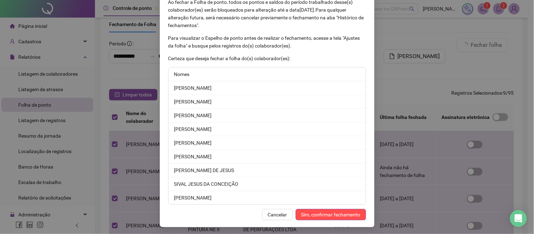
scroll to position [57, 0]
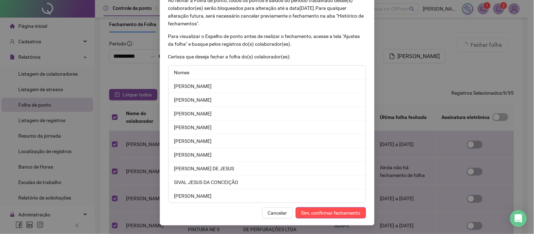
click at [273, 213] on span "Cancelar" at bounding box center [277, 213] width 19 height 8
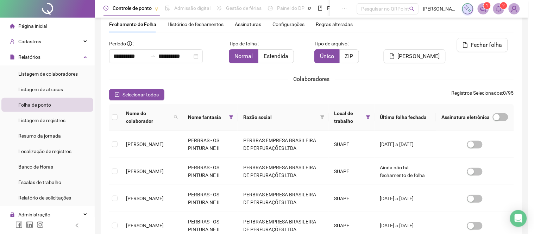
scroll to position [22, 0]
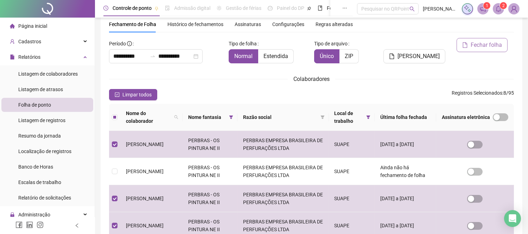
click at [484, 45] on span "Fechar folha" at bounding box center [486, 45] width 31 height 8
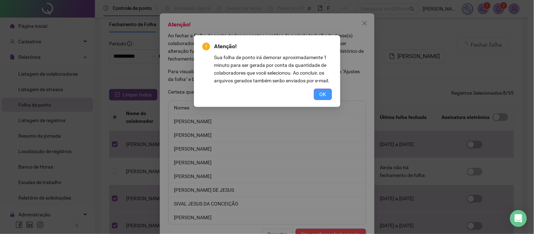
click at [326, 94] on span "OK" at bounding box center [322, 94] width 7 height 8
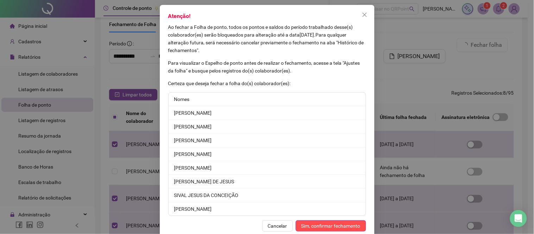
scroll to position [39, 0]
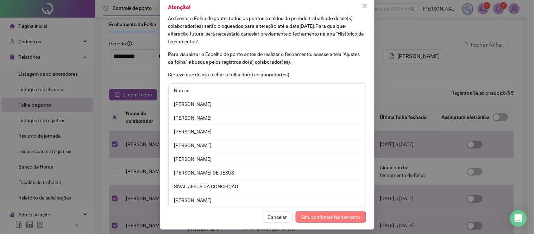
click at [316, 216] on span "Sim, confirmar fechamento" at bounding box center [330, 217] width 59 height 8
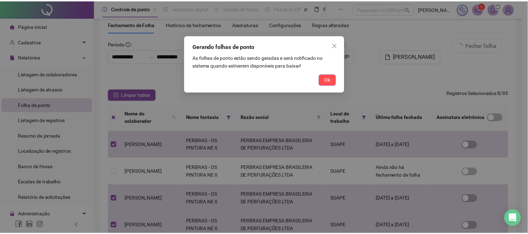
scroll to position [0, 0]
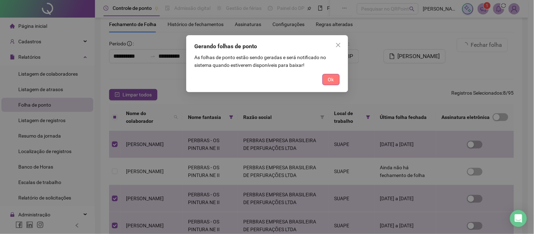
click at [336, 80] on button "Ok" at bounding box center [330, 79] width 17 height 11
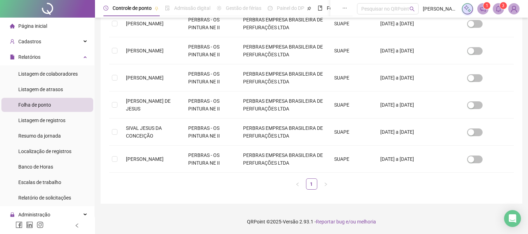
scroll to position [27, 0]
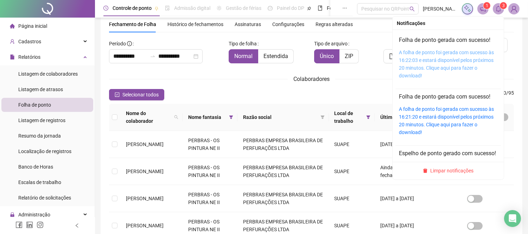
click at [461, 62] on link "A folha de ponto foi gerada com sucesso às 16:22:03 e estará disponível pelos p…" at bounding box center [446, 64] width 95 height 29
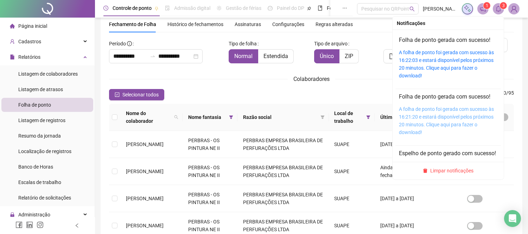
click at [434, 110] on link "A folha de ponto foi gerada com sucesso às 16:21:20 e estará disponível pelos p…" at bounding box center [446, 120] width 95 height 29
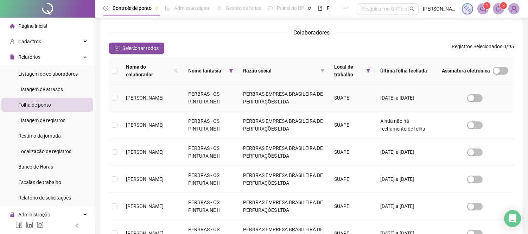
scroll to position [72, 0]
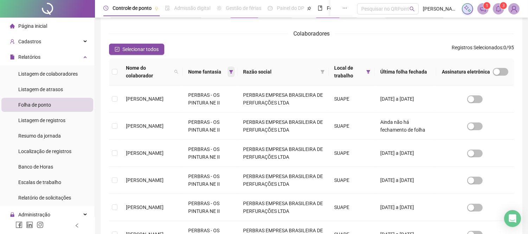
click at [233, 72] on icon "filter" at bounding box center [231, 72] width 4 height 4
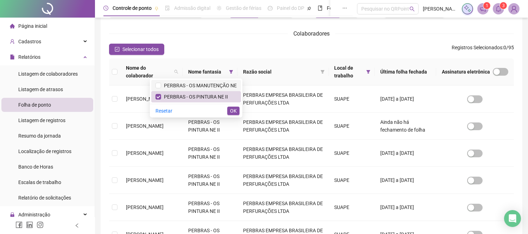
click at [186, 83] on span "PERBRAS - OS MANUTENÇÃO NE" at bounding box center [199, 86] width 76 height 6
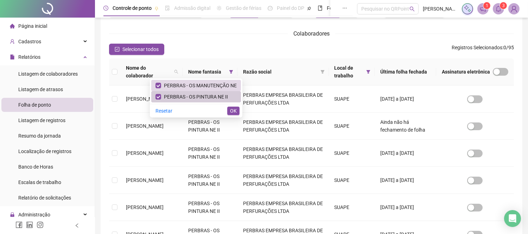
click at [181, 94] on span "PERBRAS - OS PINTURA NE II" at bounding box center [194, 97] width 67 height 6
click at [230, 110] on span "OK" at bounding box center [233, 111] width 7 height 8
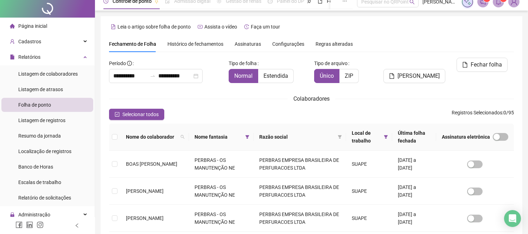
scroll to position [0, 0]
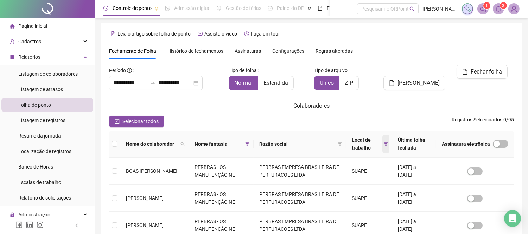
click at [384, 145] on icon "filter" at bounding box center [386, 144] width 4 height 4
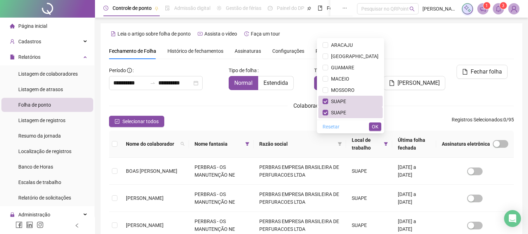
click at [339, 128] on span "Resetar" at bounding box center [331, 127] width 17 height 8
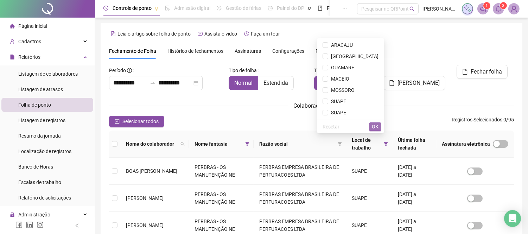
click at [376, 128] on span "OK" at bounding box center [375, 127] width 7 height 8
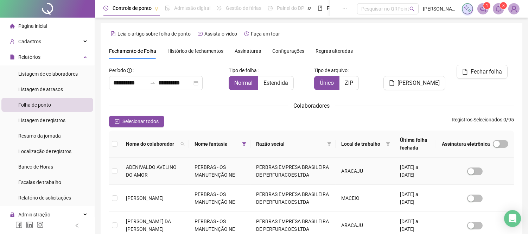
scroll to position [27, 0]
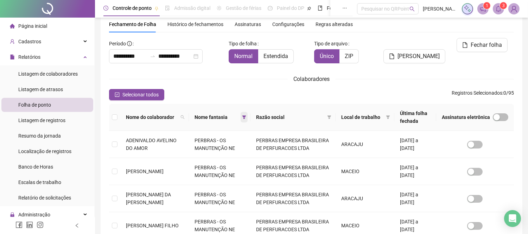
click at [248, 115] on span at bounding box center [244, 117] width 7 height 11
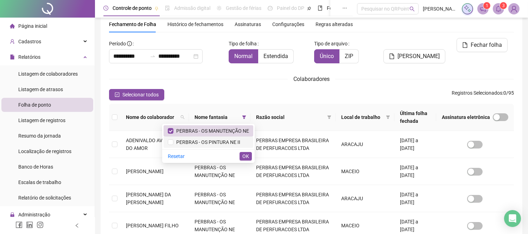
click at [197, 142] on span "PERBRAS - OS PINTURA NE II" at bounding box center [206, 142] width 67 height 6
click at [195, 144] on span "PERBRAS - OS PINTURA NE II" at bounding box center [206, 142] width 67 height 6
click at [245, 155] on span "OK" at bounding box center [245, 156] width 7 height 8
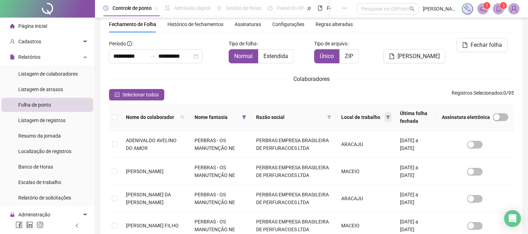
click at [386, 117] on icon "filter" at bounding box center [388, 117] width 4 height 4
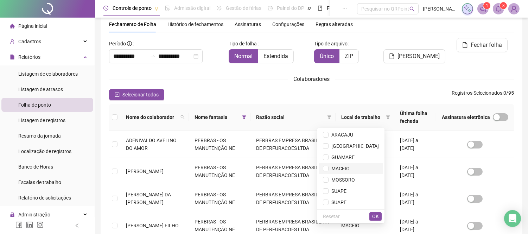
click at [350, 168] on span "MACEIO" at bounding box center [339, 169] width 21 height 6
click at [374, 213] on span "OK" at bounding box center [375, 216] width 7 height 8
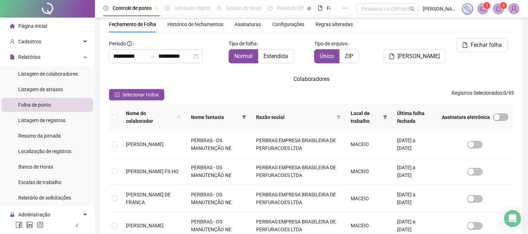
click at [134, 115] on span "Nome do colaborador" at bounding box center [150, 116] width 48 height 15
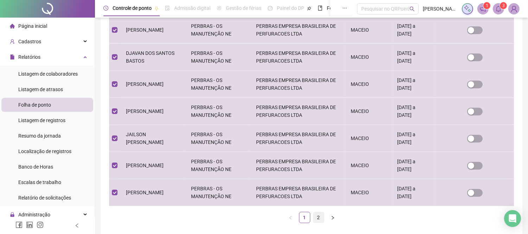
click at [320, 218] on link "2" at bounding box center [318, 217] width 11 height 11
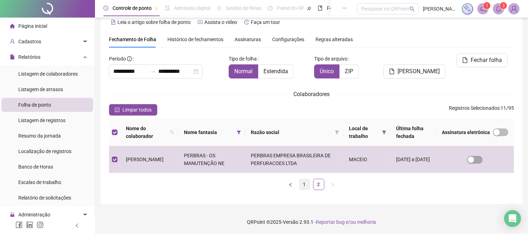
click at [303, 181] on link "1" at bounding box center [304, 184] width 11 height 11
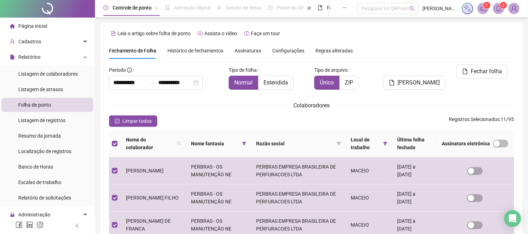
scroll to position [0, 0]
click at [478, 70] on span "Fechar folha" at bounding box center [486, 72] width 31 height 8
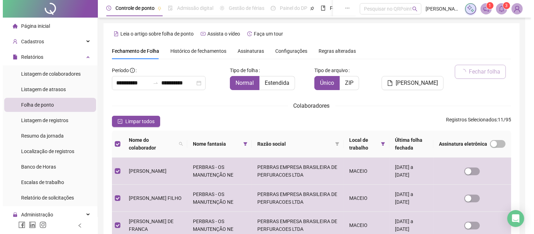
scroll to position [27, 0]
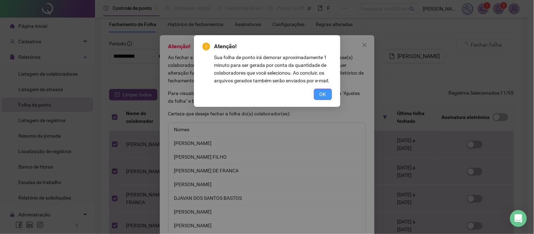
click at [320, 92] on span "OK" at bounding box center [322, 94] width 7 height 8
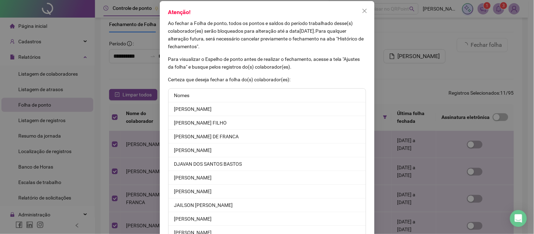
scroll to position [84, 0]
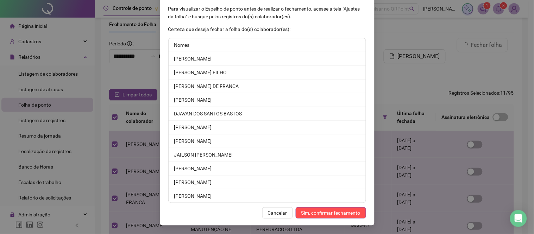
drag, startPoint x: 318, startPoint y: 212, endPoint x: 314, endPoint y: 199, distance: 14.5
click at [318, 212] on span "Sim, confirmar fechamento" at bounding box center [330, 213] width 59 height 8
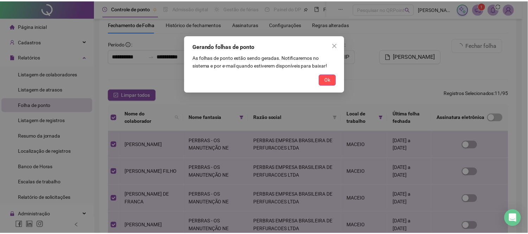
scroll to position [0, 0]
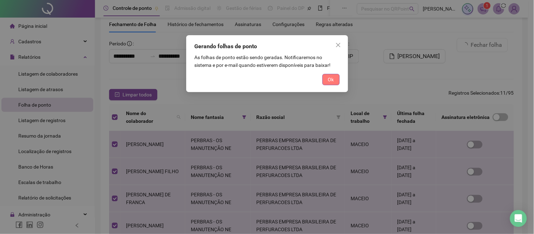
click at [331, 79] on span "Ok" at bounding box center [331, 80] width 6 height 8
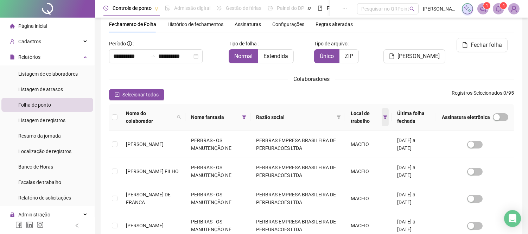
click at [383, 117] on icon "filter" at bounding box center [385, 117] width 4 height 4
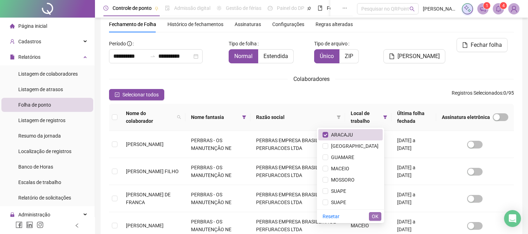
click at [377, 215] on span "OK" at bounding box center [375, 216] width 7 height 8
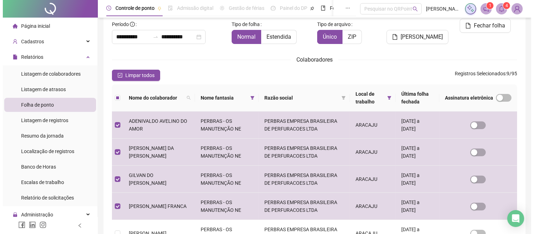
scroll to position [27, 0]
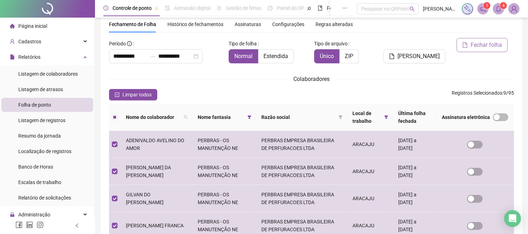
click at [481, 47] on span "Fechar folha" at bounding box center [486, 45] width 31 height 8
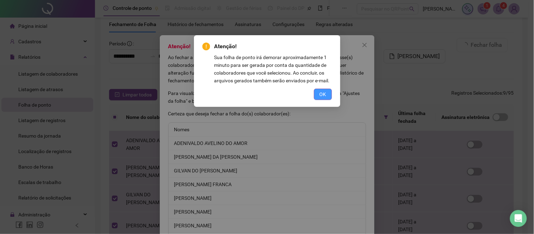
click at [321, 92] on span "OK" at bounding box center [322, 94] width 7 height 8
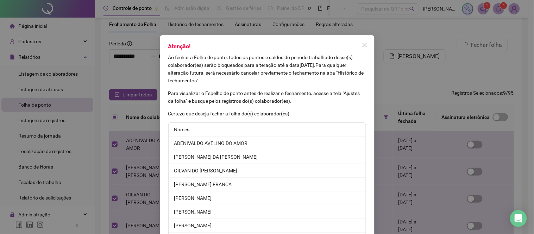
scroll to position [57, 0]
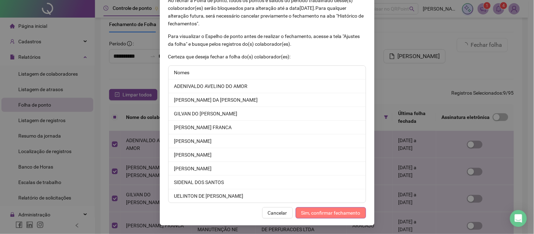
click at [322, 212] on span "Sim, confirmar fechamento" at bounding box center [330, 213] width 59 height 8
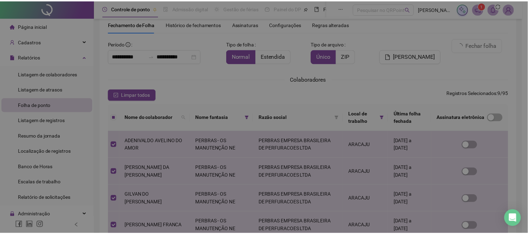
scroll to position [22, 0]
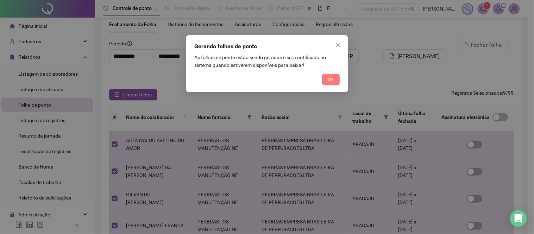
click at [331, 81] on span "Ok" at bounding box center [331, 80] width 6 height 8
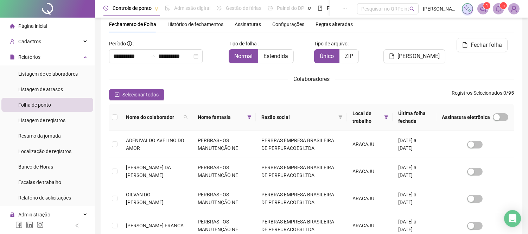
click at [499, 11] on icon "bell" at bounding box center [498, 9] width 6 height 6
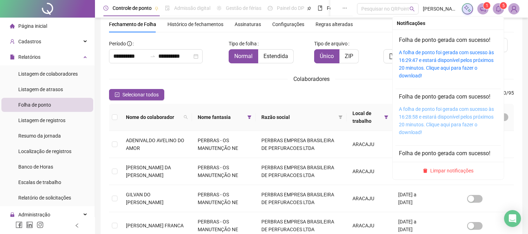
click at [429, 115] on link "A folha de ponto foi gerada com sucesso às 16:28:58 e estará disponível pelos p…" at bounding box center [446, 120] width 95 height 29
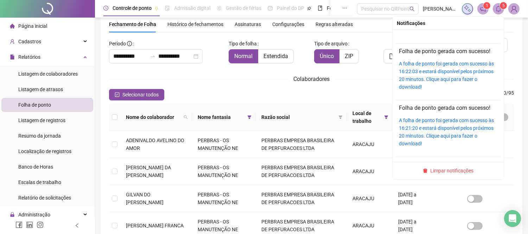
scroll to position [117, 0]
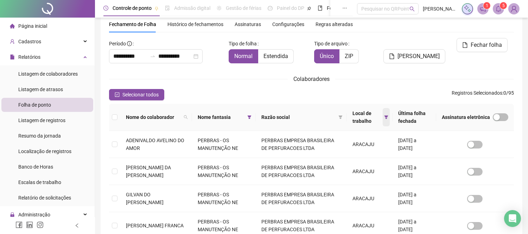
click at [384, 115] on icon "filter" at bounding box center [386, 117] width 4 height 4
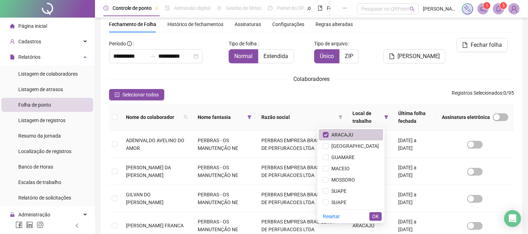
click at [353, 133] on span "ARACAJU" at bounding box center [341, 135] width 25 height 6
click at [360, 144] on span "[GEOGRAPHIC_DATA]" at bounding box center [354, 146] width 50 height 6
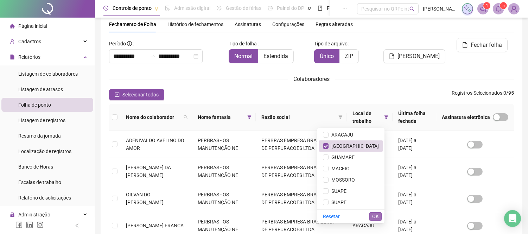
click at [378, 217] on span "OK" at bounding box center [375, 216] width 7 height 8
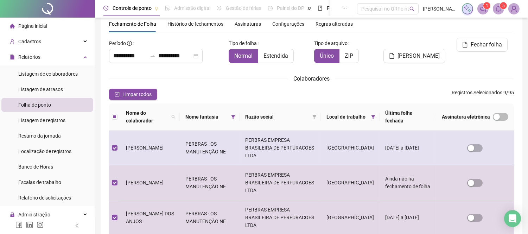
scroll to position [21, 0]
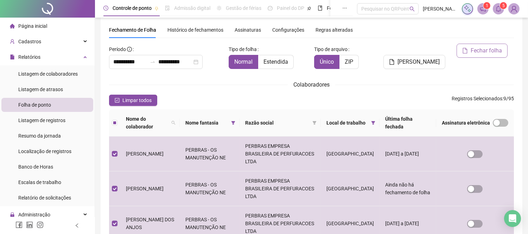
click at [473, 50] on span "Fechar folha" at bounding box center [486, 50] width 31 height 8
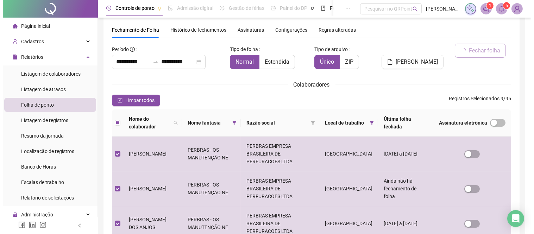
scroll to position [27, 0]
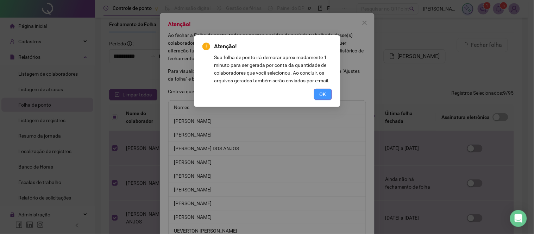
click at [320, 90] on span "OK" at bounding box center [322, 94] width 7 height 8
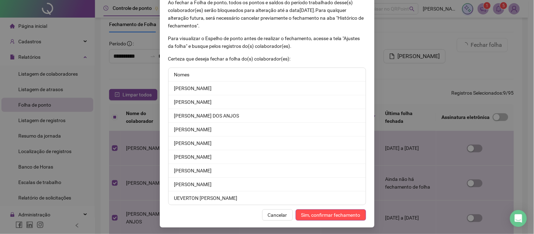
scroll to position [57, 0]
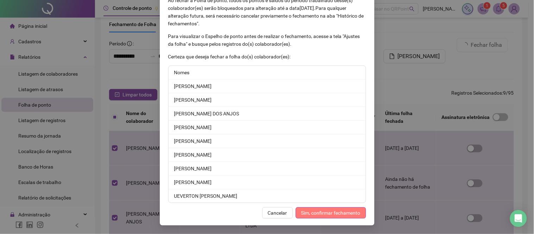
click at [318, 214] on span "Sim, confirmar fechamento" at bounding box center [330, 213] width 59 height 8
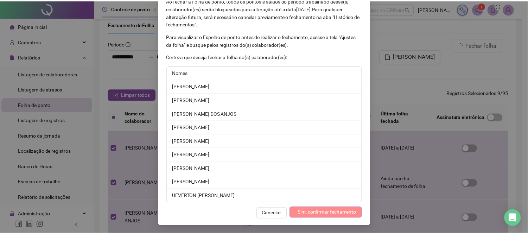
scroll to position [22, 0]
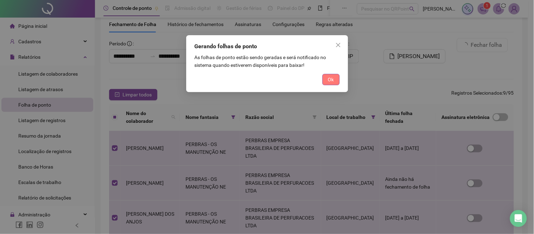
click at [331, 77] on span "Ok" at bounding box center [331, 80] width 6 height 8
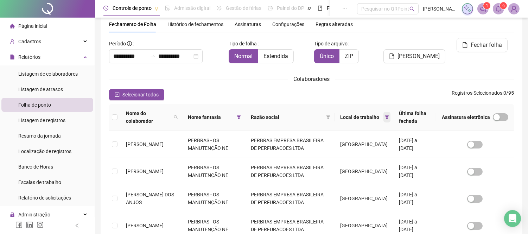
click at [385, 117] on icon "filter" at bounding box center [387, 117] width 4 height 4
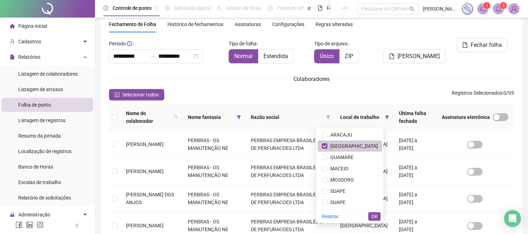
click at [357, 146] on span "[GEOGRAPHIC_DATA]" at bounding box center [352, 146] width 50 height 6
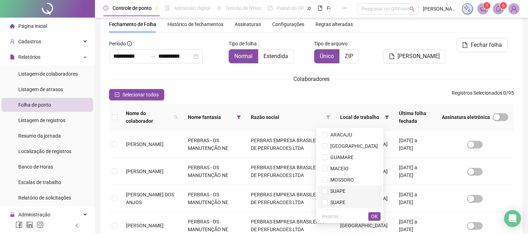
click at [345, 188] on span "SUAPE" at bounding box center [336, 191] width 18 height 6
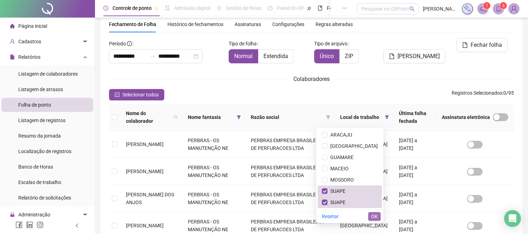
click at [376, 218] on span "OK" at bounding box center [374, 216] width 7 height 8
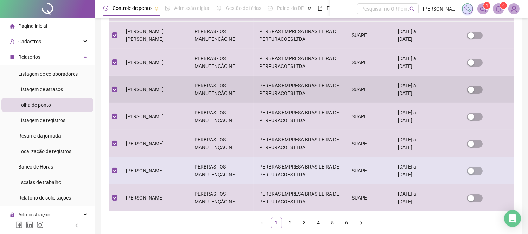
scroll to position [222, 0]
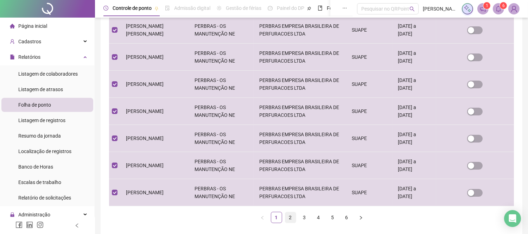
click at [290, 220] on link "2" at bounding box center [290, 217] width 11 height 11
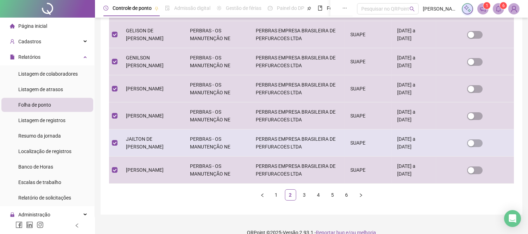
scroll to position [255, 0]
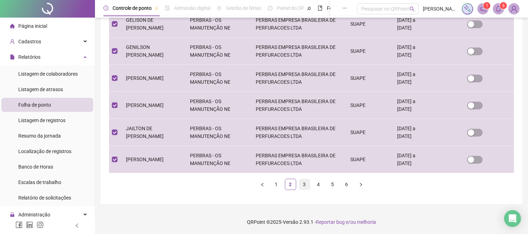
click at [305, 184] on link "3" at bounding box center [304, 184] width 11 height 11
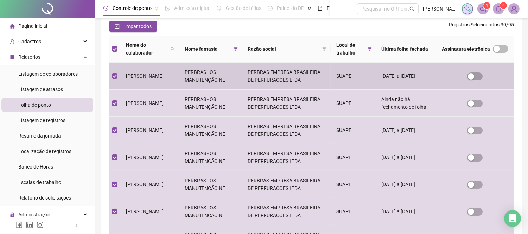
scroll to position [222, 0]
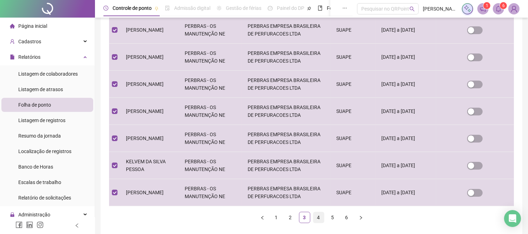
click at [321, 217] on link "4" at bounding box center [318, 217] width 11 height 11
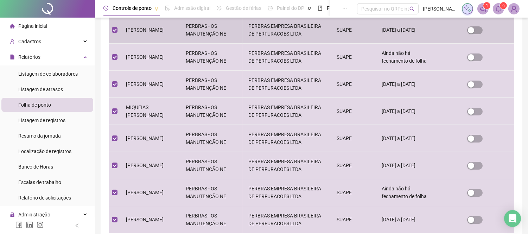
scroll to position [255, 0]
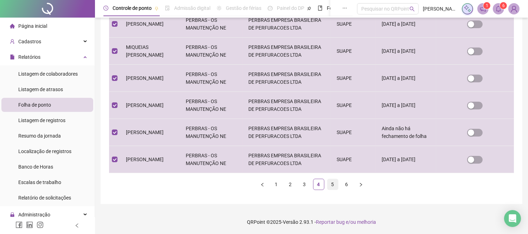
click at [329, 185] on link "5" at bounding box center [332, 184] width 11 height 11
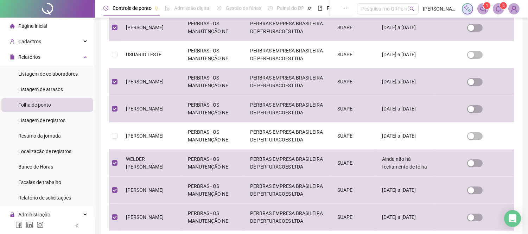
scroll to position [222, 0]
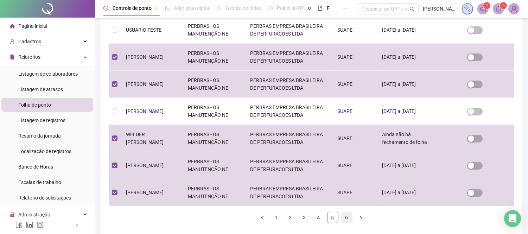
click at [347, 218] on link "6" at bounding box center [347, 217] width 11 height 11
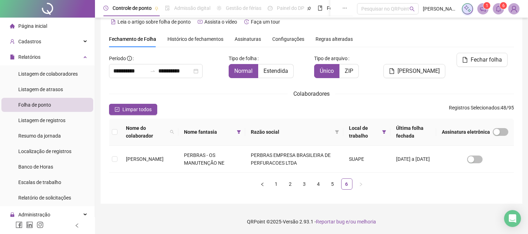
scroll to position [12, 0]
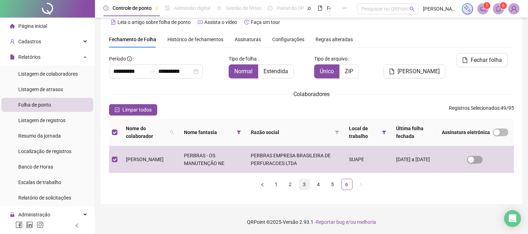
click at [305, 187] on link "3" at bounding box center [304, 184] width 11 height 11
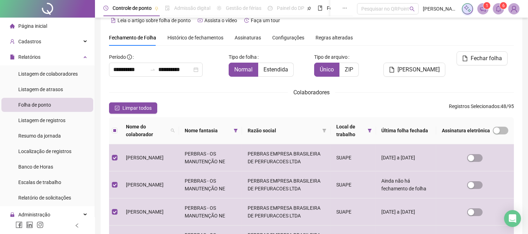
scroll to position [0, 0]
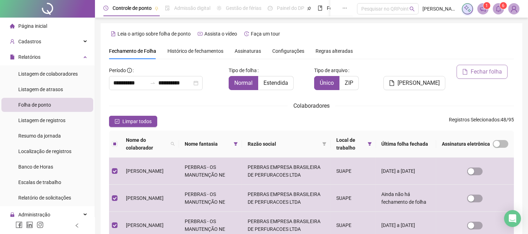
click at [487, 71] on span "Fechar folha" at bounding box center [486, 72] width 31 height 8
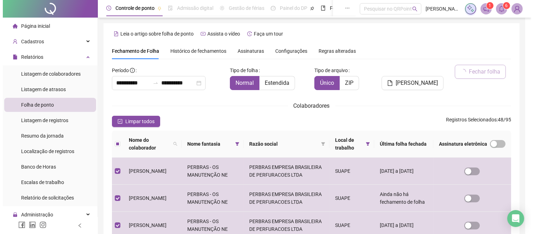
scroll to position [27, 0]
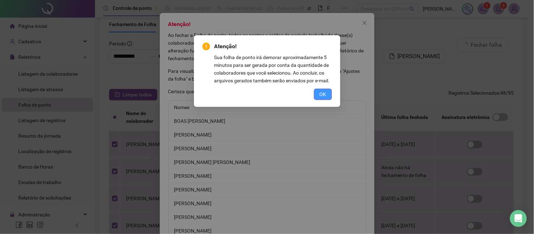
click at [321, 95] on span "OK" at bounding box center [322, 94] width 7 height 8
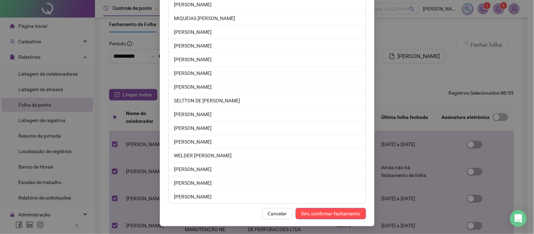
scroll to position [593, 0]
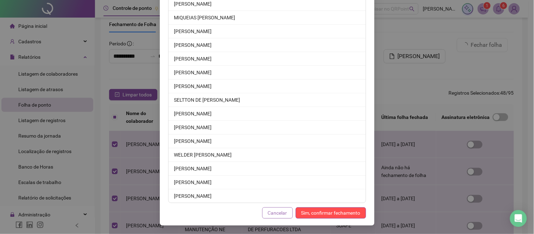
click at [274, 215] on span "Cancelar" at bounding box center [277, 213] width 19 height 8
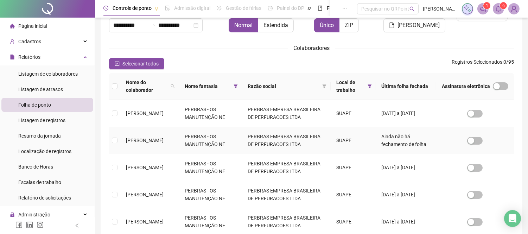
scroll to position [66, 0]
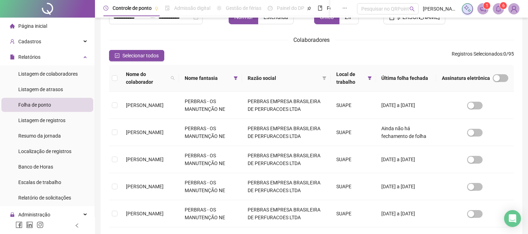
click at [113, 72] on th at bounding box center [114, 78] width 11 height 27
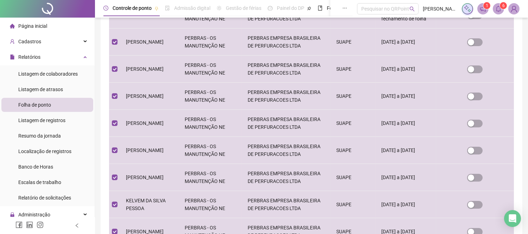
scroll to position [255, 0]
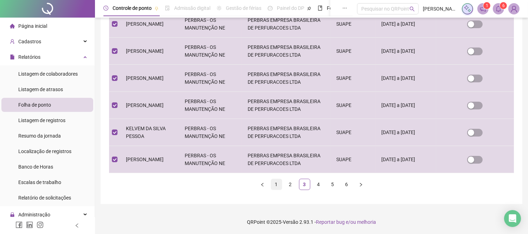
click at [275, 184] on link "1" at bounding box center [276, 184] width 11 height 11
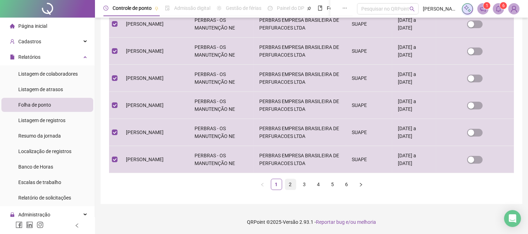
click at [291, 184] on link "2" at bounding box center [290, 184] width 11 height 11
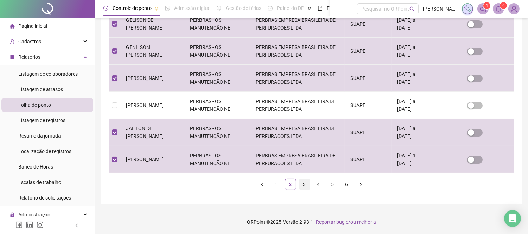
click at [301, 185] on link "3" at bounding box center [304, 184] width 11 height 11
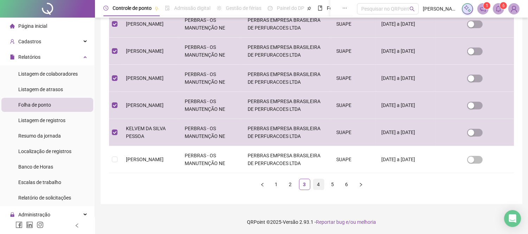
click at [321, 185] on link "4" at bounding box center [318, 184] width 11 height 11
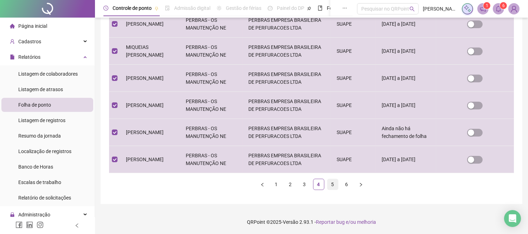
click at [333, 185] on link "5" at bounding box center [332, 184] width 11 height 11
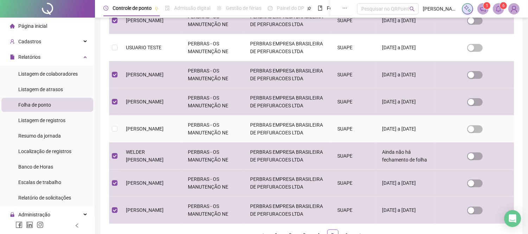
scroll to position [222, 0]
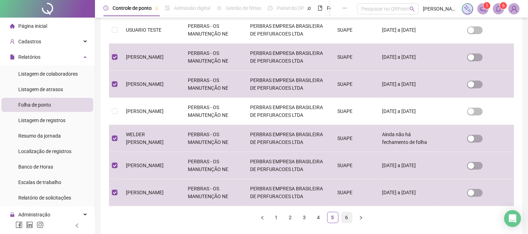
click at [346, 220] on link "6" at bounding box center [347, 217] width 11 height 11
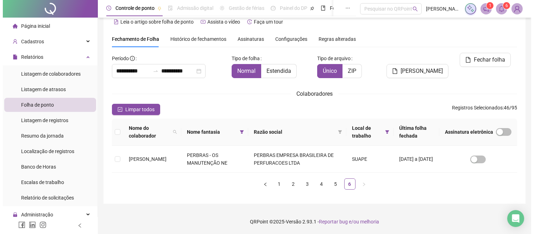
scroll to position [12, 0]
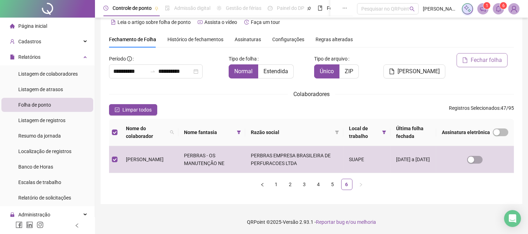
click at [485, 59] on span "Fechar folha" at bounding box center [486, 60] width 31 height 8
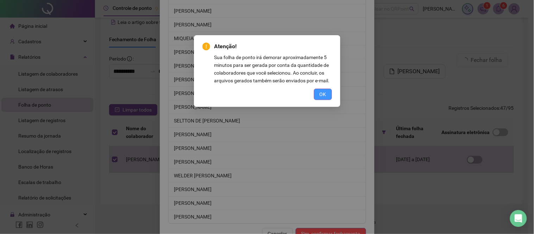
click at [324, 94] on span "OK" at bounding box center [322, 94] width 7 height 8
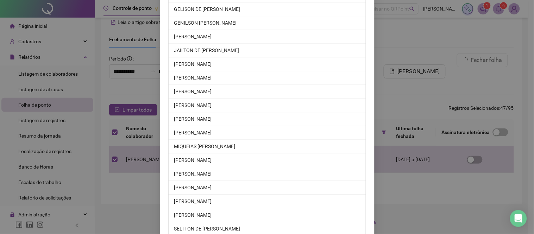
scroll to position [579, 0]
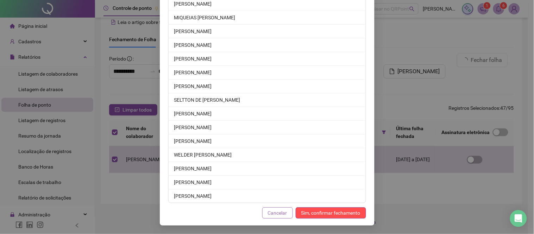
click at [275, 213] on span "Cancelar" at bounding box center [277, 213] width 19 height 8
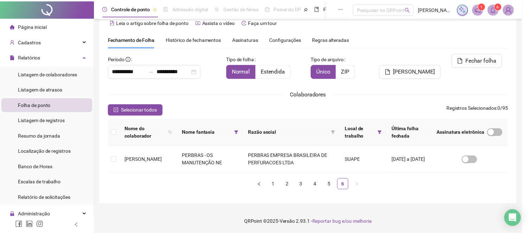
scroll to position [544, 0]
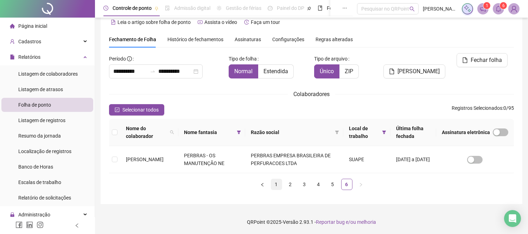
click at [275, 185] on link "1" at bounding box center [276, 184] width 11 height 11
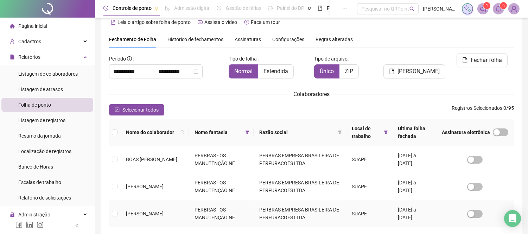
scroll to position [27, 0]
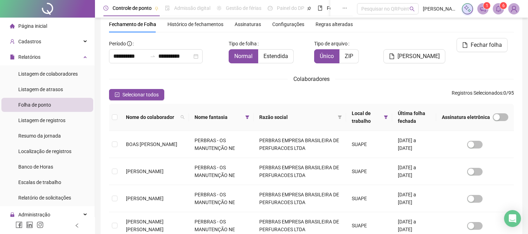
click at [38, 27] on span "Página inicial" at bounding box center [32, 26] width 29 height 6
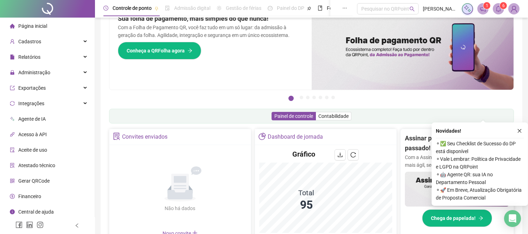
scroll to position [130, 0]
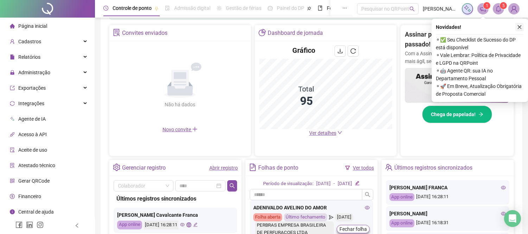
click at [521, 27] on icon "close" at bounding box center [519, 27] width 5 height 5
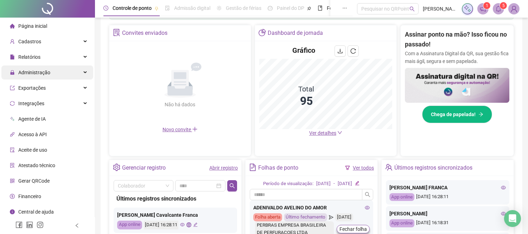
click at [50, 72] on div "Administração" at bounding box center [47, 72] width 92 height 14
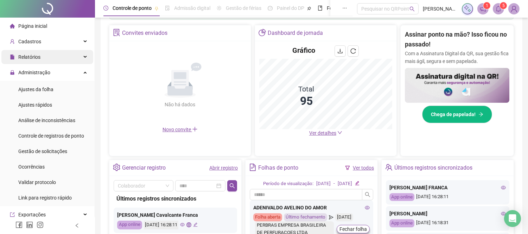
click at [52, 58] on div "Relatórios" at bounding box center [47, 57] width 92 height 14
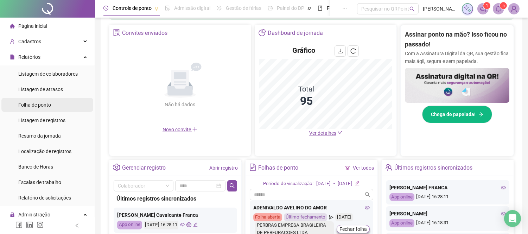
click at [40, 106] on span "Folha de ponto" at bounding box center [34, 105] width 33 height 6
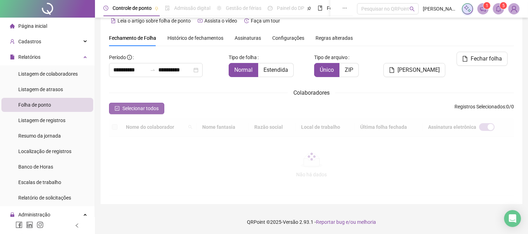
scroll to position [27, 0]
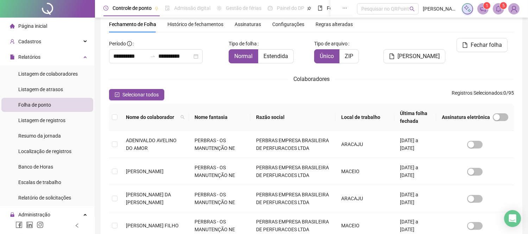
type input "**********"
click at [246, 117] on icon "filter" at bounding box center [244, 117] width 4 height 4
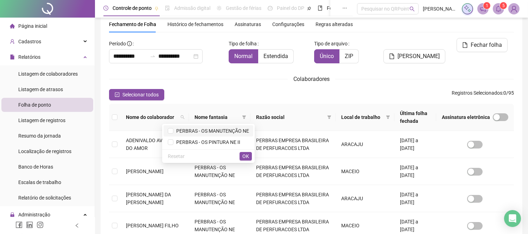
click at [231, 131] on span "PERBRAS - OS MANUTENÇÃO NE" at bounding box center [211, 131] width 76 height 6
click at [248, 155] on span "OK" at bounding box center [245, 156] width 7 height 8
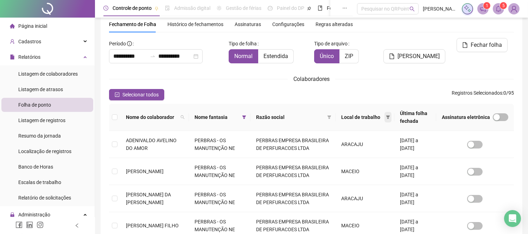
click at [386, 115] on icon "filter" at bounding box center [388, 117] width 4 height 4
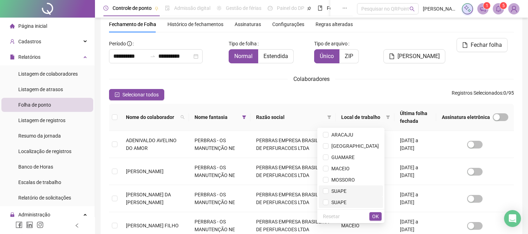
click at [346, 199] on span "SUAPE" at bounding box center [338, 202] width 18 height 6
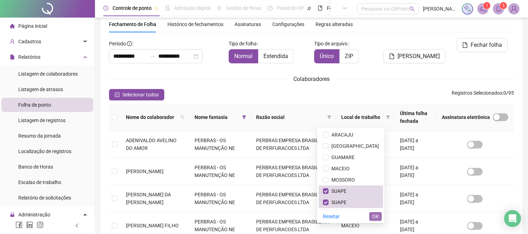
click at [379, 215] on button "OK" at bounding box center [375, 216] width 12 height 8
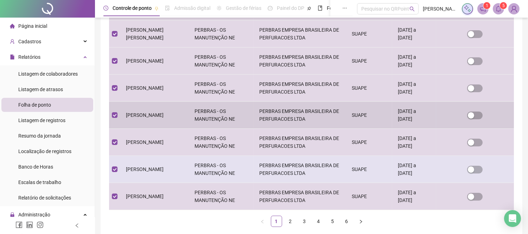
scroll to position [222, 0]
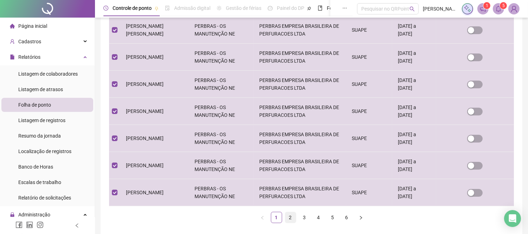
click at [291, 219] on link "2" at bounding box center [290, 217] width 11 height 11
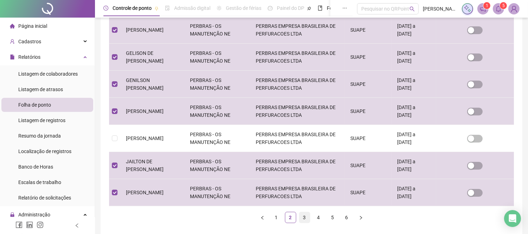
click at [306, 221] on link "3" at bounding box center [304, 217] width 11 height 11
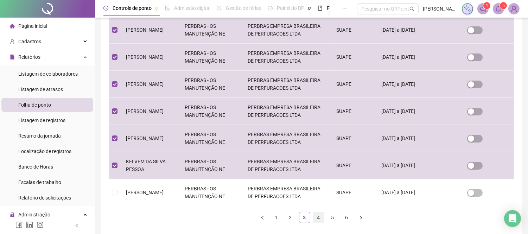
click at [317, 215] on link "4" at bounding box center [318, 217] width 11 height 11
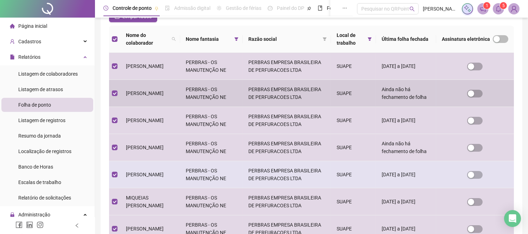
scroll to position [255, 0]
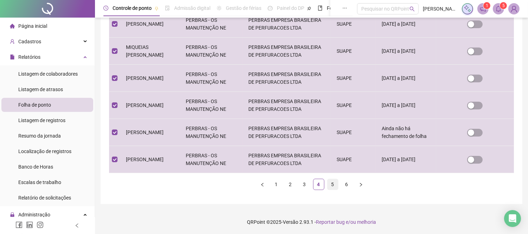
click at [333, 185] on link "5" at bounding box center [332, 184] width 11 height 11
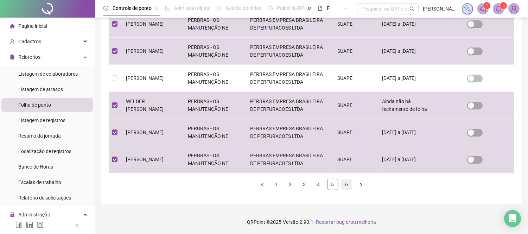
click at [347, 185] on link "6" at bounding box center [347, 184] width 11 height 11
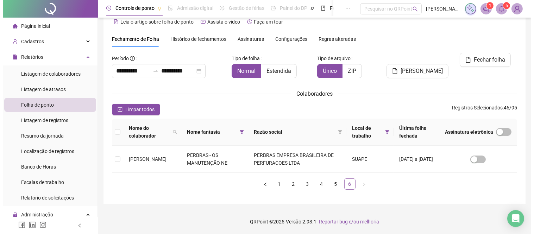
scroll to position [12, 0]
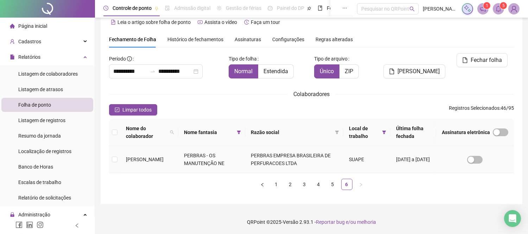
click at [110, 159] on td at bounding box center [114, 159] width 11 height 27
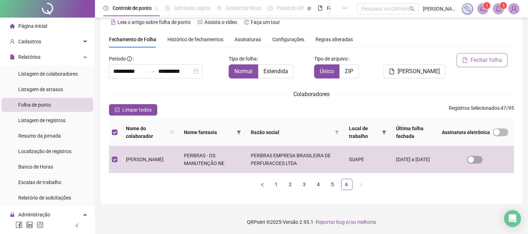
click at [486, 60] on span "Fechar folha" at bounding box center [486, 60] width 31 height 8
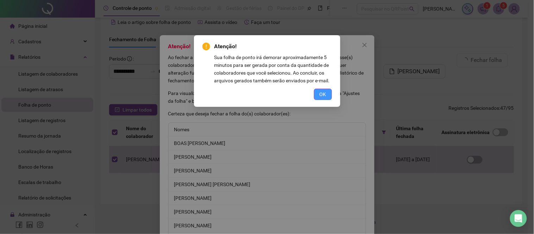
click at [320, 92] on span "OK" at bounding box center [322, 94] width 7 height 8
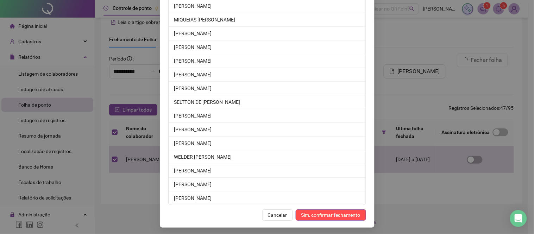
scroll to position [579, 0]
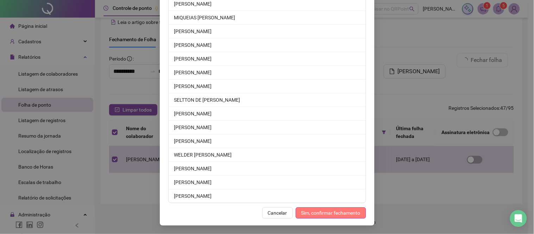
click at [333, 213] on span "Sim, confirmar fechamento" at bounding box center [330, 213] width 59 height 8
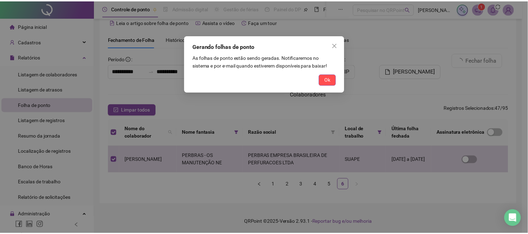
scroll to position [544, 0]
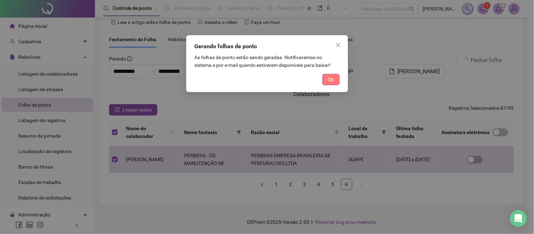
click at [335, 80] on button "Ok" at bounding box center [330, 79] width 17 height 11
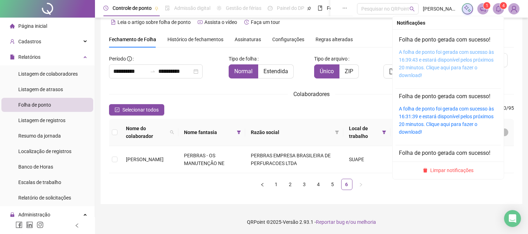
click at [441, 60] on link "A folha de ponto foi gerada com sucesso às 16:39:43 e estará disponível pelos p…" at bounding box center [446, 63] width 95 height 29
click at [444, 168] on span "Limpar notificações" at bounding box center [452, 170] width 43 height 8
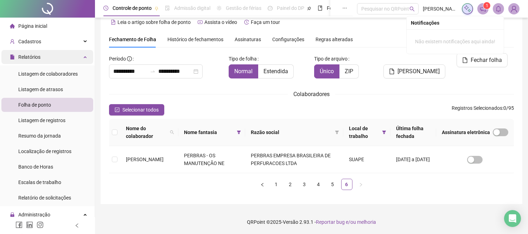
click at [67, 53] on div "Relatórios" at bounding box center [47, 57] width 92 height 14
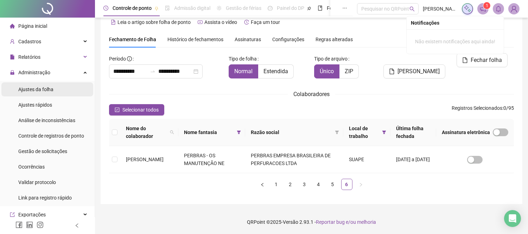
click at [53, 87] on li "Ajustes da folha" at bounding box center [47, 89] width 92 height 14
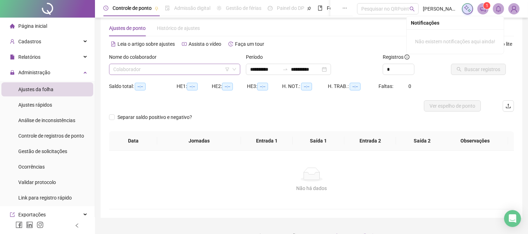
type input "**********"
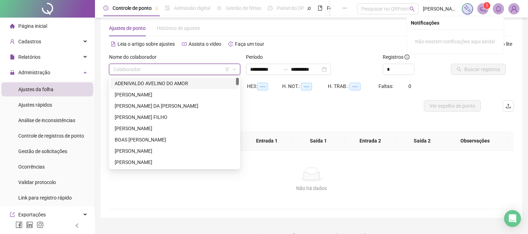
click at [173, 71] on input "search" at bounding box center [171, 69] width 116 height 11
type input "****"
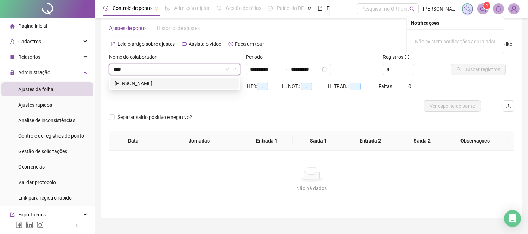
click at [164, 81] on div "MAYARA ANDRADE DE OLIVEIRA" at bounding box center [175, 83] width 120 height 8
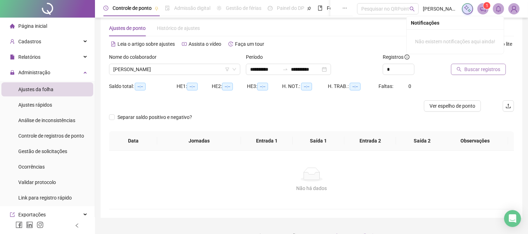
click at [486, 66] on span "Buscar registros" at bounding box center [482, 69] width 36 height 8
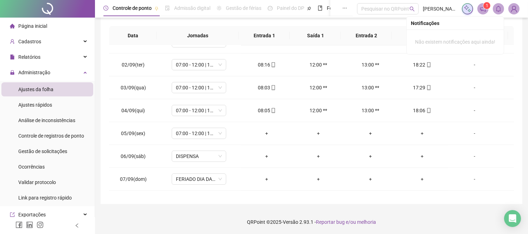
scroll to position [508, 0]
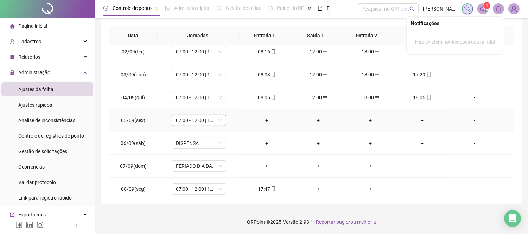
click at [220, 120] on span "07:00 - 12:00 | 13:00 - 16:48" at bounding box center [199, 120] width 46 height 11
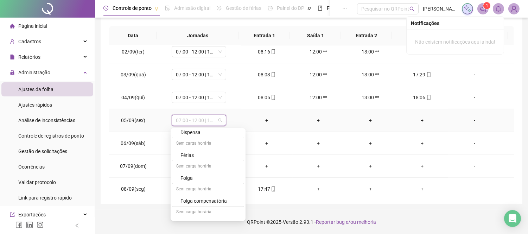
scroll to position [116, 0]
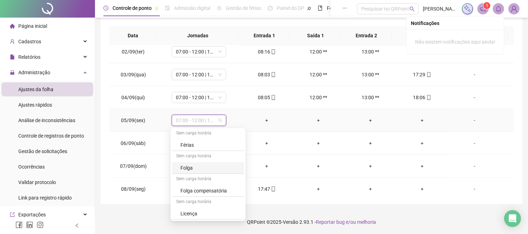
click at [187, 169] on div "Folga" at bounding box center [209, 168] width 59 height 8
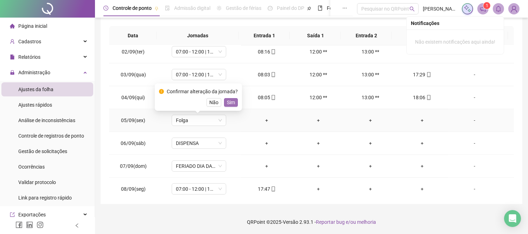
click at [228, 101] on span "Sim" at bounding box center [231, 102] width 8 height 8
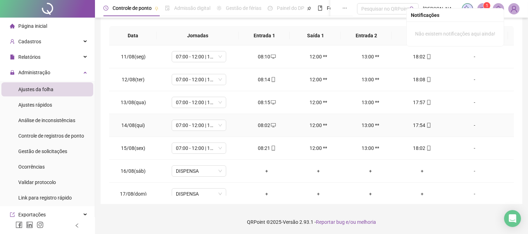
scroll to position [0, 0]
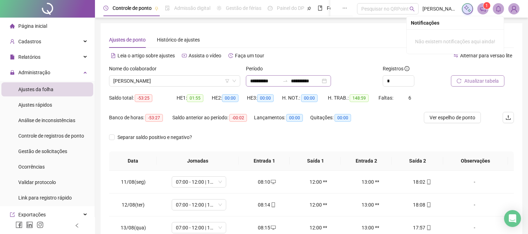
click at [331, 80] on div "**********" at bounding box center [288, 80] width 85 height 11
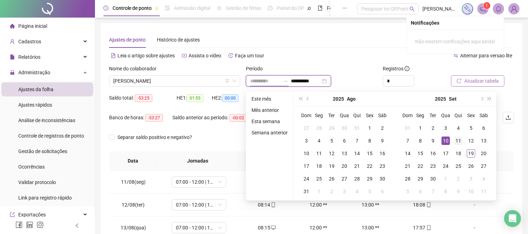
type input "**********"
click at [456, 140] on div "11" at bounding box center [458, 140] width 8 height 8
type input "**********"
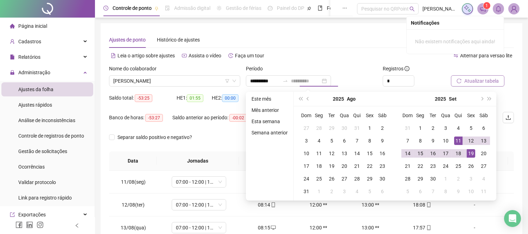
click at [470, 152] on div "19" at bounding box center [471, 153] width 8 height 8
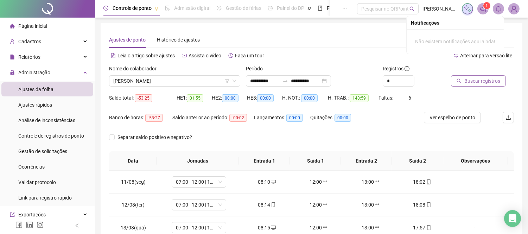
click at [471, 82] on span "Buscar registros" at bounding box center [482, 81] width 36 height 8
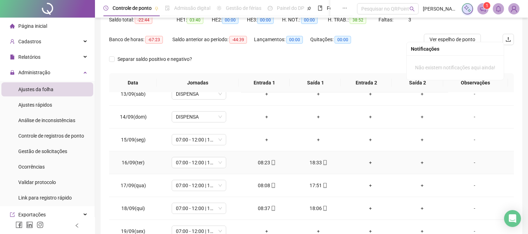
scroll to position [125, 0]
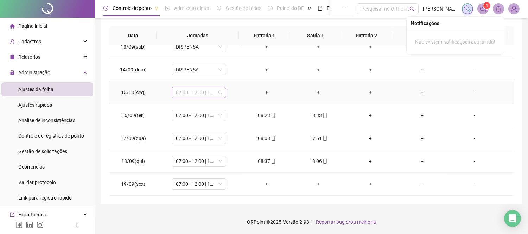
click at [211, 94] on span "07:00 - 12:00 | 13:00 - 16:48" at bounding box center [199, 92] width 46 height 11
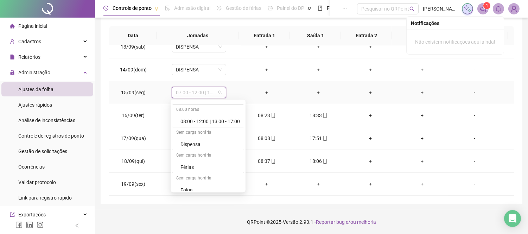
scroll to position [116, 0]
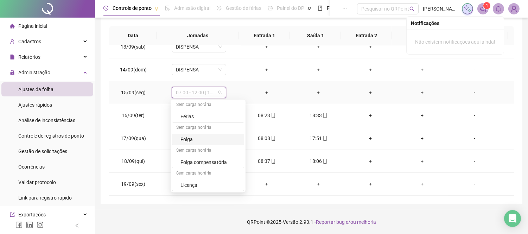
click at [189, 136] on div "Folga" at bounding box center [209, 139] width 59 height 8
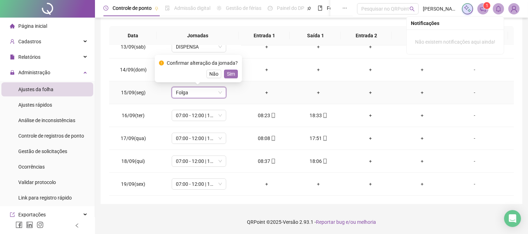
click at [228, 73] on span "Sim" at bounding box center [231, 74] width 8 height 8
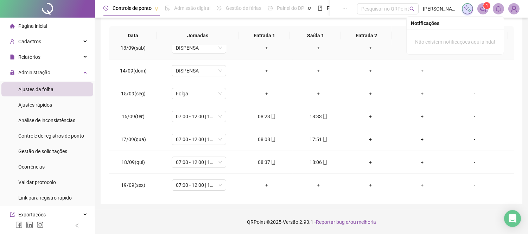
scroll to position [56, 0]
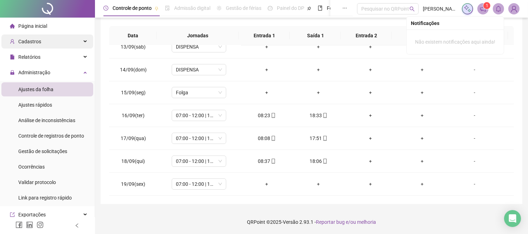
click at [64, 40] on div "Cadastros" at bounding box center [47, 41] width 92 height 14
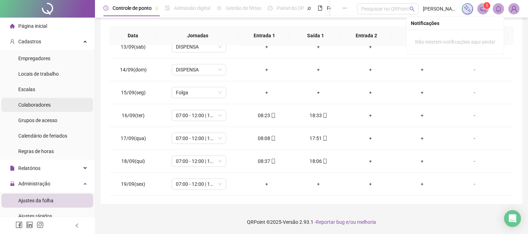
click at [39, 108] on div "Colaboradores" at bounding box center [34, 105] width 32 height 14
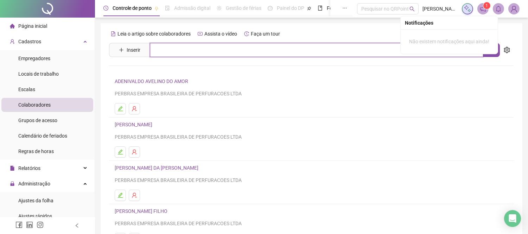
click at [174, 51] on input "text" at bounding box center [316, 50] width 333 height 14
type input "******"
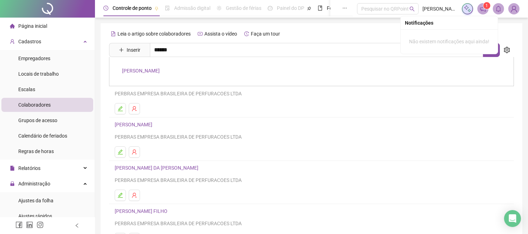
click at [160, 71] on link "MAYARA ANDRADE DE OLIVEIRA" at bounding box center [141, 71] width 38 height 6
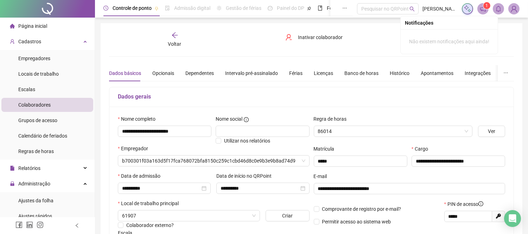
type input "**********"
click at [255, 76] on div "Intervalo pré-assinalado" at bounding box center [251, 73] width 53 height 8
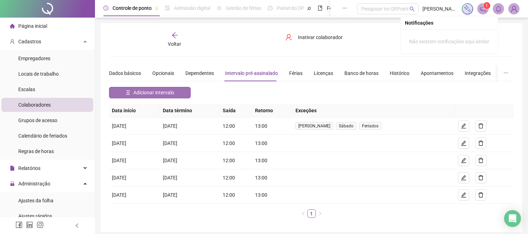
click at [145, 92] on span "Adicionar intervalo" at bounding box center [153, 93] width 41 height 8
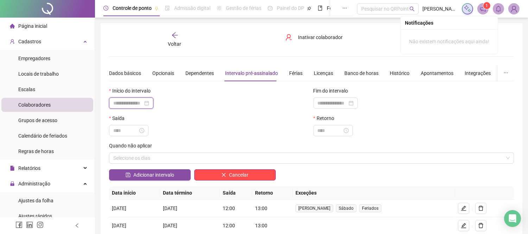
click at [139, 107] on input at bounding box center [128, 103] width 30 height 8
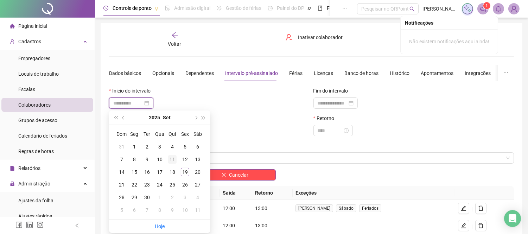
type input "**********"
click at [174, 159] on div "11" at bounding box center [172, 159] width 8 height 8
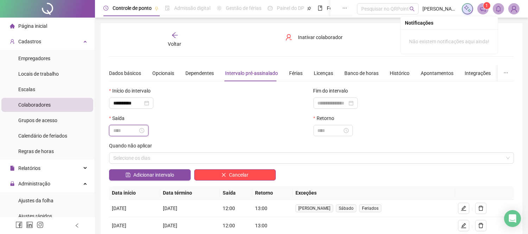
click at [138, 130] on input at bounding box center [125, 131] width 25 height 8
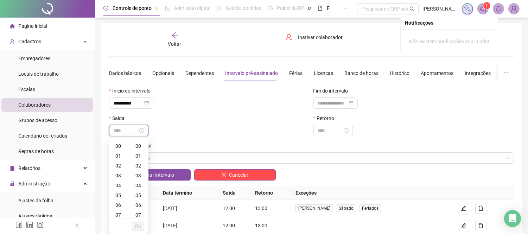
type input "*"
type input "*****"
click at [138, 228] on span "OK" at bounding box center [138, 226] width 7 height 8
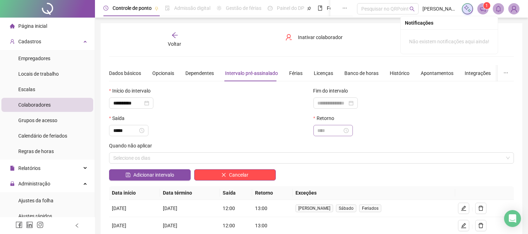
click at [325, 135] on div at bounding box center [332, 130] width 39 height 11
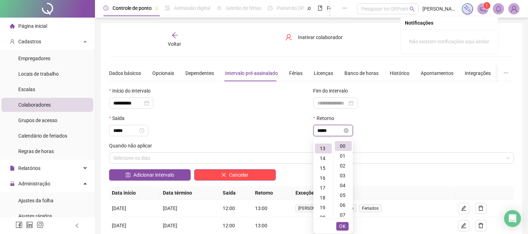
scroll to position [128, 0]
type input "*****"
click at [344, 224] on span "OK" at bounding box center [342, 226] width 7 height 8
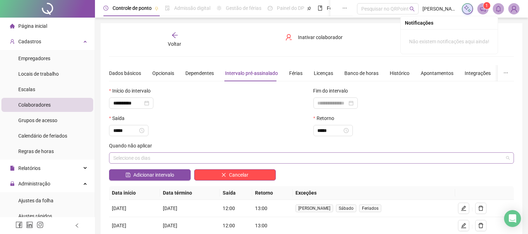
click at [142, 158] on div "Selecione os dias" at bounding box center [311, 157] width 405 height 11
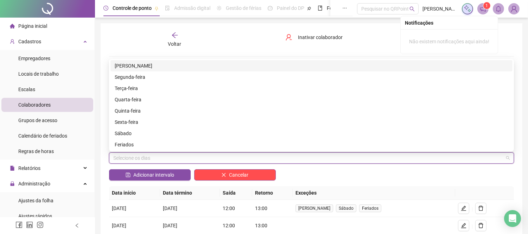
click at [132, 68] on div "[PERSON_NAME]" at bounding box center [312, 66] width 394 height 8
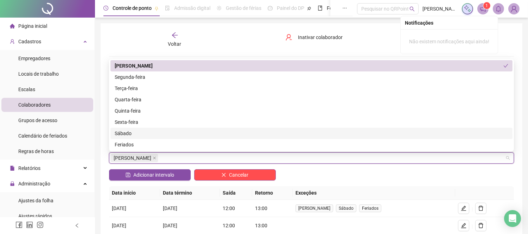
click at [136, 132] on div "Sábado" at bounding box center [312, 133] width 394 height 8
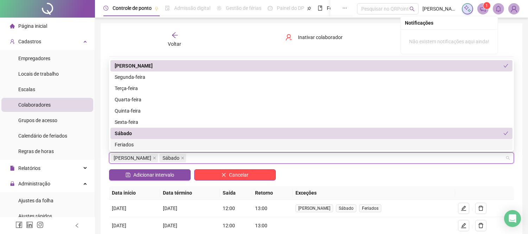
click at [145, 146] on div "Feriados" at bounding box center [312, 145] width 394 height 8
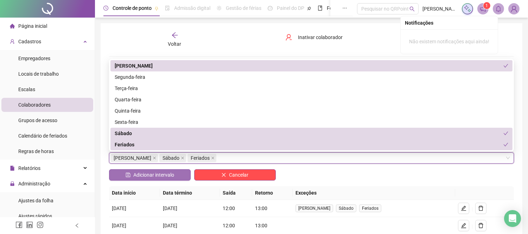
click at [146, 175] on span "Adicionar intervalo" at bounding box center [153, 175] width 41 height 8
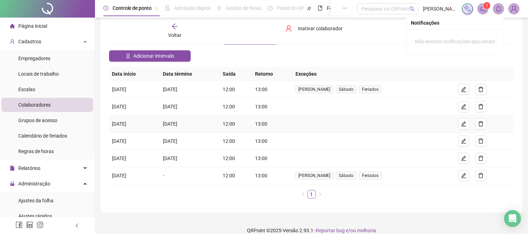
scroll to position [45, 0]
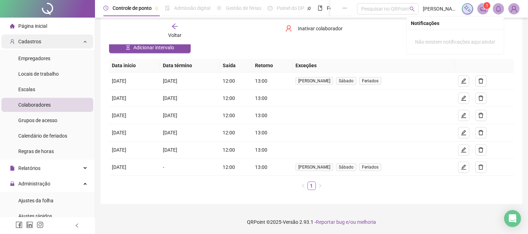
click at [67, 43] on div "Cadastros" at bounding box center [47, 41] width 92 height 14
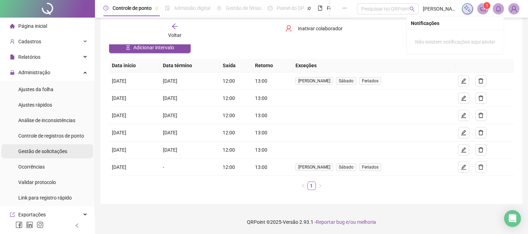
click at [54, 148] on span "Gestão de solicitações" at bounding box center [42, 151] width 49 height 6
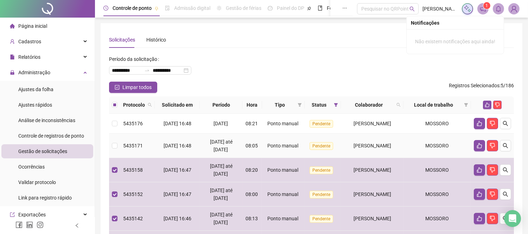
click at [117, 157] on td at bounding box center [114, 146] width 11 height 24
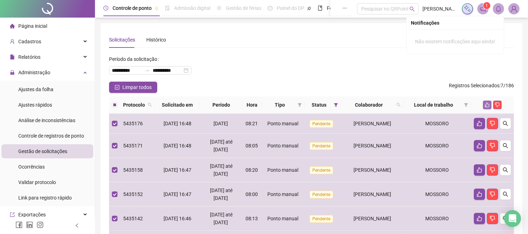
click at [488, 107] on icon "like" at bounding box center [487, 105] width 5 height 5
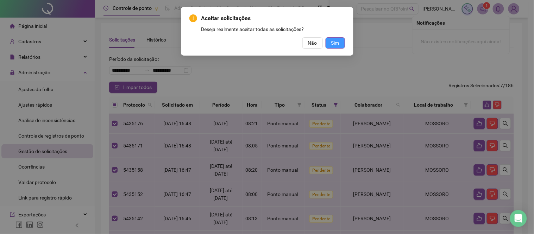
click at [336, 42] on span "Sim" at bounding box center [335, 43] width 8 height 8
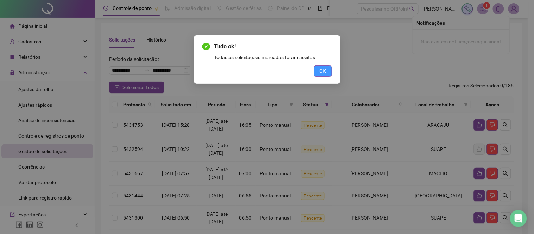
click at [322, 67] on span "OK" at bounding box center [322, 71] width 7 height 8
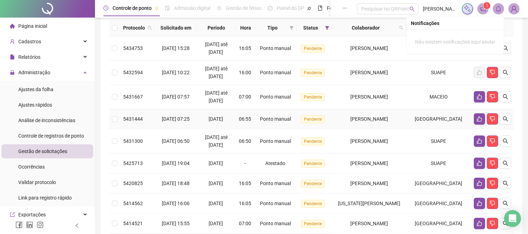
scroll to position [41, 0]
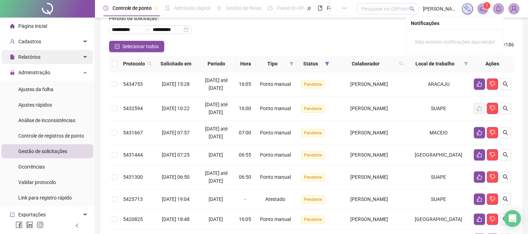
click at [64, 58] on div "Relatórios" at bounding box center [47, 57] width 92 height 14
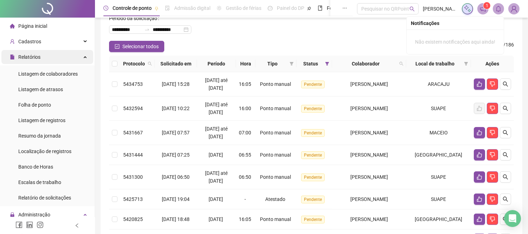
click at [60, 55] on div "Relatórios" at bounding box center [47, 57] width 92 height 14
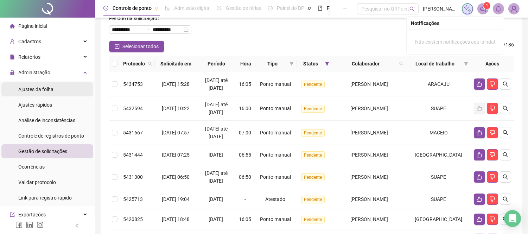
click at [45, 89] on span "Ajustes da folha" at bounding box center [35, 90] width 35 height 6
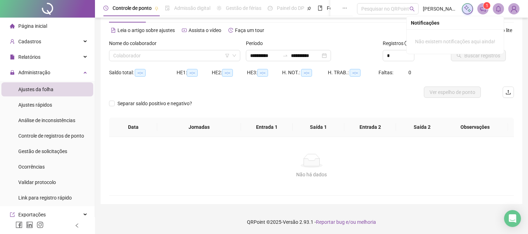
type input "**********"
click at [139, 57] on input "search" at bounding box center [171, 55] width 116 height 11
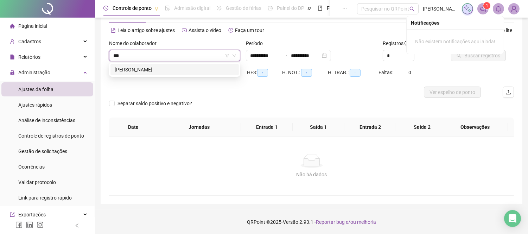
type input "****"
click at [167, 67] on div "MAYARA ANDRADE DE OLIVEIRA" at bounding box center [175, 70] width 120 height 8
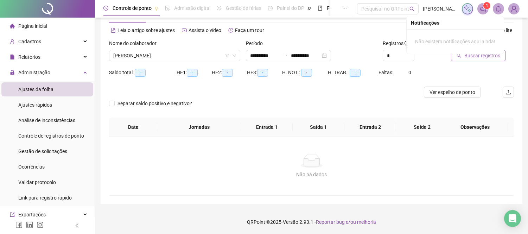
click at [481, 58] on span "Buscar registros" at bounding box center [482, 56] width 36 height 8
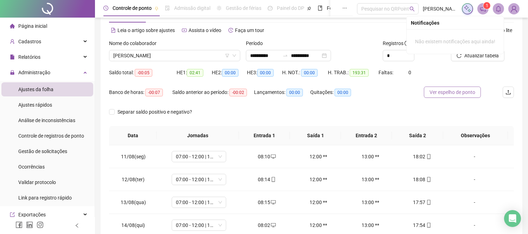
click at [447, 93] on span "Ver espelho de ponto" at bounding box center [452, 92] width 46 height 8
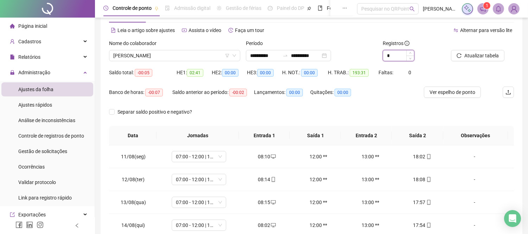
click at [397, 55] on input "*" at bounding box center [398, 55] width 31 height 11
click at [435, 51] on div "*" at bounding box center [414, 55] width 63 height 11
click at [31, 29] on div "Página inicial" at bounding box center [28, 26] width 37 height 14
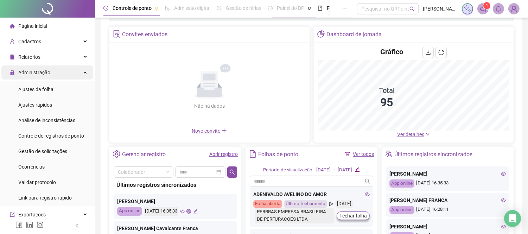
click at [60, 71] on div "Administração" at bounding box center [47, 72] width 92 height 14
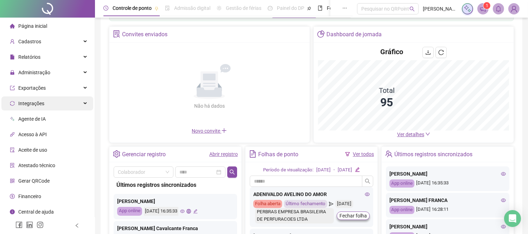
click at [47, 102] on div "Integrações" at bounding box center [47, 103] width 92 height 14
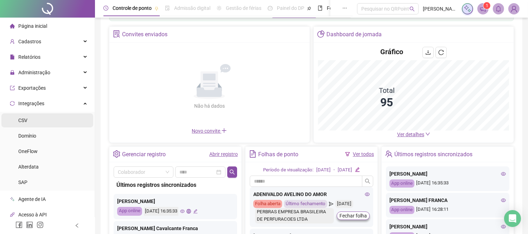
click at [27, 121] on li "CSV" at bounding box center [47, 120] width 92 height 14
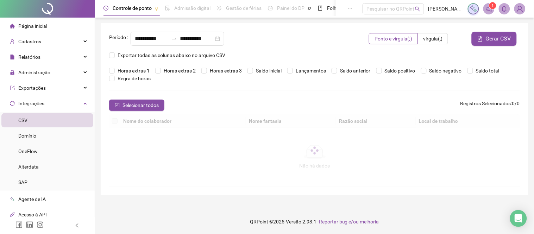
type input "**********"
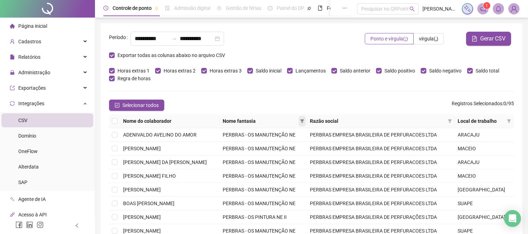
click at [306, 122] on span at bounding box center [302, 121] width 7 height 11
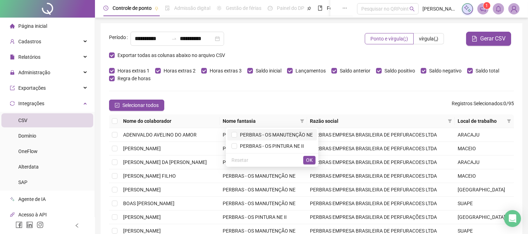
click at [304, 135] on span "PERBRAS - OS MANUTENÇÃO NE" at bounding box center [275, 135] width 76 height 6
click at [307, 157] on span "OK" at bounding box center [309, 160] width 7 height 8
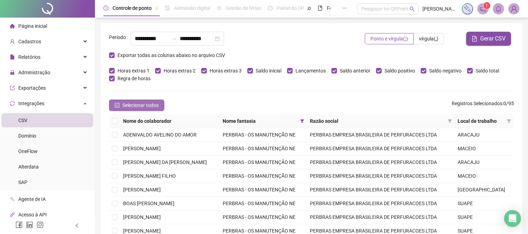
click at [131, 104] on span "Selecionar todos" at bounding box center [140, 105] width 36 height 8
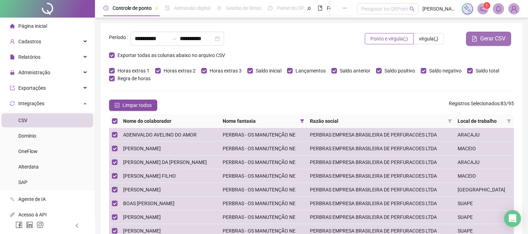
click at [495, 39] on span "Gerar CSV" at bounding box center [492, 38] width 25 height 8
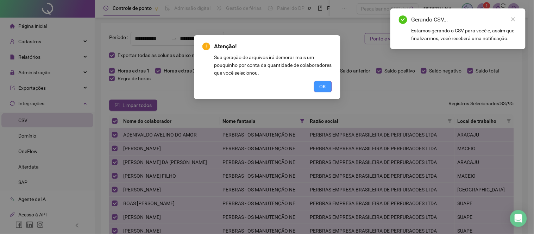
click at [322, 87] on span "OK" at bounding box center [322, 87] width 7 height 8
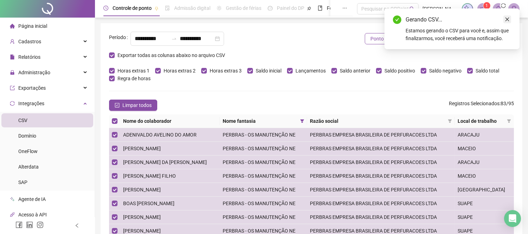
click at [508, 18] on icon "close" at bounding box center [507, 19] width 5 height 5
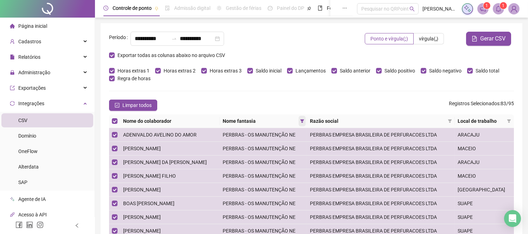
click at [304, 120] on icon "filter" at bounding box center [302, 121] width 4 height 4
click at [297, 90] on div "**********" at bounding box center [312, 158] width 422 height 270
click at [39, 57] on span "Relatórios" at bounding box center [29, 57] width 22 height 6
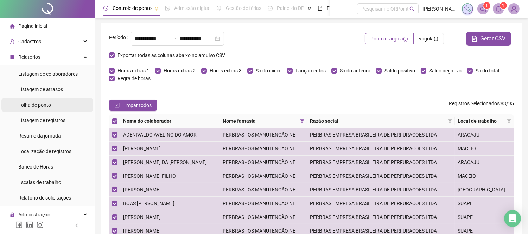
click at [40, 107] on span "Folha de ponto" at bounding box center [34, 105] width 33 height 6
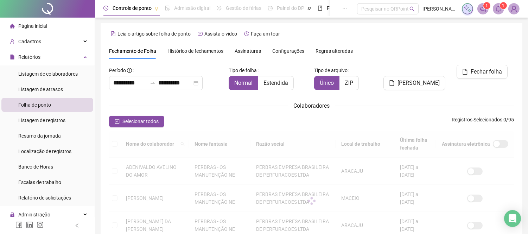
type input "**********"
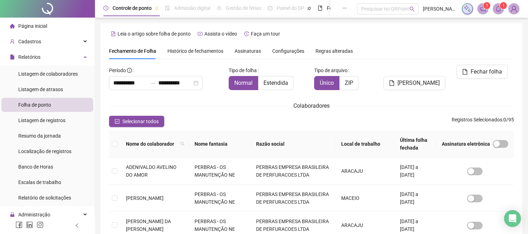
scroll to position [27, 0]
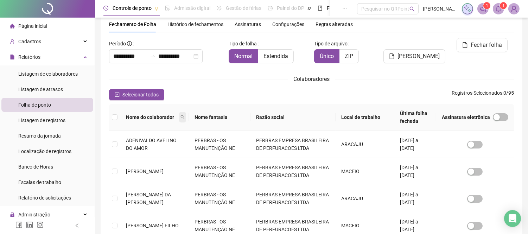
click at [186, 113] on span at bounding box center [182, 117] width 7 height 11
type input "******"
click at [140, 141] on span "Buscar" at bounding box center [146, 142] width 15 height 8
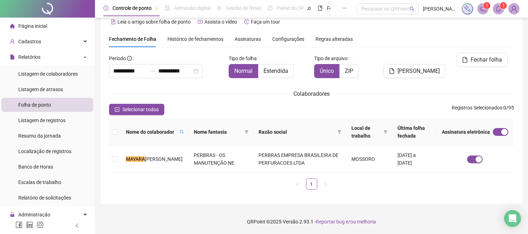
scroll to position [12, 0]
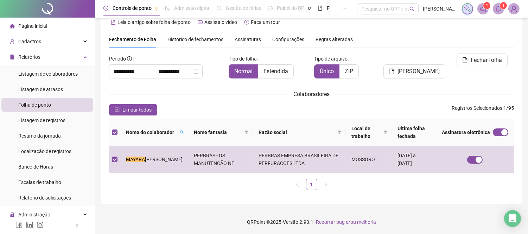
click at [501, 9] on icon "bell" at bounding box center [498, 9] width 6 height 6
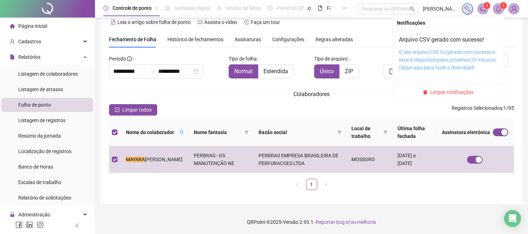
click at [470, 51] on link "O seu arquivo CSV foi gerado com sucesso e estará disponível pelos próximos 20 …" at bounding box center [448, 59] width 98 height 21
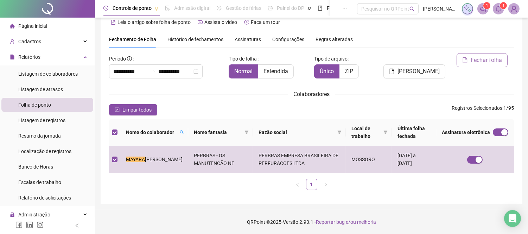
click at [488, 60] on span "Fechar folha" at bounding box center [486, 60] width 31 height 8
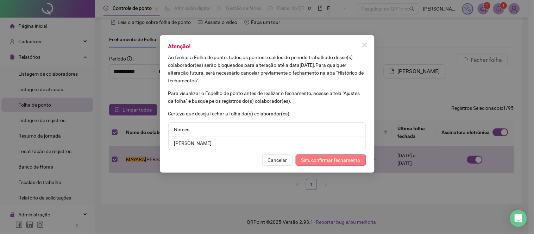
click at [324, 159] on span "Sim, confirmar fechamento" at bounding box center [330, 160] width 59 height 8
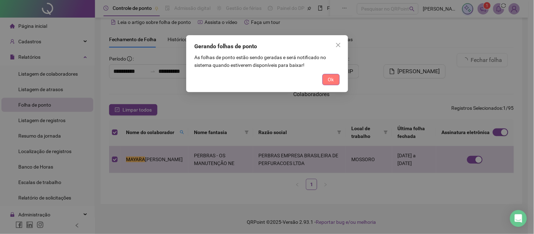
click at [335, 79] on button "Ok" at bounding box center [330, 79] width 17 height 11
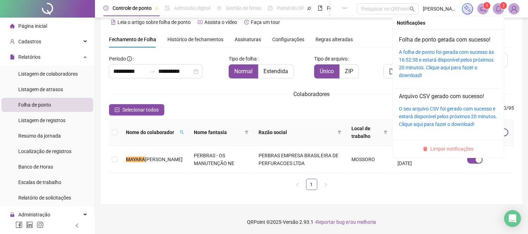
click at [446, 147] on span "Limpar notificações" at bounding box center [452, 149] width 43 height 8
